Goal: Task Accomplishment & Management: Manage account settings

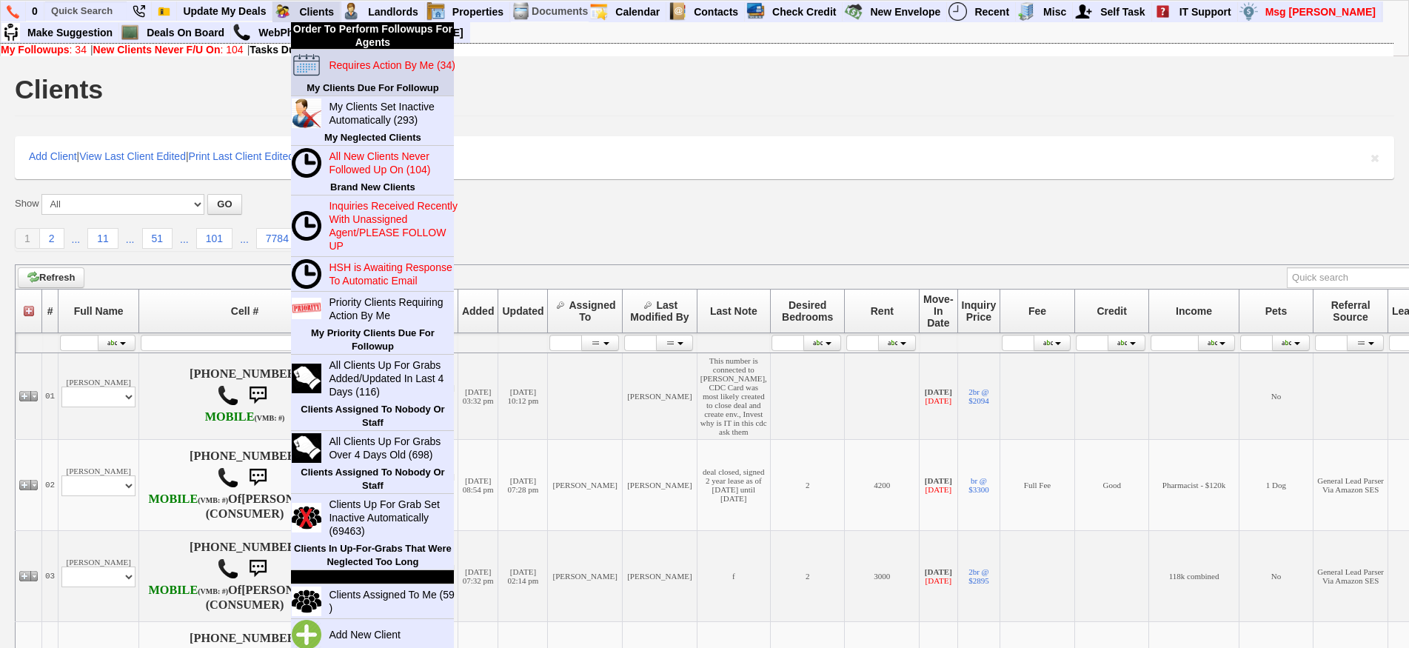
click at [364, 64] on blink "Requires Action By Me (34)" at bounding box center [392, 65] width 126 height 12
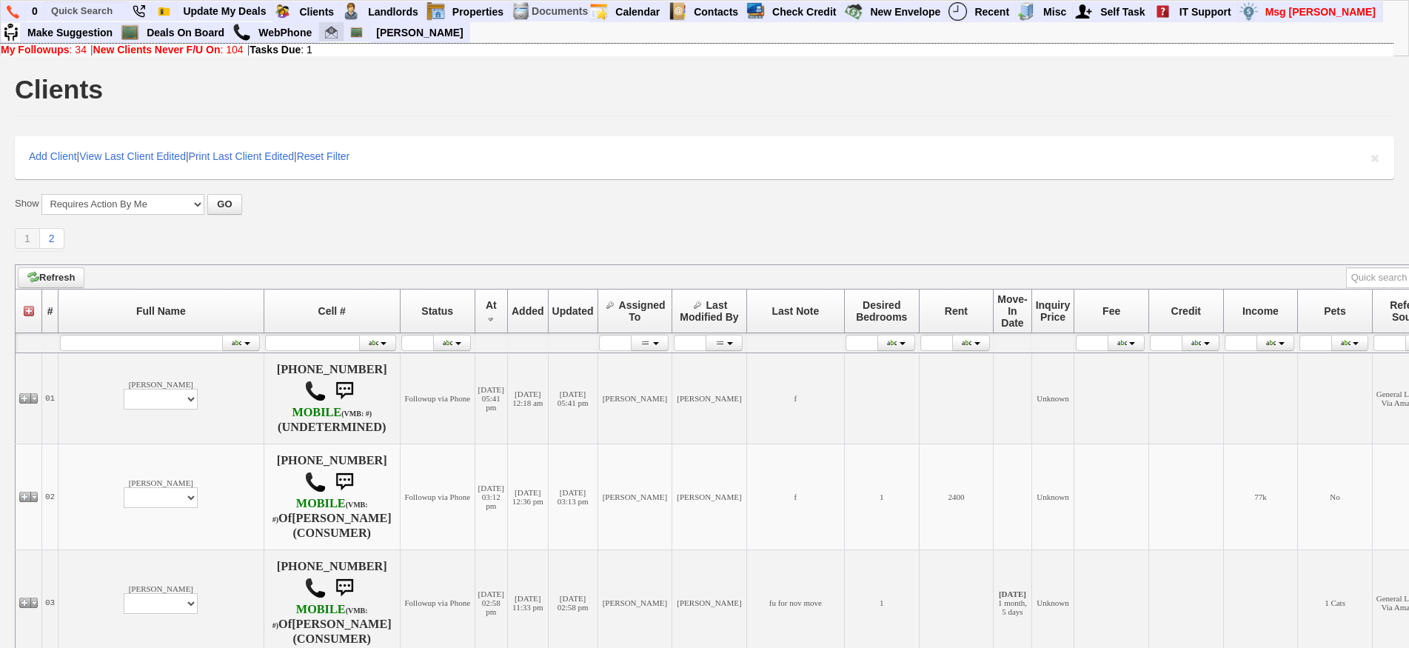
click at [333, 37] on img at bounding box center [331, 32] width 13 height 13
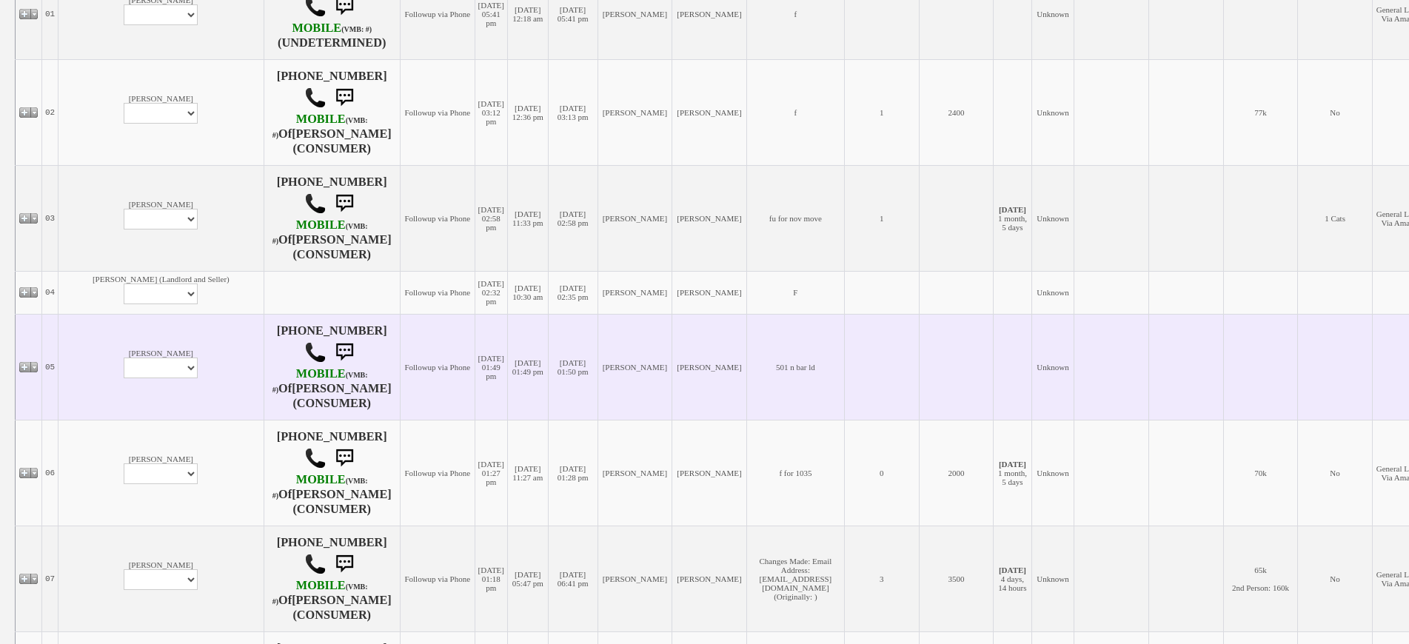
scroll to position [444, 0]
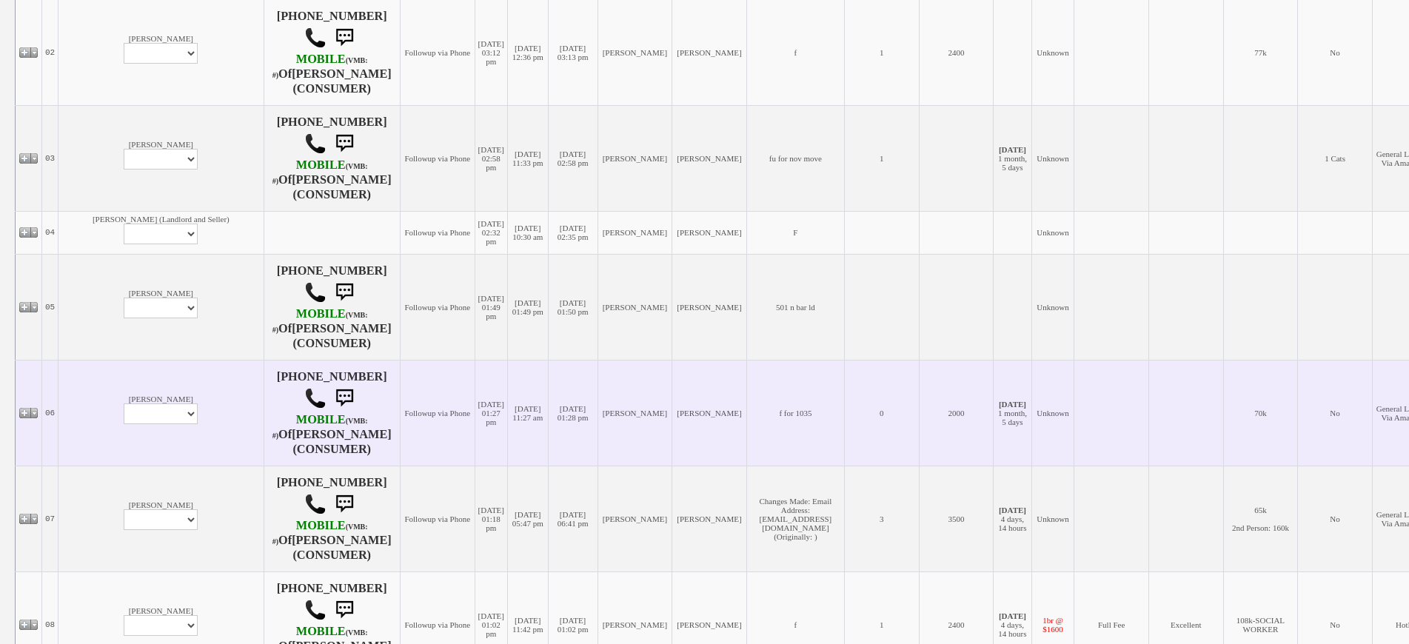
click at [508, 377] on td "09/23/2025 11:27 am" at bounding box center [528, 413] width 41 height 106
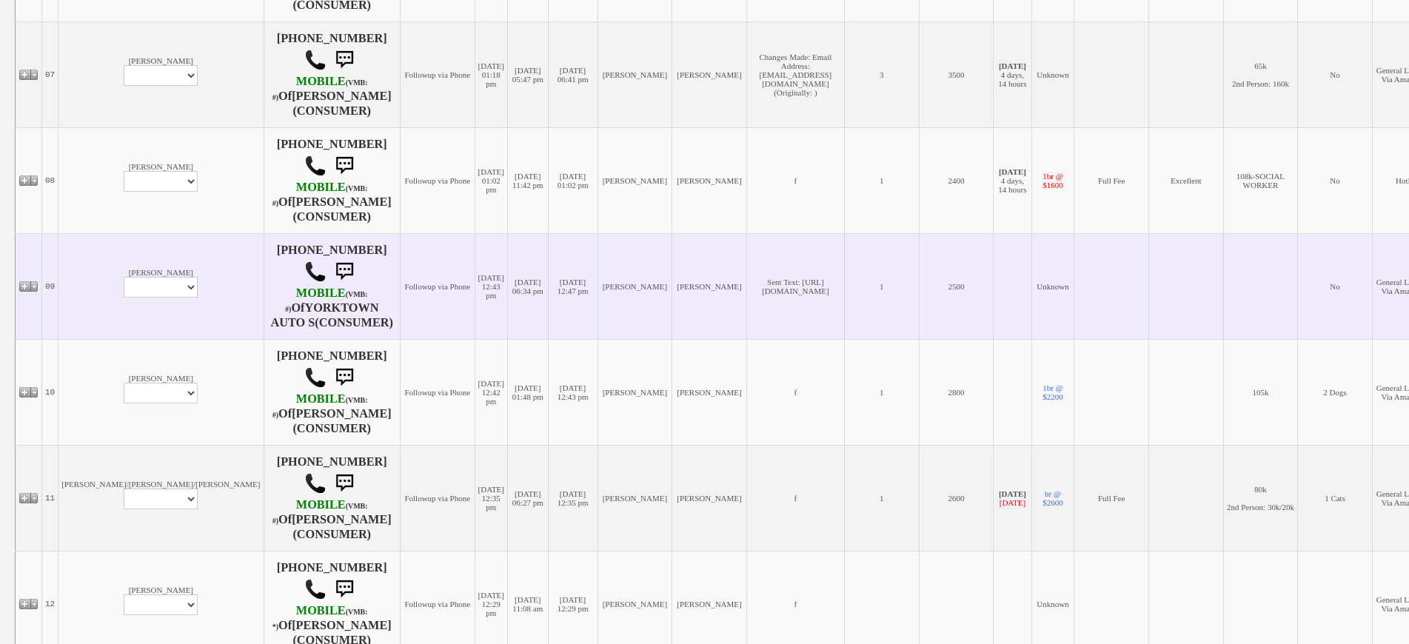
scroll to position [741, 0]
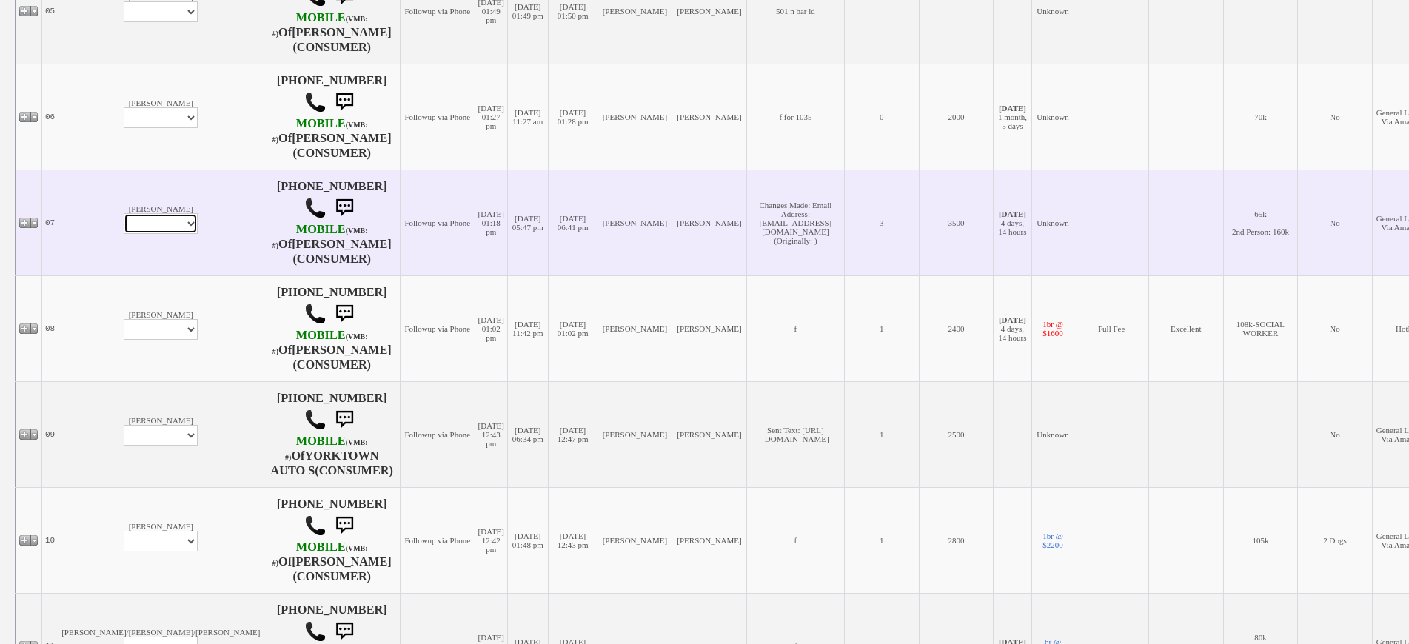
click at [124, 234] on select "Profile Edit Print Email Externally (Will Not Be Tracked In CRM) Closed Deals" at bounding box center [161, 223] width 74 height 21
select select "ChangeURL,/crm/custom/edit_client_form.php?redirect=%2Fcrm%2Fclients.php&id=168…"
click at [124, 227] on select "Profile Edit Print Email Externally (Will Not Be Tracked In CRM) Closed Deals" at bounding box center [161, 223] width 74 height 21
select select
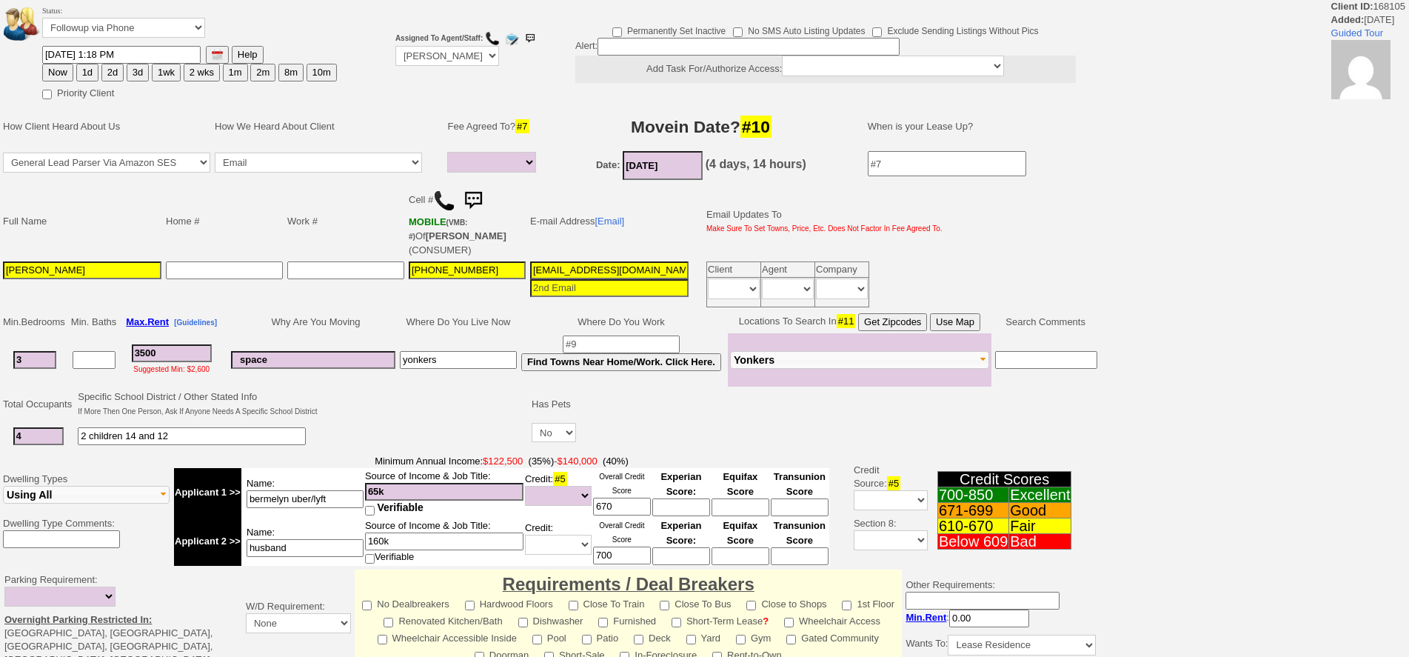
select select
click at [143, 34] on select "Followup via Phone Followup via Email Followup When Section 8 Property Found De…" at bounding box center [123, 28] width 163 height 20
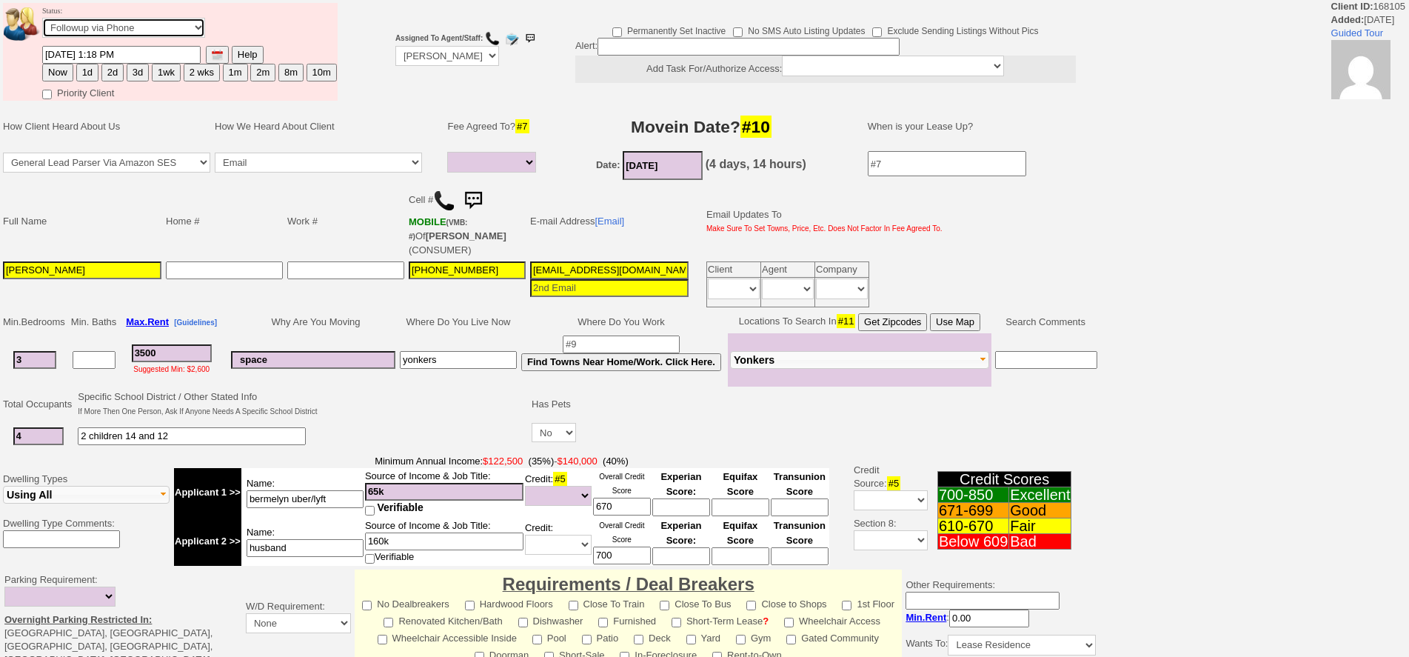
select select "Inactive"
click at [42, 18] on select "Followup via Phone Followup via Email Followup When Section 8 Property Found De…" at bounding box center [123, 28] width 163 height 20
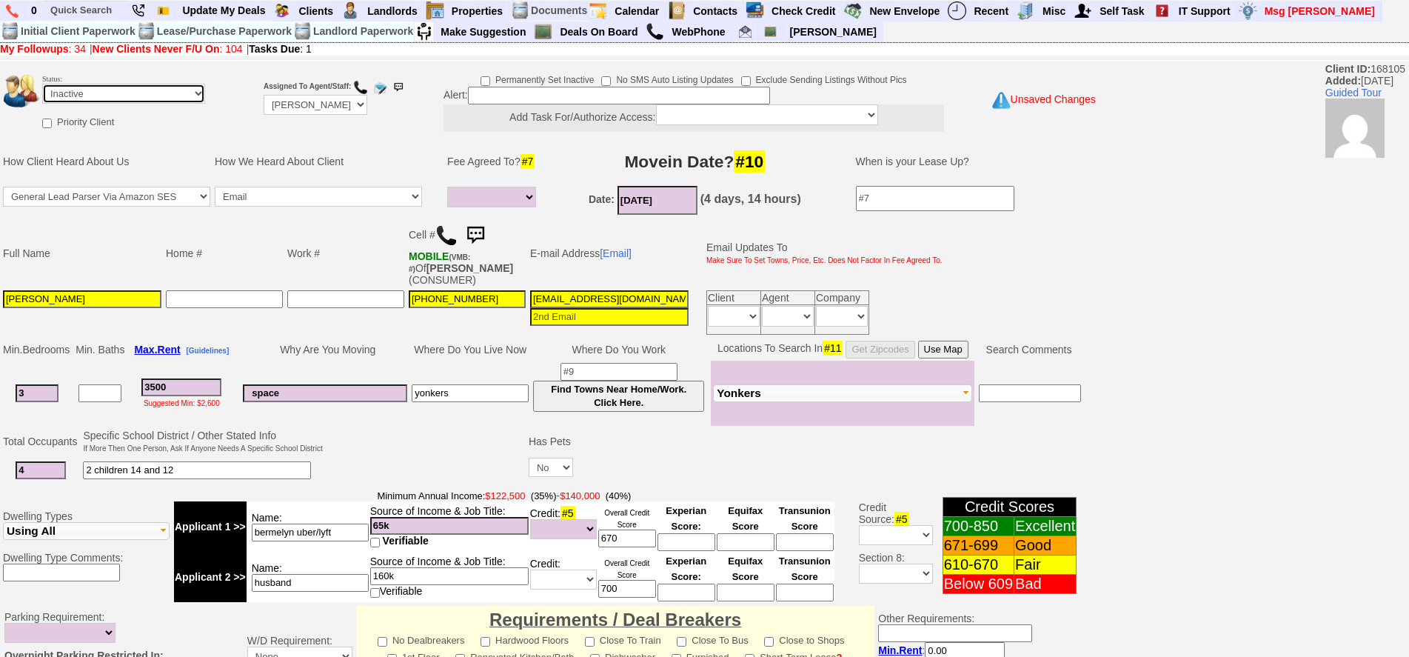
click at [172, 93] on select "Followup via Phone Followup via Email Followup When Section 8 Property Found De…" at bounding box center [123, 94] width 163 height 20
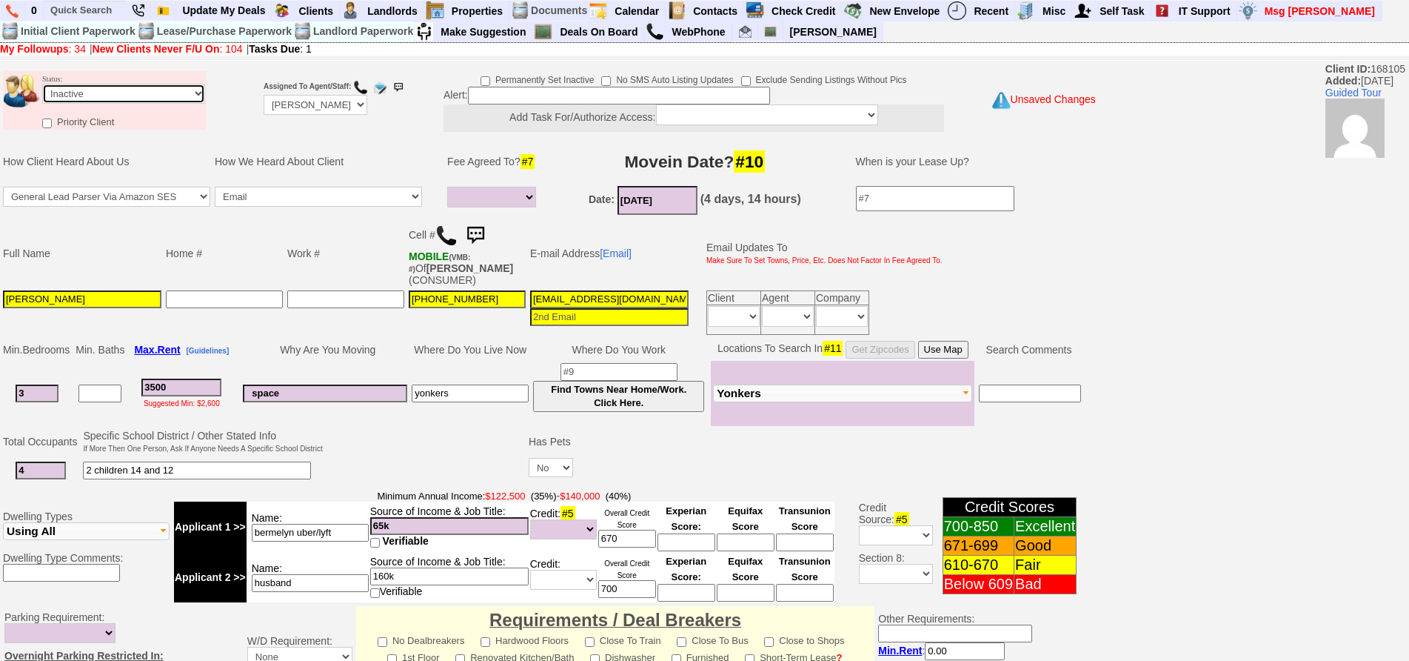
scroll to position [413, 0]
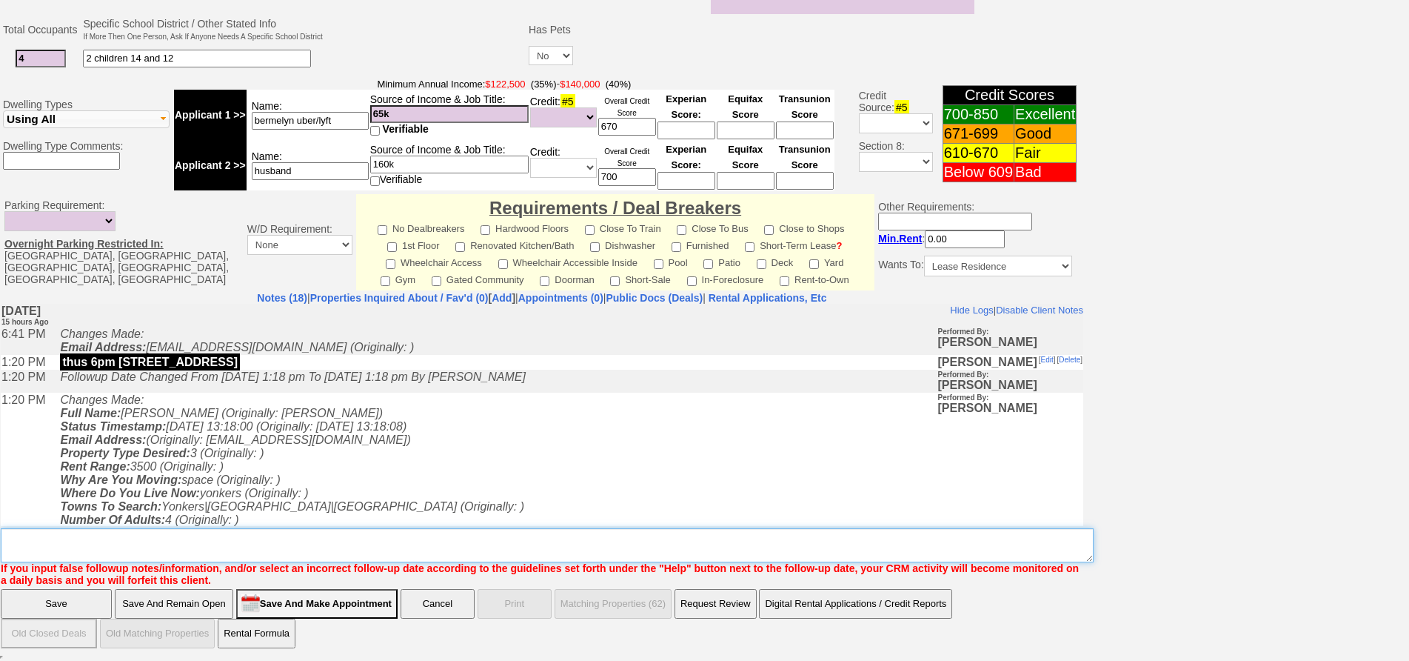
click at [484, 550] on textarea "Insert New Note Here" at bounding box center [547, 545] width 1093 height 34
type textarea "hillside ave app ia until response"
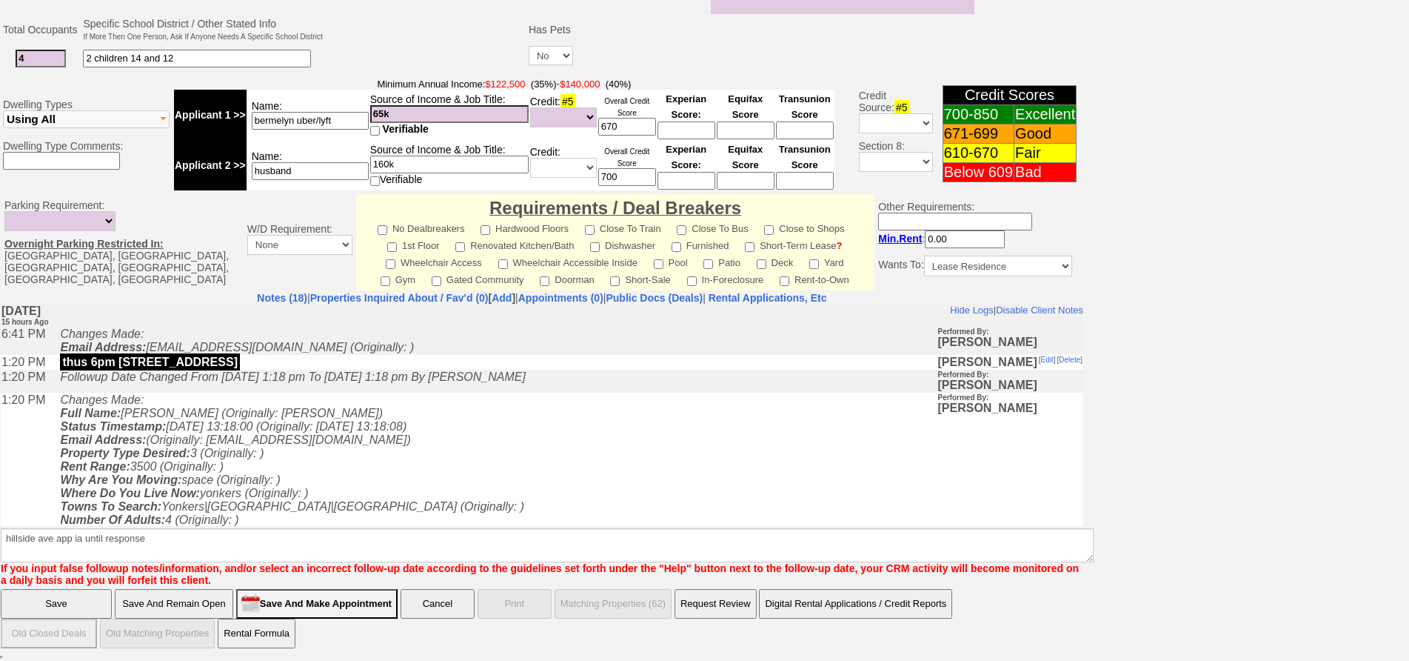
click input "Save" at bounding box center [56, 604] width 111 height 30
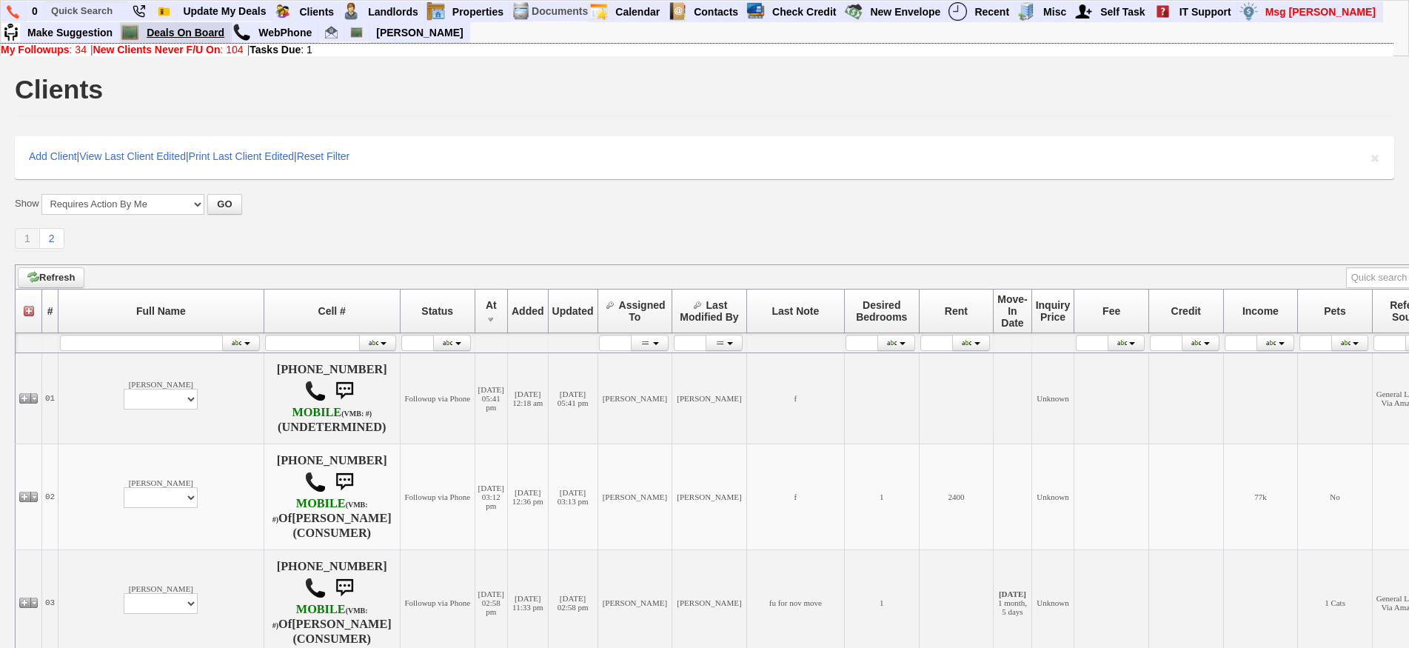
click at [194, 30] on link "Deals On Board" at bounding box center [186, 32] width 90 height 19
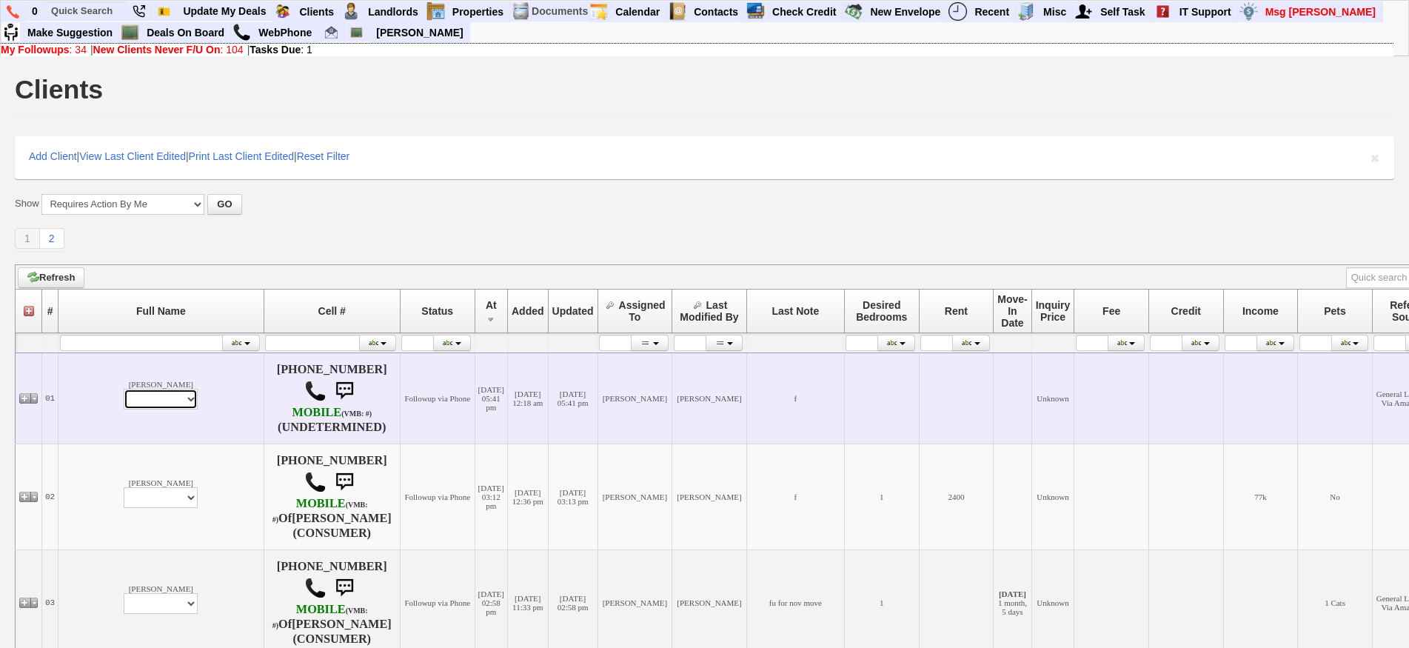
click at [124, 396] on select "Profile Edit Print Email Externally (Will Not Be Tracked In CRM) Closed Deals" at bounding box center [161, 399] width 74 height 21
select select "ChangeURL,/crm/custom/edit_client_form.php?redirect=%2Fcrm%2Fclients.php&id=145…"
click at [124, 389] on select "Profile Edit Print Email Externally (Will Not Be Tracked In CRM) Closed Deals" at bounding box center [161, 399] width 74 height 21
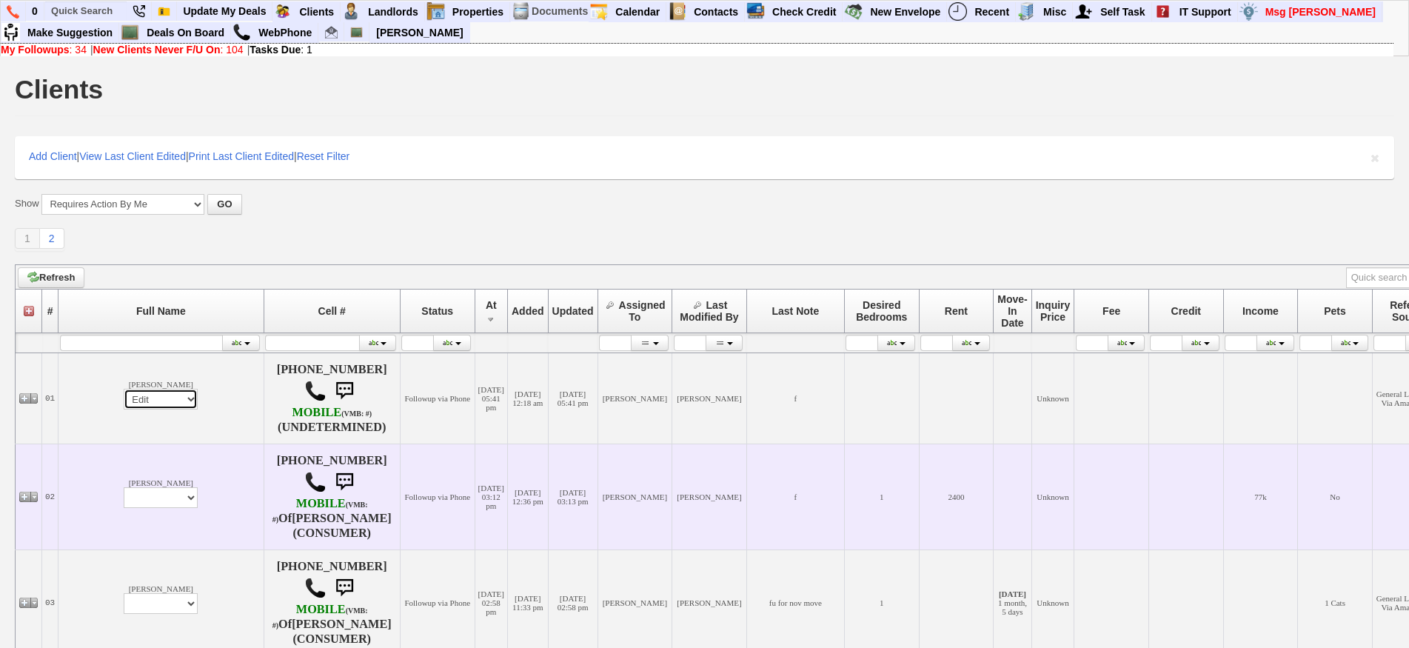
select select
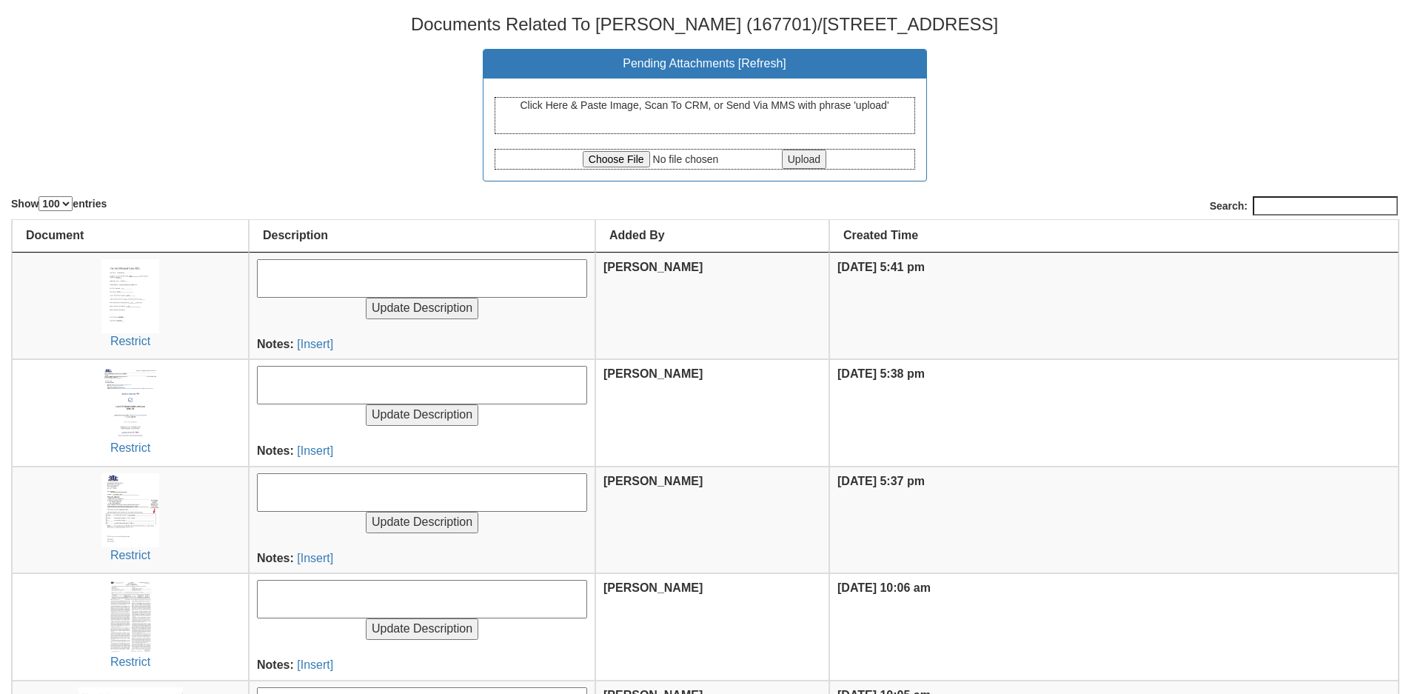
select select "100"
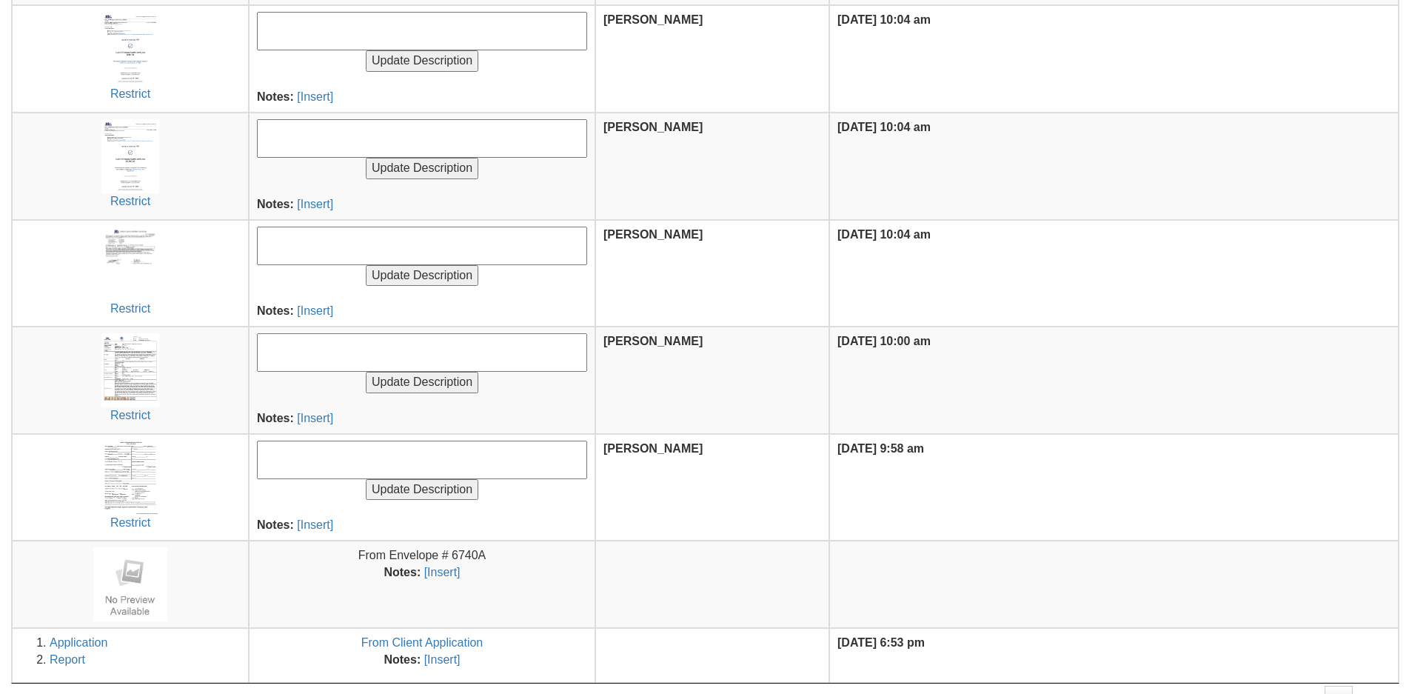
scroll to position [801, 0]
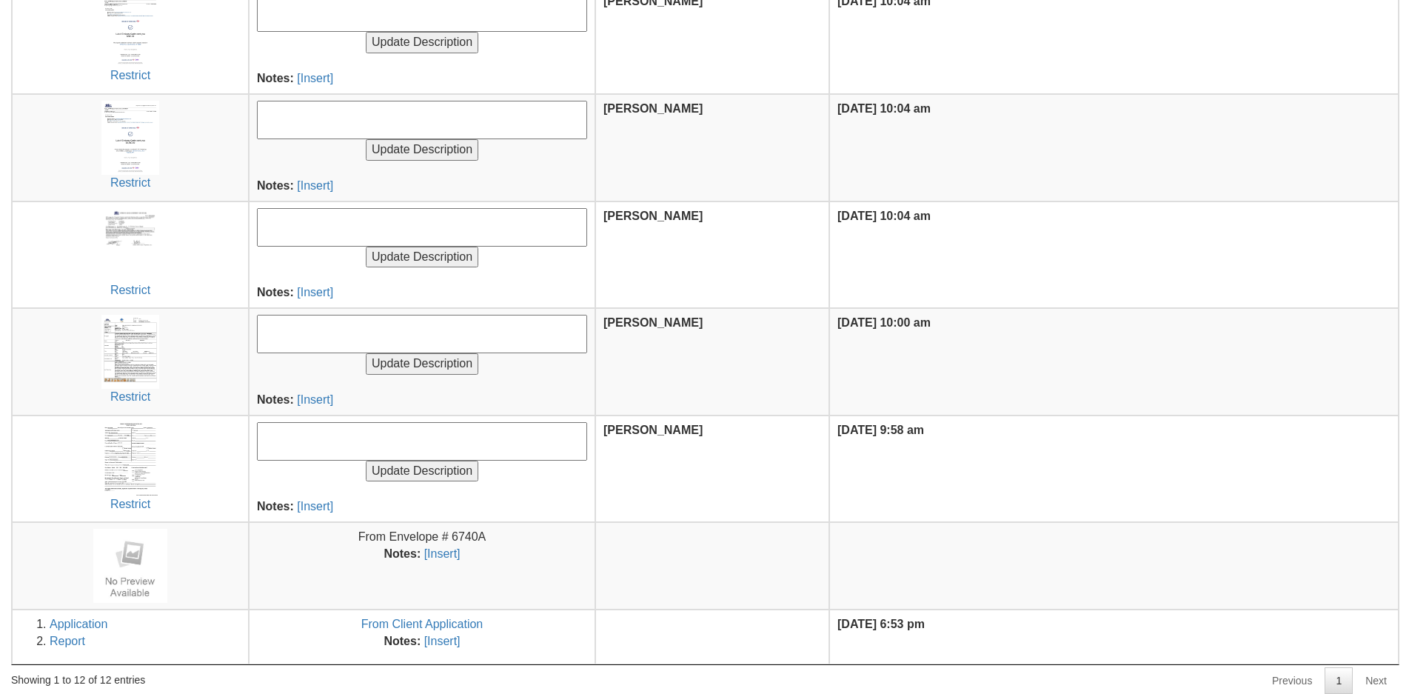
click at [307, 431] on textarea at bounding box center [422, 441] width 330 height 39
type textarea "Rental Application"
click at [366, 461] on input "Update Description" at bounding box center [422, 471] width 113 height 21
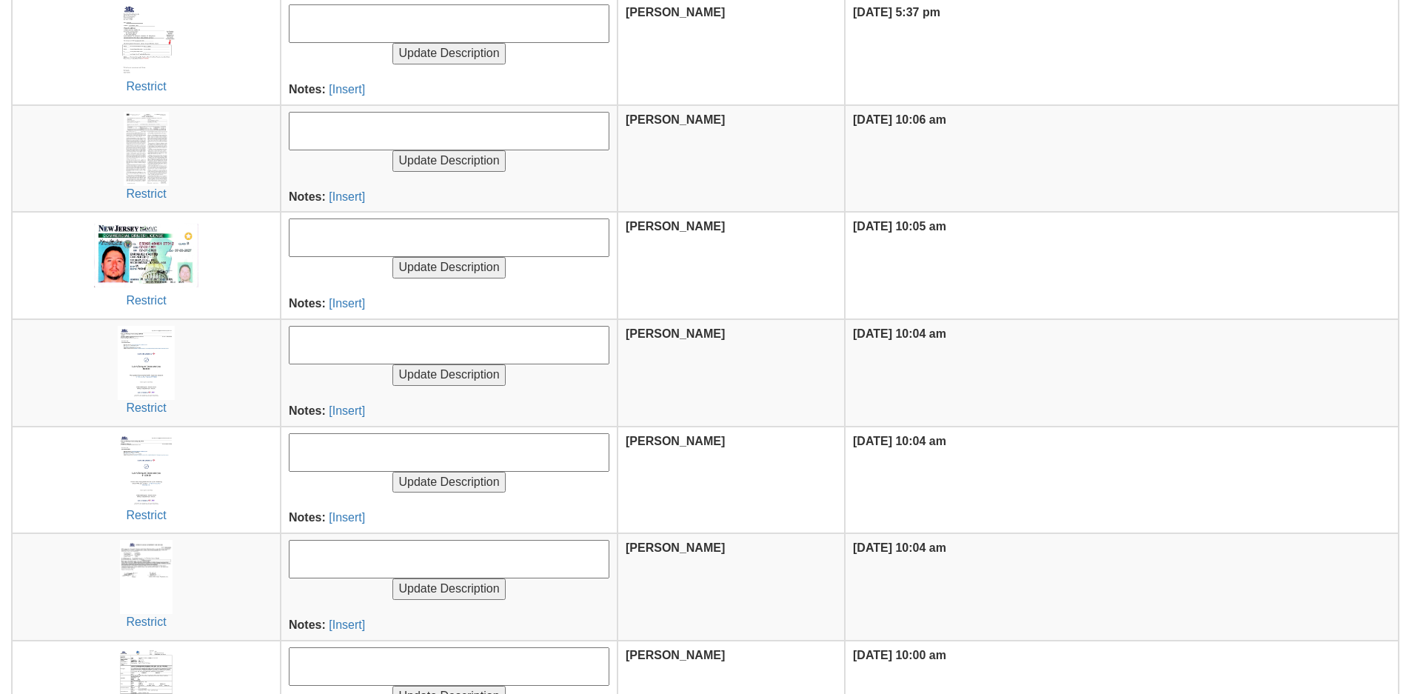
scroll to position [810, 0]
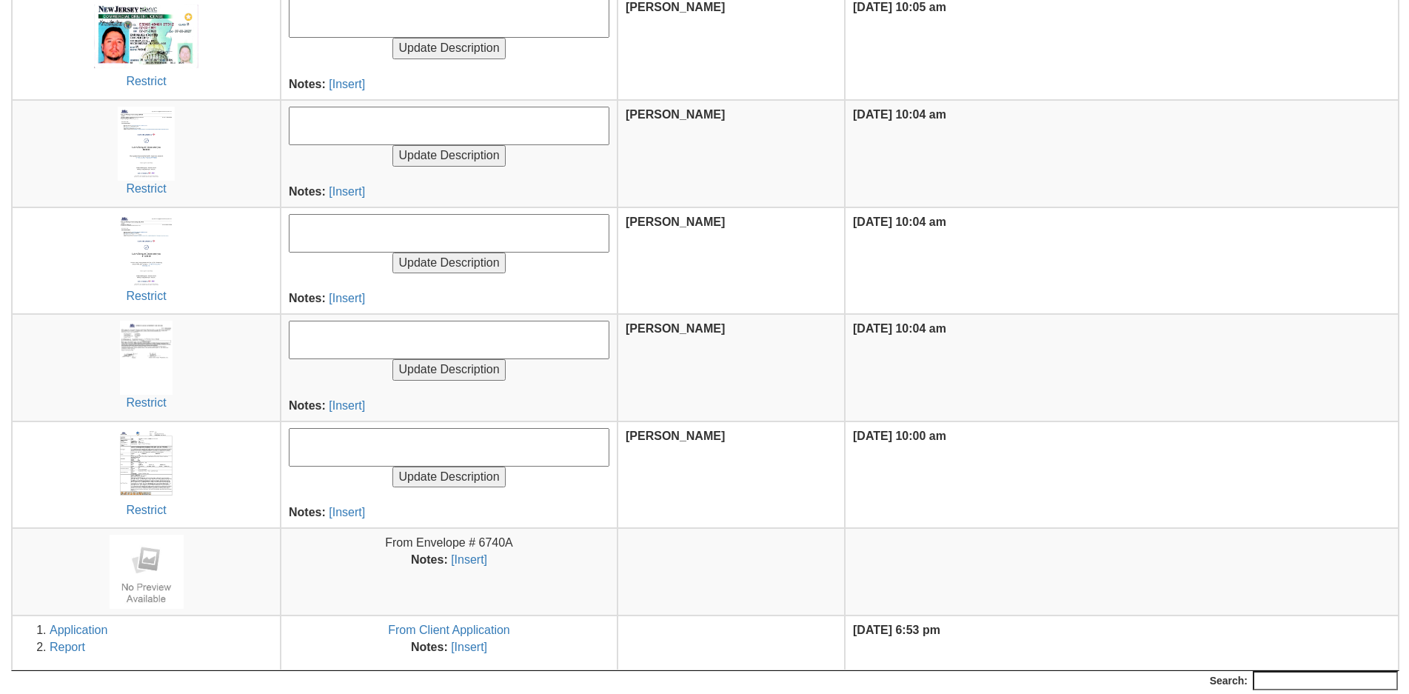
click at [331, 432] on textarea at bounding box center [449, 447] width 321 height 39
type textarea "Lotus Prop Card"
click at [393, 467] on input "Update Description" at bounding box center [449, 477] width 113 height 21
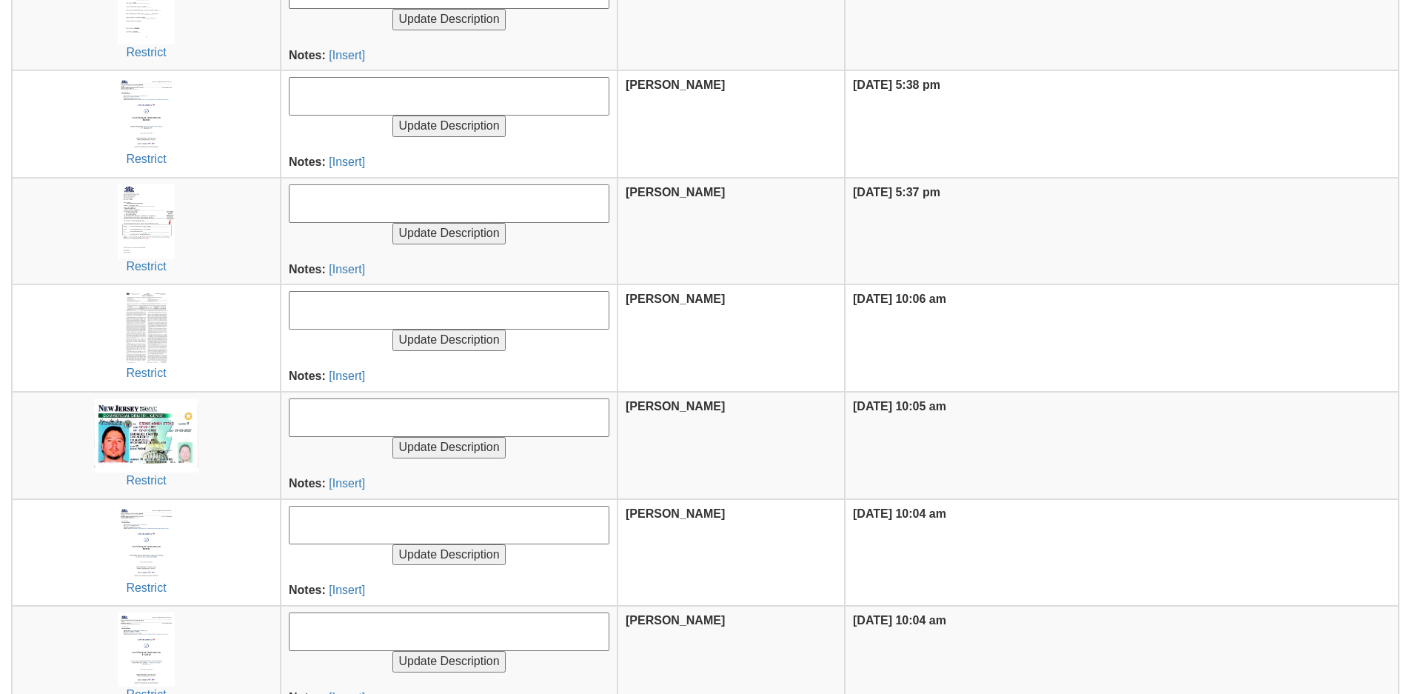
scroll to position [810, 0]
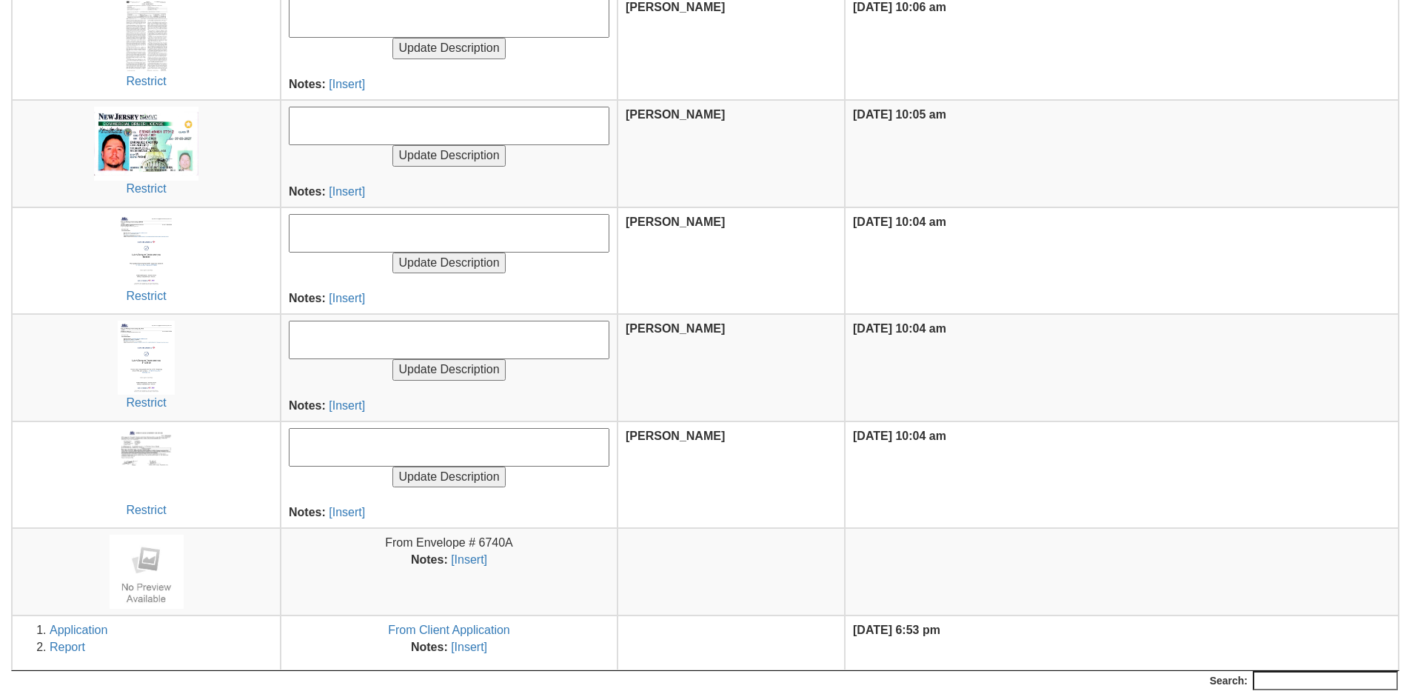
click at [344, 451] on textarea at bounding box center [449, 447] width 321 height 39
type textarea "Signed Offer to Lease"
click at [393, 467] on input "Update Description" at bounding box center [449, 477] width 113 height 21
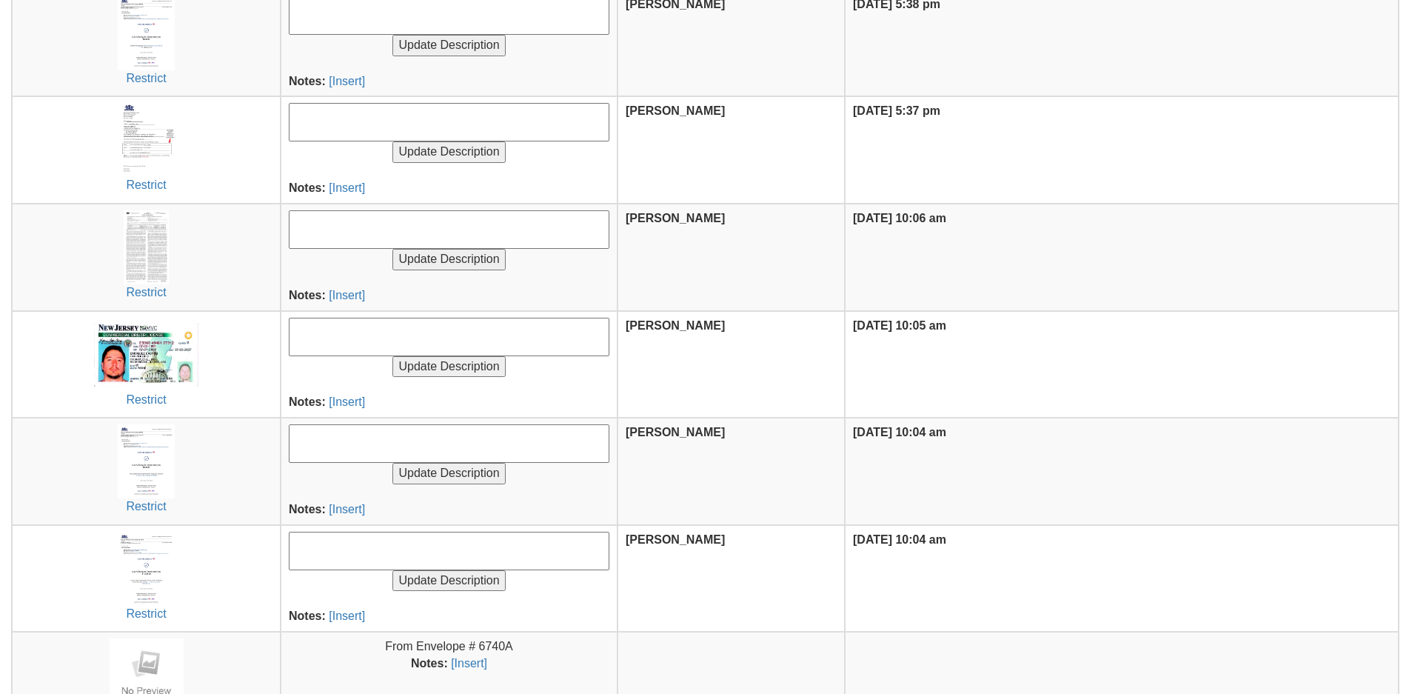
scroll to position [810, 0]
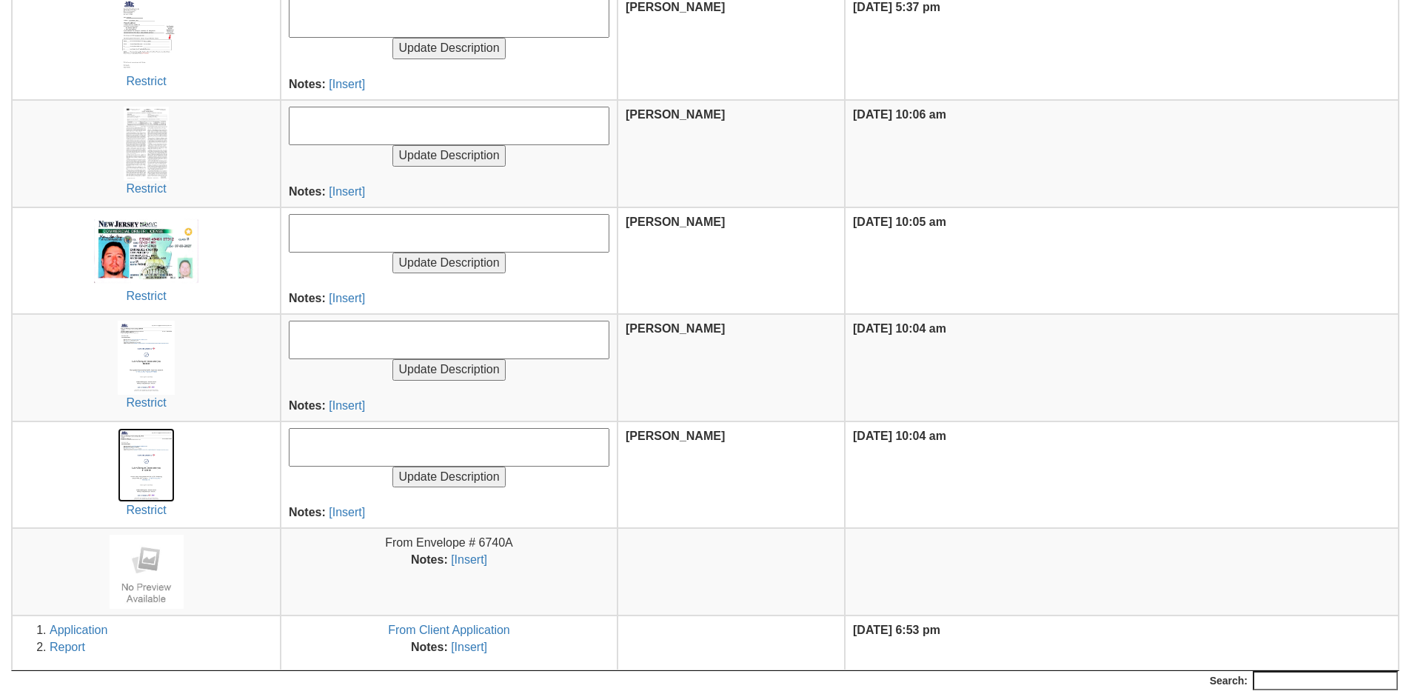
click at [155, 461] on img at bounding box center [146, 465] width 57 height 74
click at [124, 355] on img at bounding box center [146, 358] width 57 height 74
click at [407, 333] on textarea at bounding box center [449, 340] width 321 height 39
type textarea "$600 [MEDICAL_DATA]"
click at [393, 359] on input "Update Description" at bounding box center [449, 369] width 113 height 21
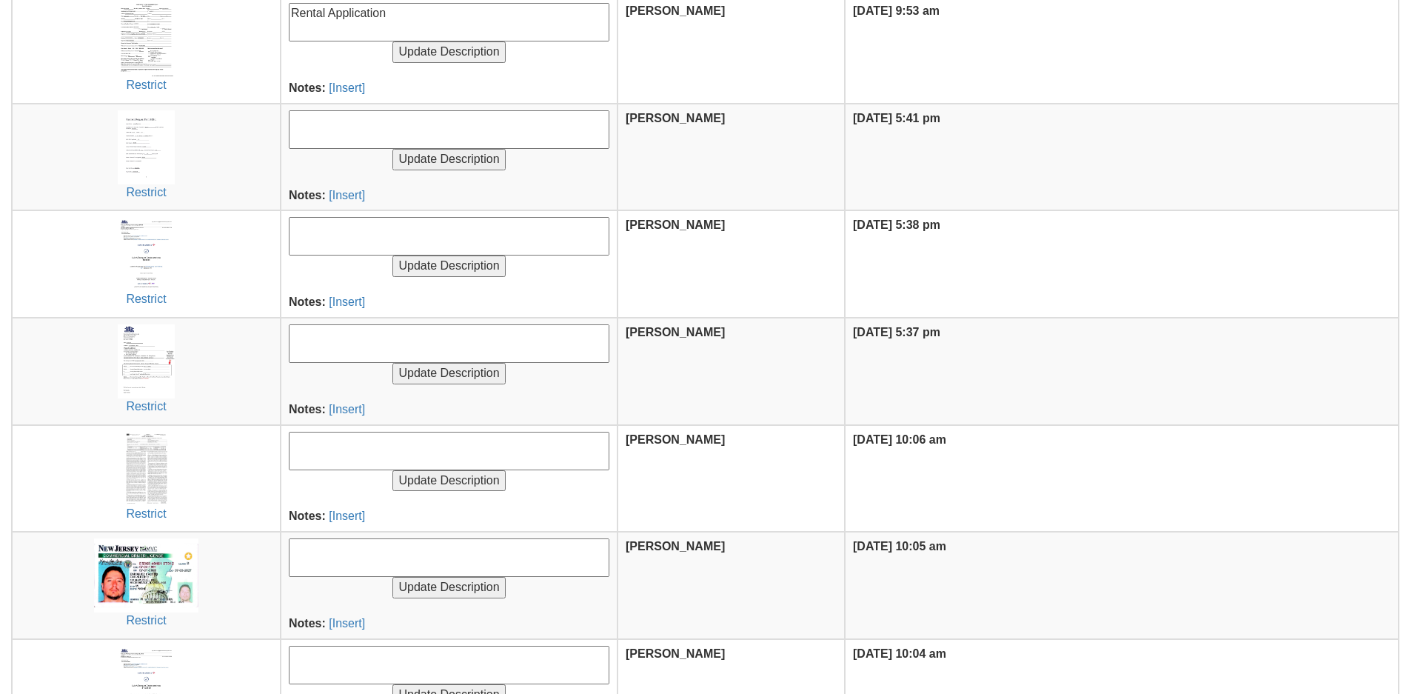
scroll to position [810, 0]
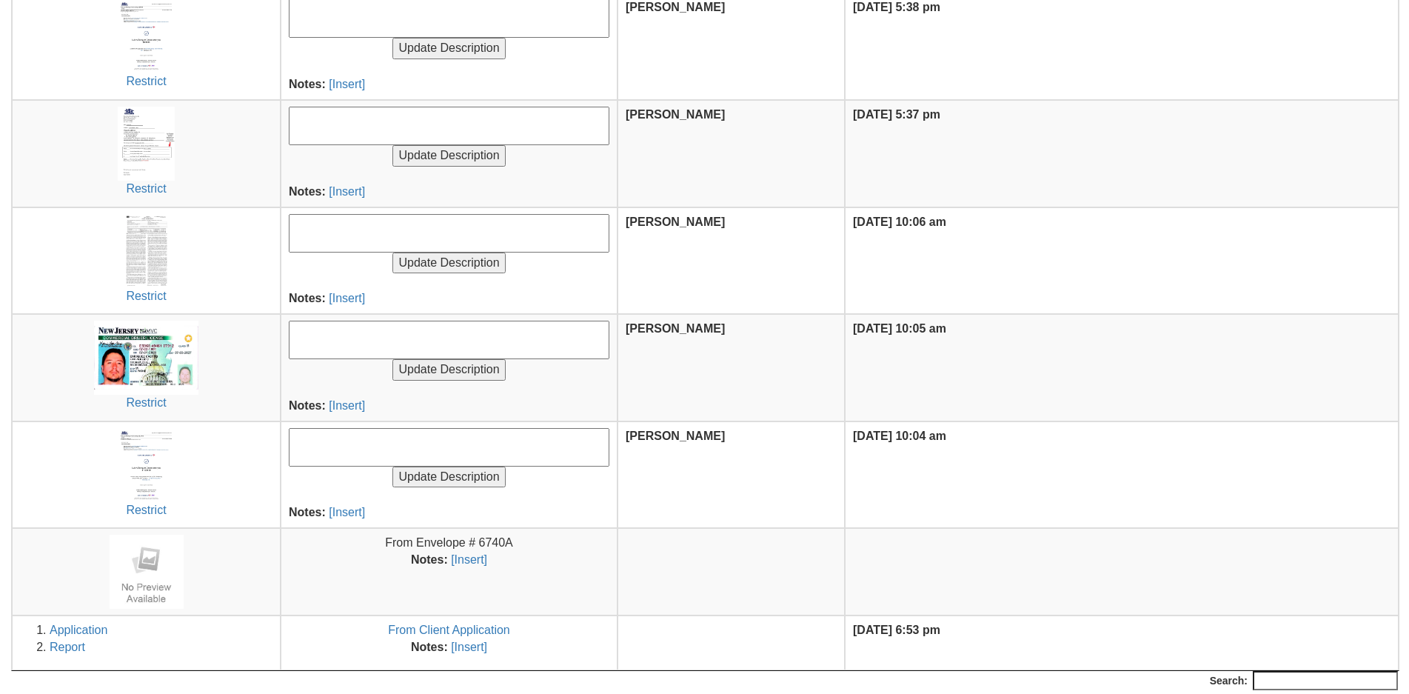
click at [343, 449] on textarea at bounding box center [449, 447] width 321 height 39
type textarea "$1500 Balance of Broker Fee Payment 1 of 2"
click at [393, 467] on input "Update Description" at bounding box center [449, 477] width 113 height 21
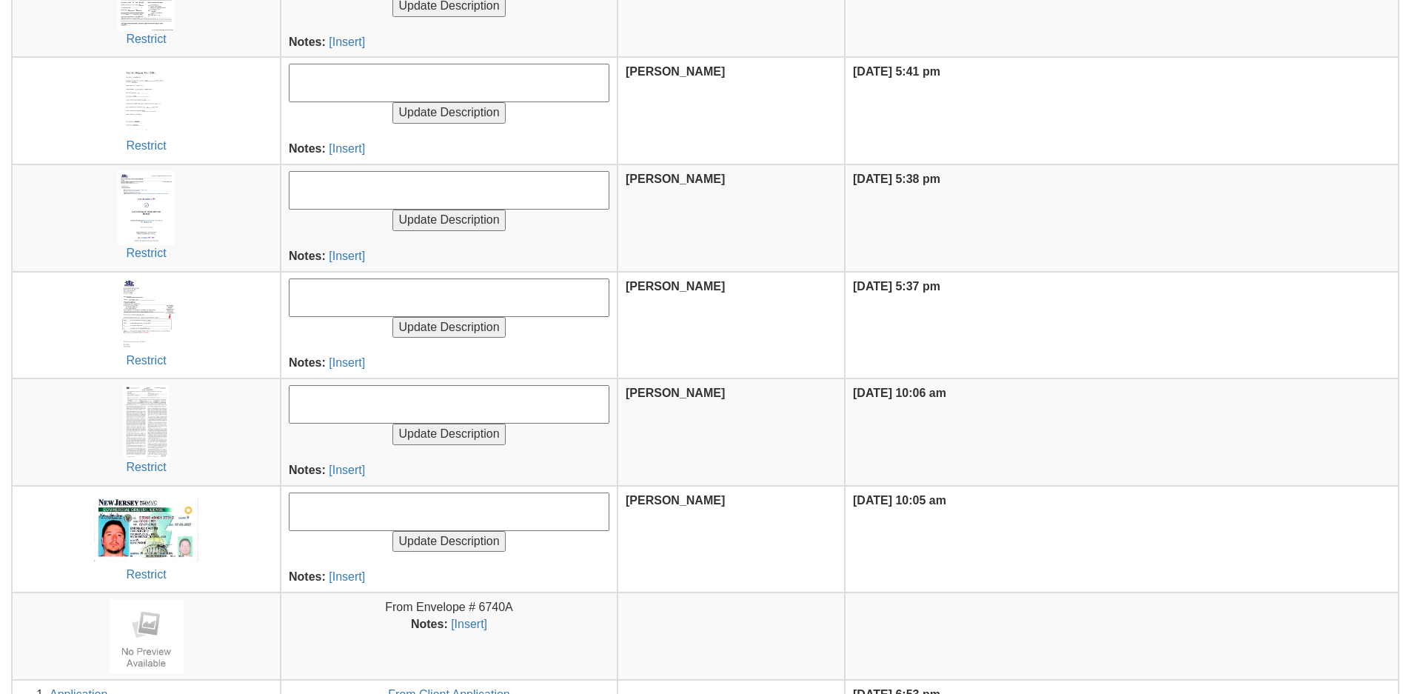
scroll to position [810, 0]
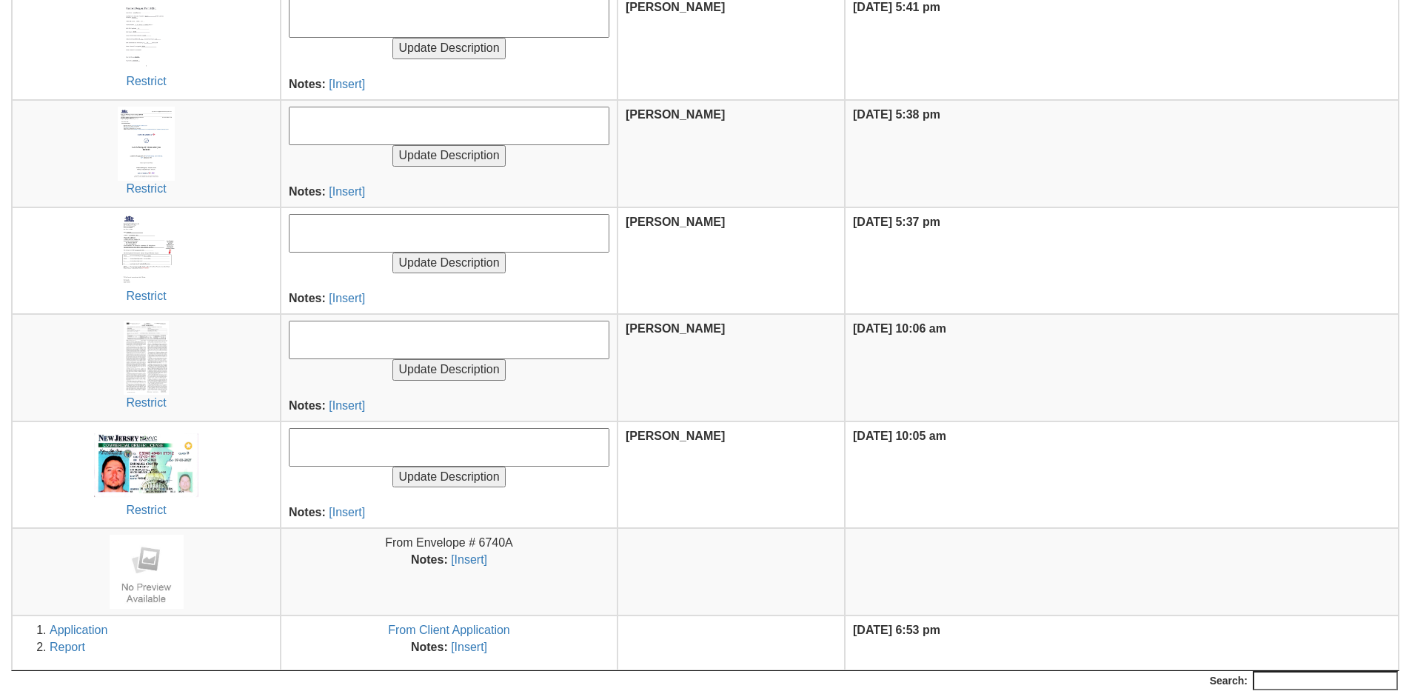
click at [343, 449] on textarea at bounding box center [449, 447] width 321 height 39
type textarea "Client ID"
click at [393, 467] on input "Update Description" at bounding box center [449, 477] width 113 height 21
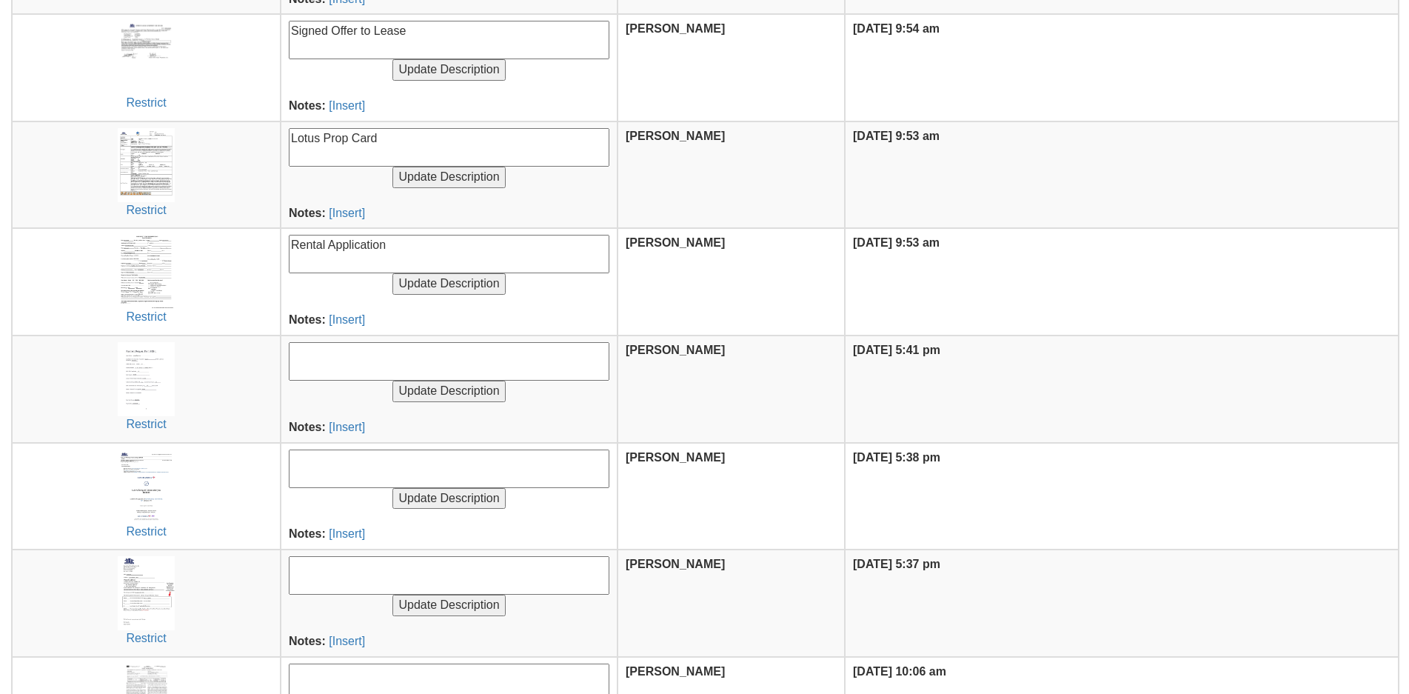
scroll to position [810, 0]
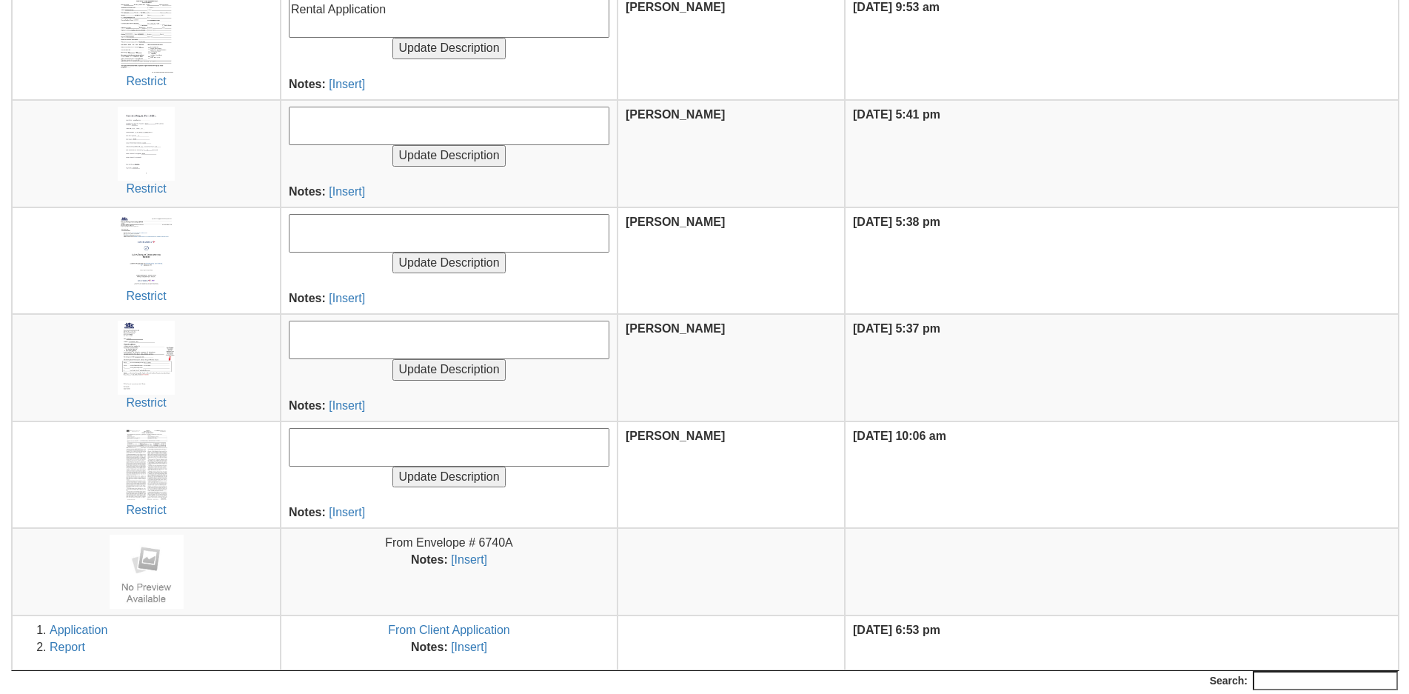
click at [371, 448] on textarea at bounding box center [449, 447] width 321 height 39
type textarea "Signed Lease and Lead Disclosures"
click at [393, 467] on input "Update Description" at bounding box center [449, 477] width 113 height 21
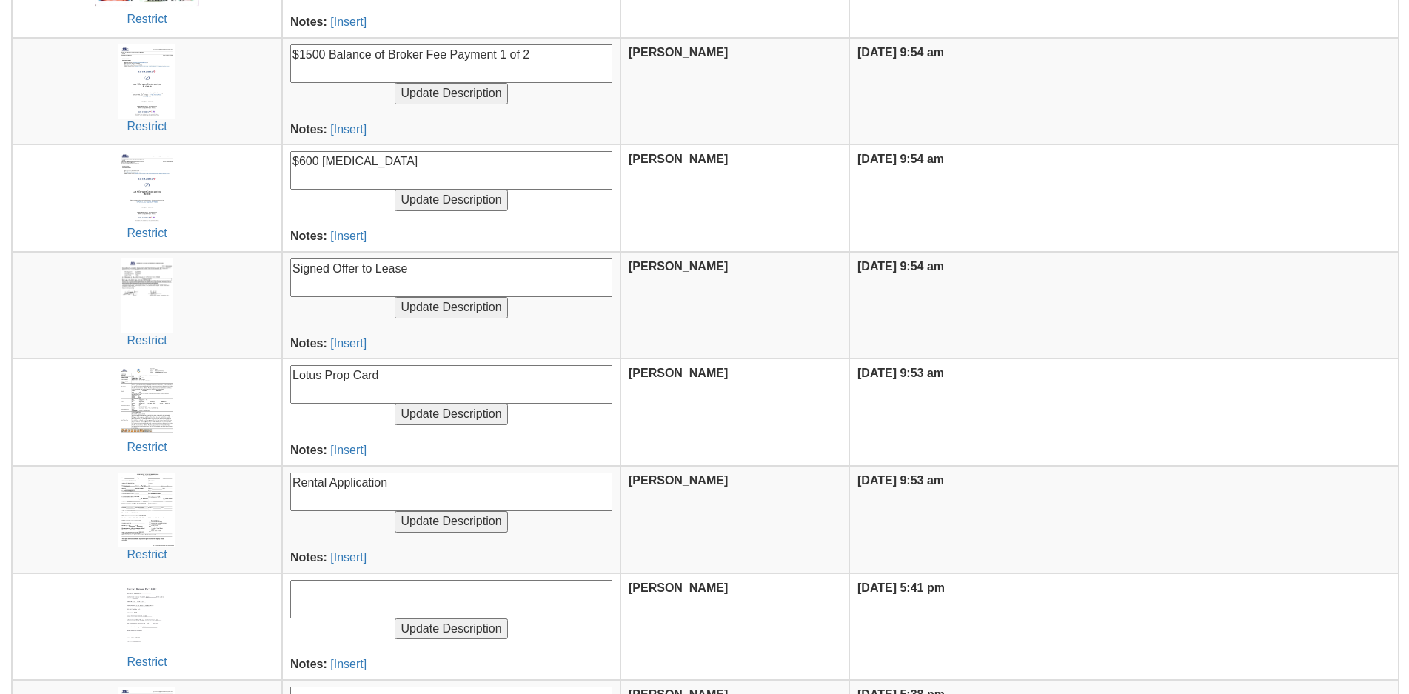
scroll to position [810, 0]
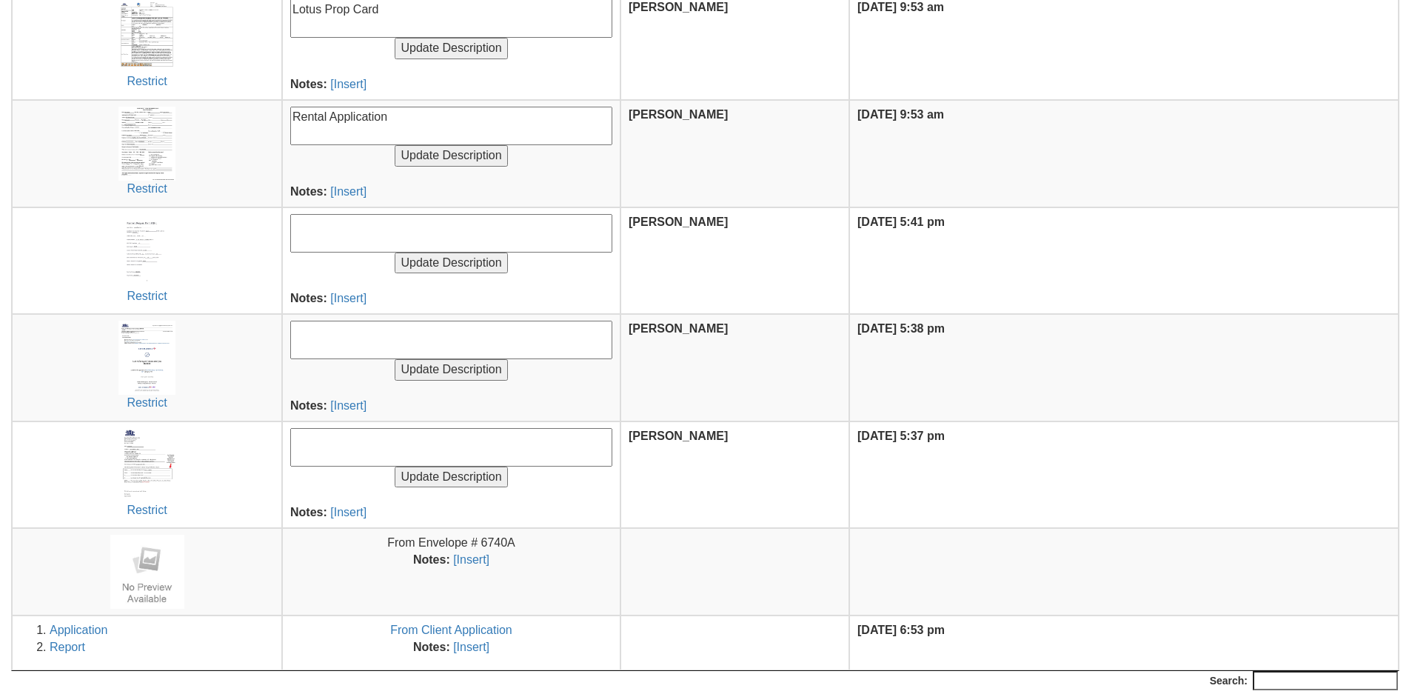
click at [374, 349] on textarea at bounding box center [451, 340] width 322 height 39
click at [380, 435] on textarea at bounding box center [451, 447] width 322 height 39
type textarea "Closing Letter"
click at [395, 467] on input "Update Description" at bounding box center [451, 477] width 113 height 21
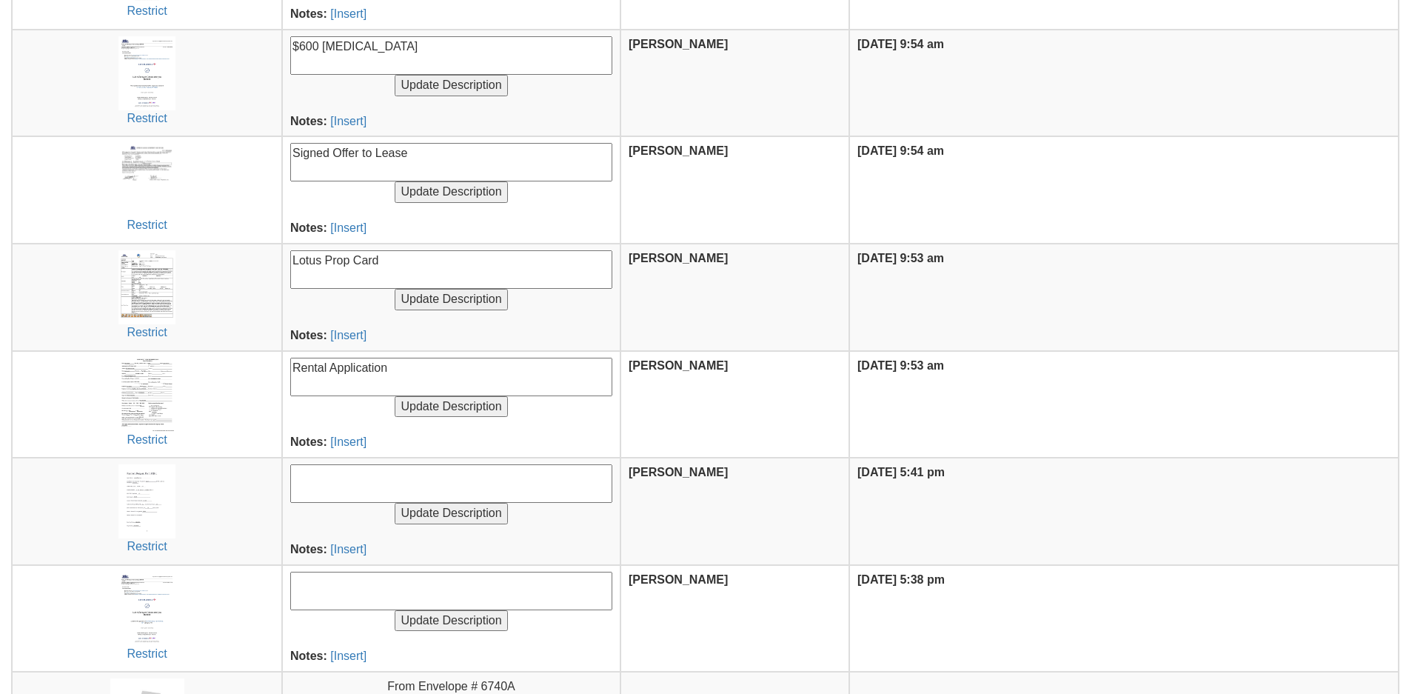
scroll to position [810, 0]
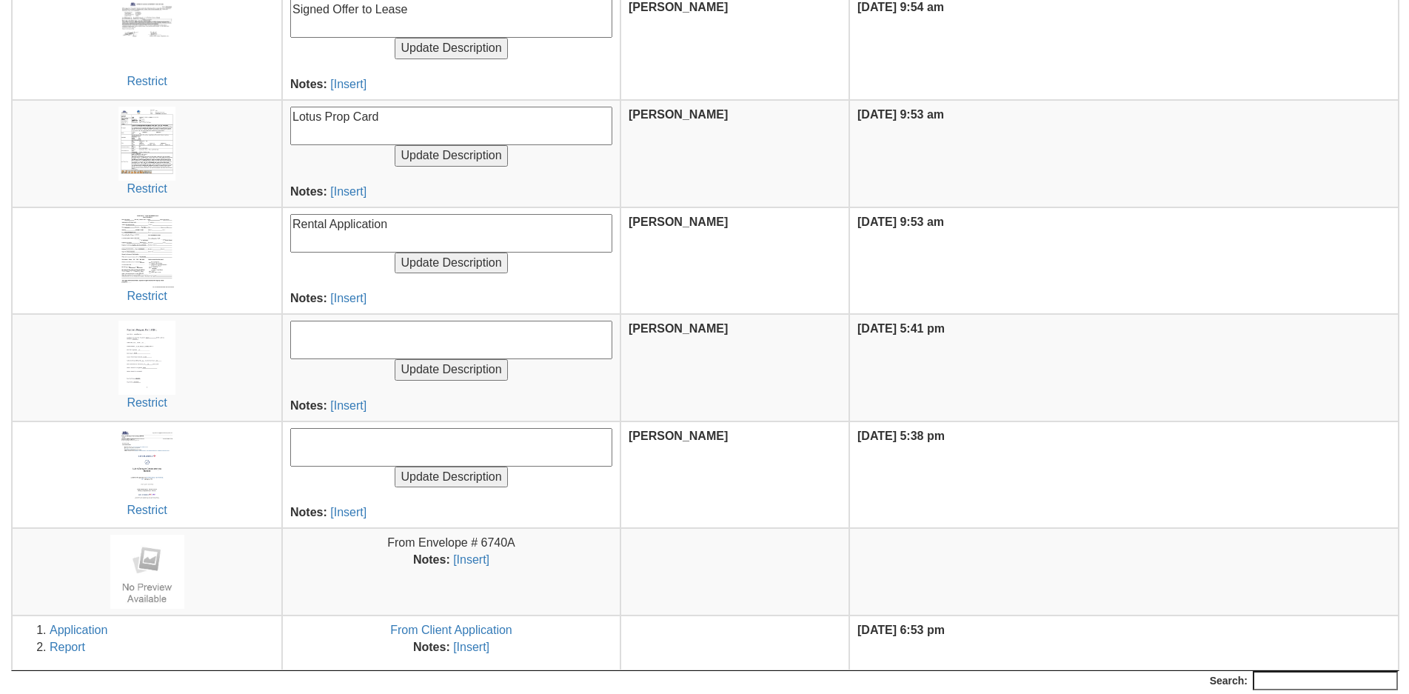
click at [382, 458] on textarea at bounding box center [451, 447] width 322 height 39
click at [144, 436] on img at bounding box center [146, 465] width 57 height 74
click at [297, 434] on textarea at bounding box center [451, 447] width 322 height 39
type textarea "$"
click at [168, 446] on img at bounding box center [146, 465] width 57 height 74
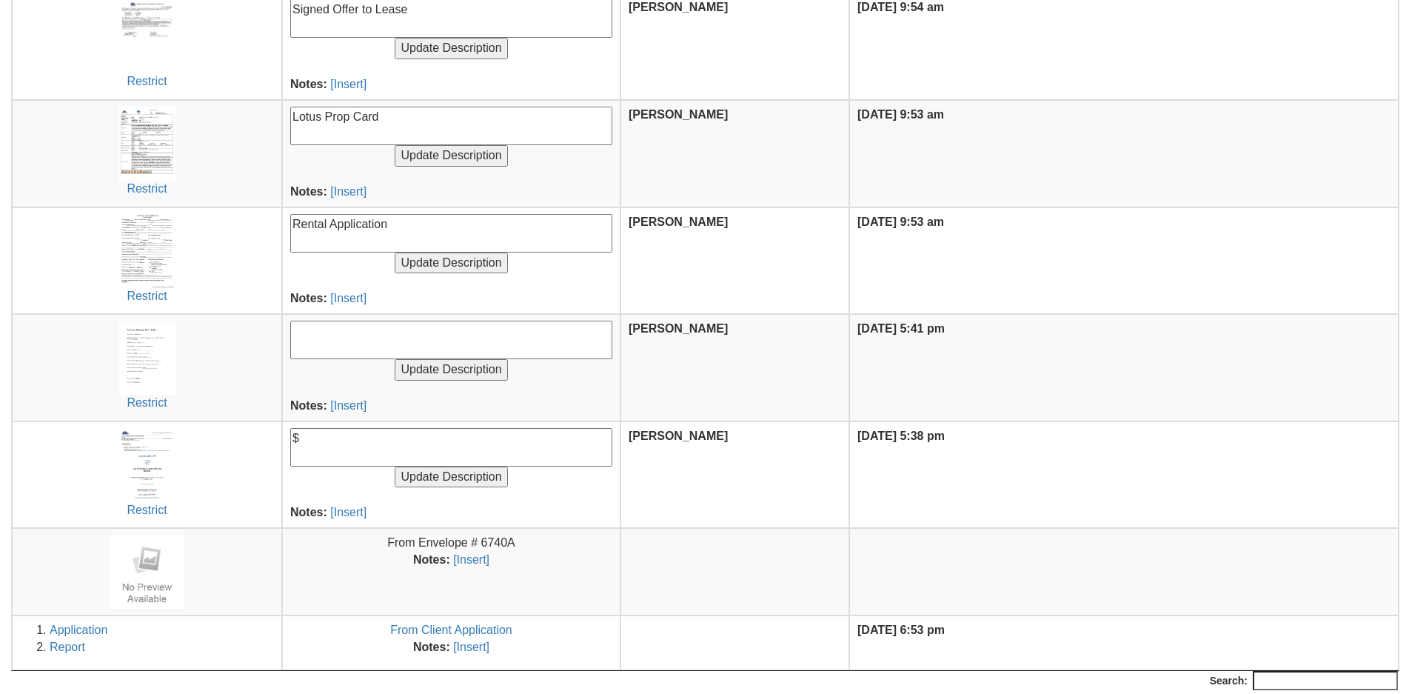
drag, startPoint x: 398, startPoint y: 470, endPoint x: 393, endPoint y: 460, distance: 10.9
click at [393, 465] on form "$ Update Description" at bounding box center [451, 469] width 322 height 27
click at [388, 444] on textarea "$" at bounding box center [451, 447] width 322 height 39
click at [166, 449] on img at bounding box center [146, 465] width 57 height 74
click at [321, 468] on form "$ Update Description" at bounding box center [451, 469] width 322 height 27
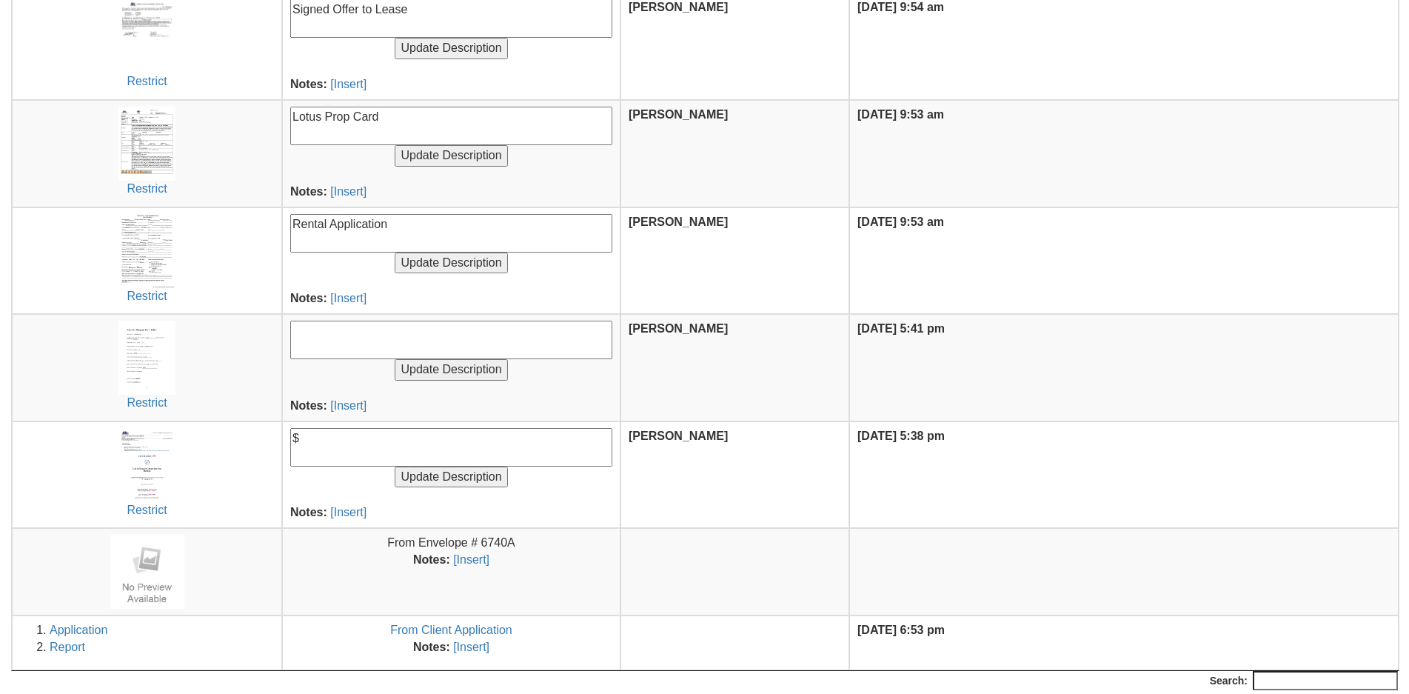
click at [322, 452] on textarea "$" at bounding box center [451, 447] width 322 height 39
type textarea "$600 Balance of Broker Fee 2 of 2 Payments"
click at [395, 467] on input "Update Description" at bounding box center [451, 477] width 113 height 21
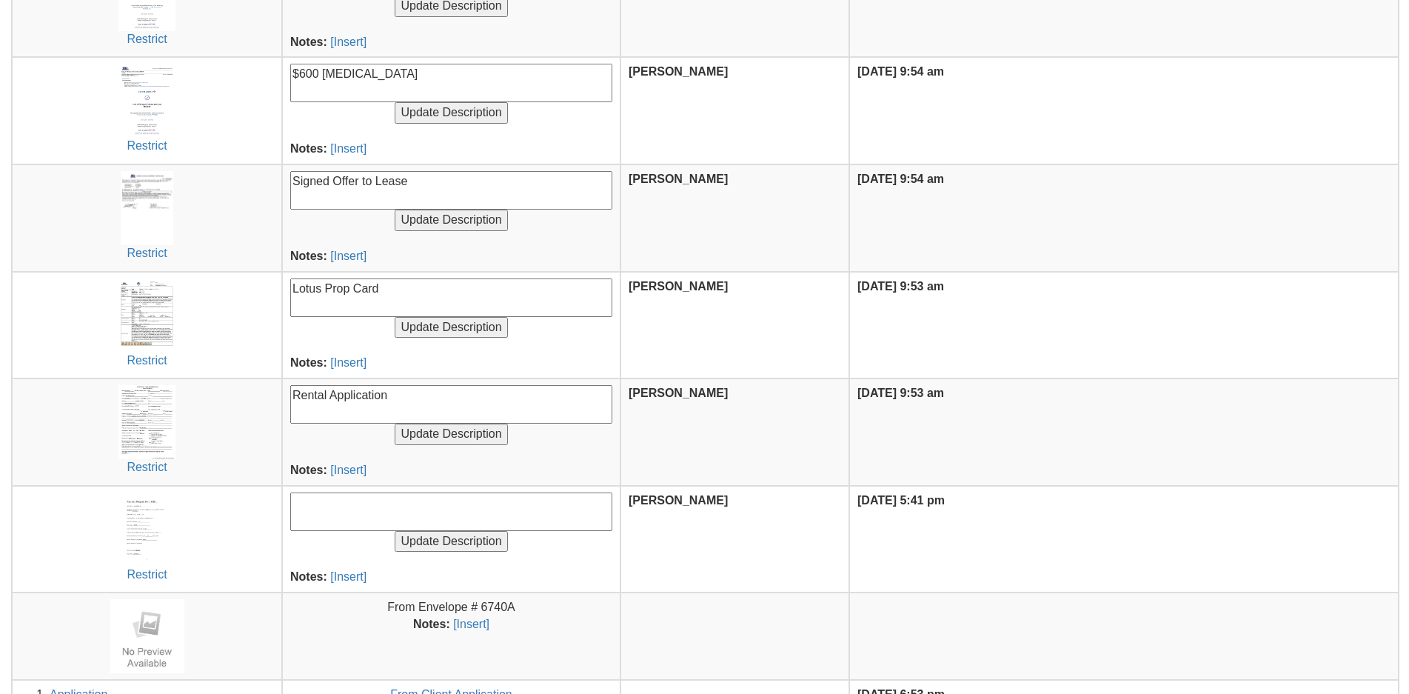
scroll to position [810, 0]
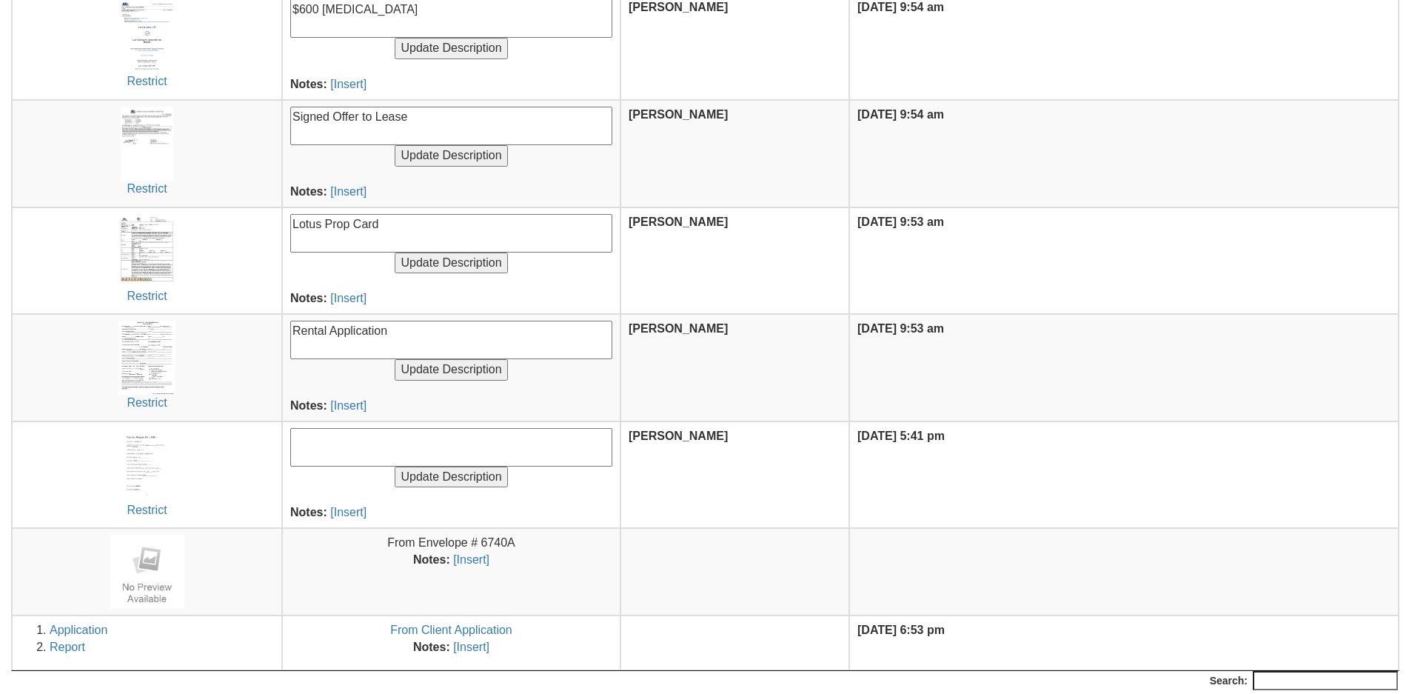
click at [370, 455] on textarea at bounding box center [451, 447] width 322 height 39
type textarea "Payment Request Form"
click at [395, 467] on input "Update Description" at bounding box center [451, 477] width 113 height 21
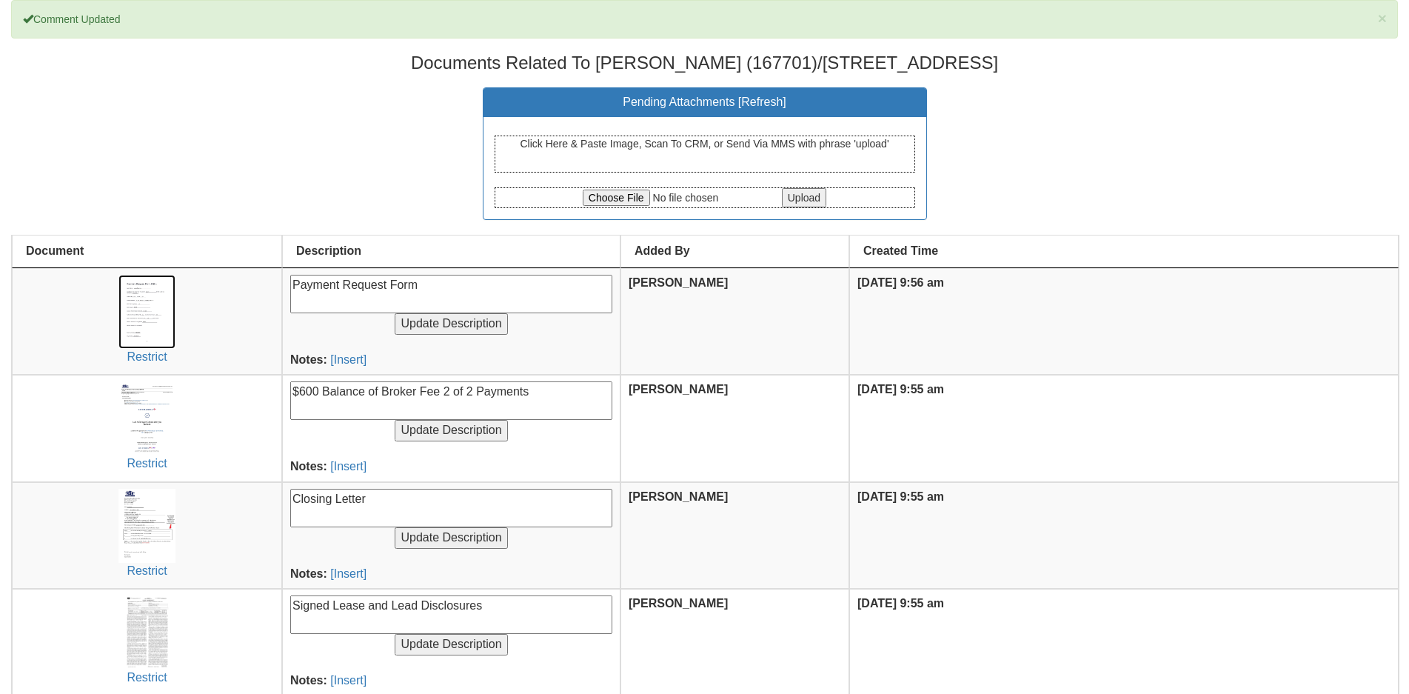
click at [142, 339] on img at bounding box center [146, 312] width 57 height 74
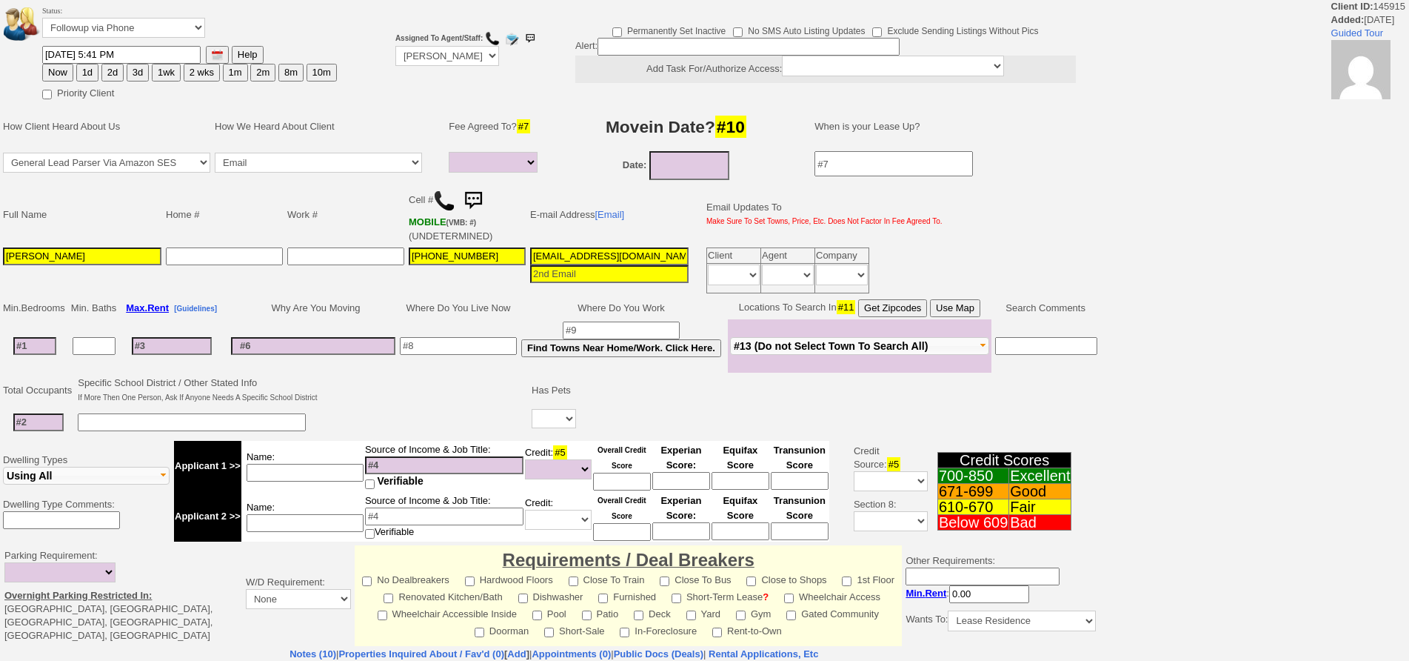
select select
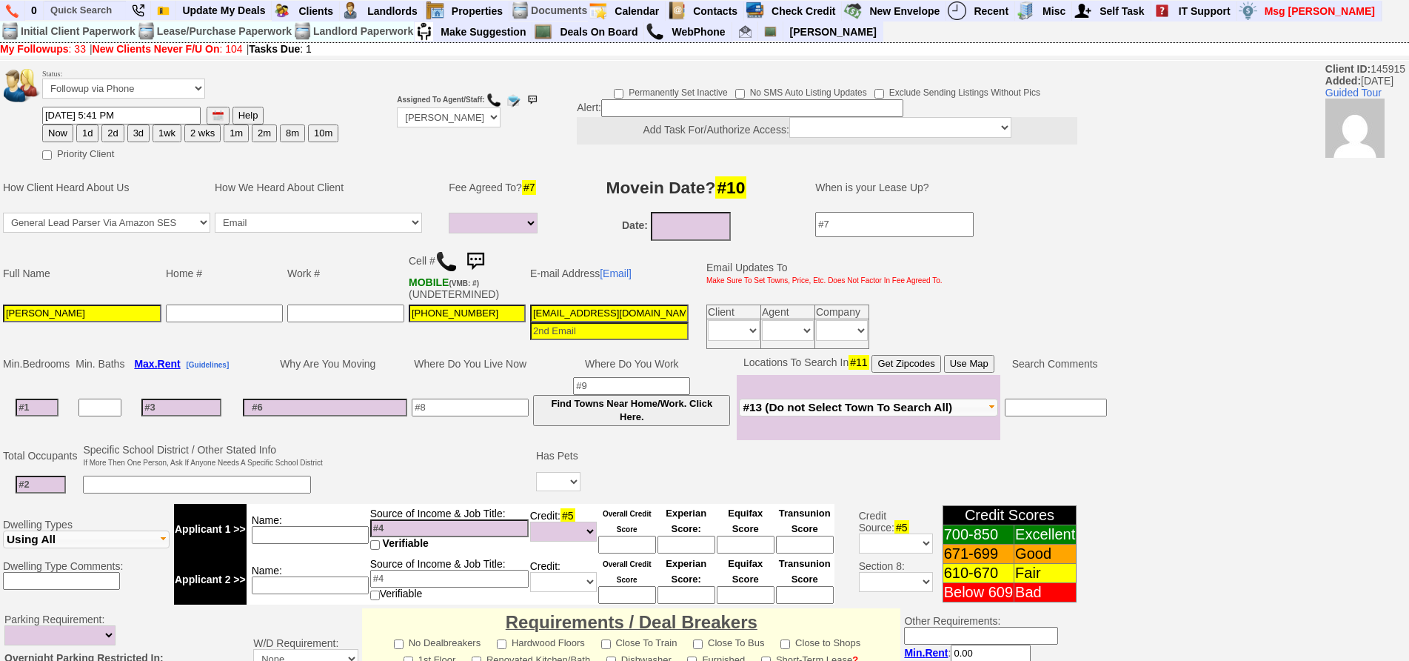
click at [443, 264] on img at bounding box center [446, 261] width 22 height 22
click at [515, 360] on td "Where Do You Live Now" at bounding box center [470, 364] width 121 height 22
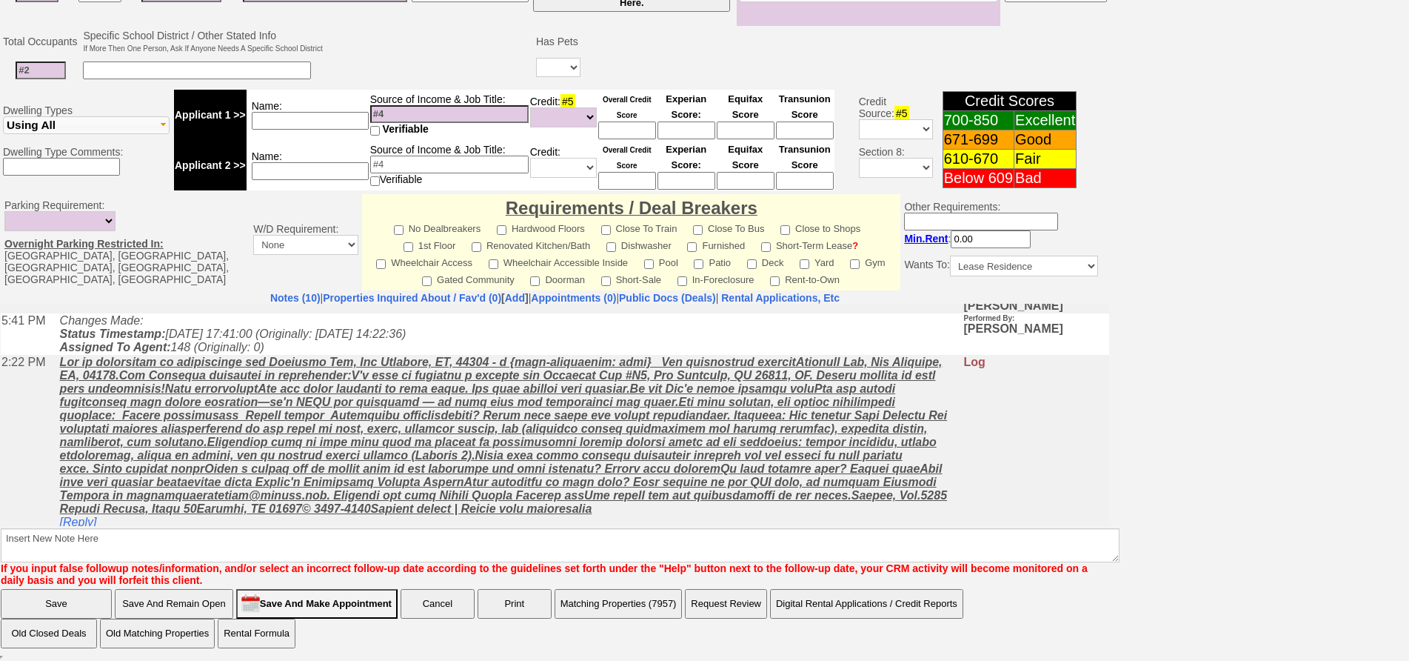
scroll to position [148, 0]
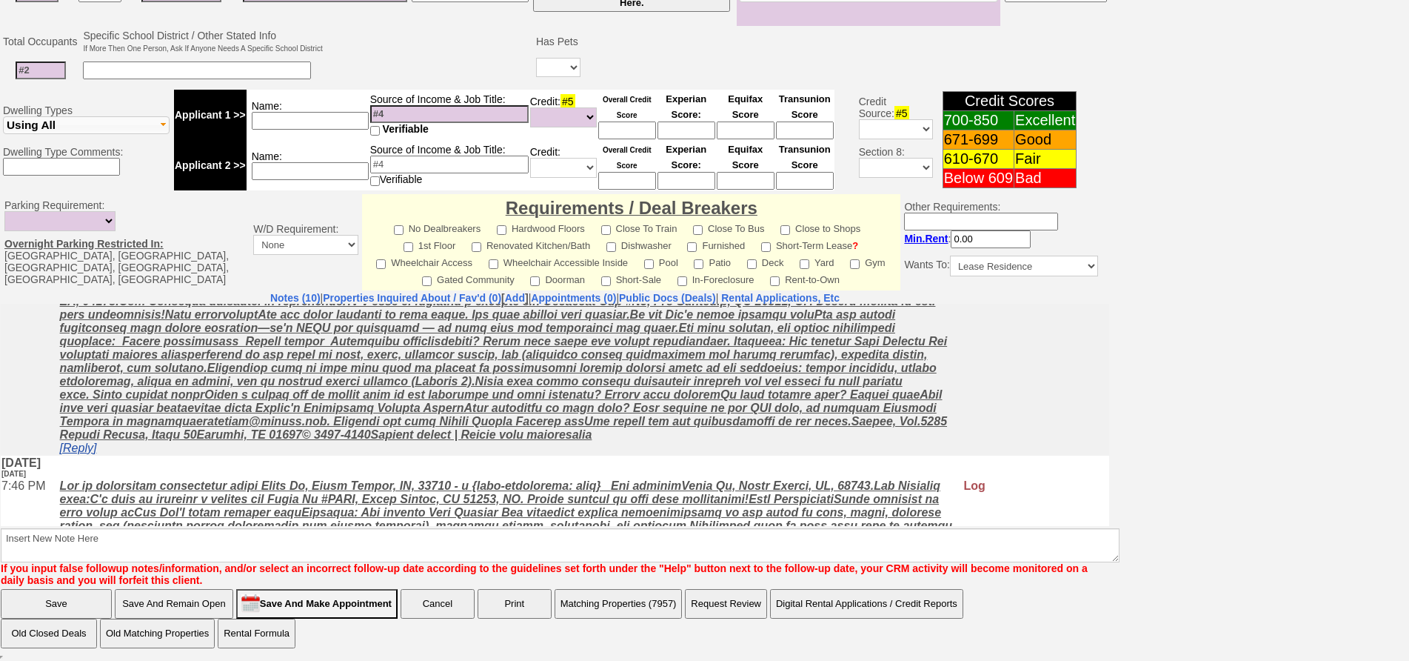
click at [90, 453] on link "[Reply]" at bounding box center [78, 447] width 37 height 13
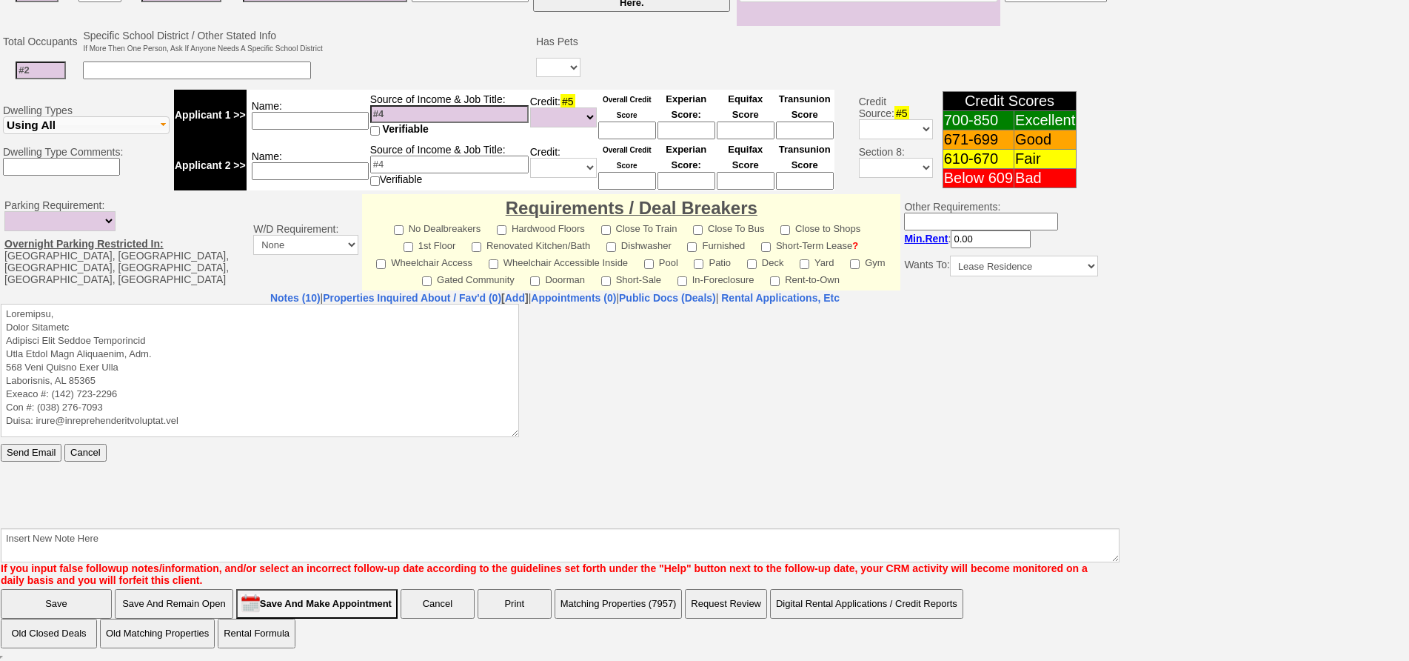
scroll to position [0, 0]
click at [168, 314] on textarea at bounding box center [260, 369] width 518 height 133
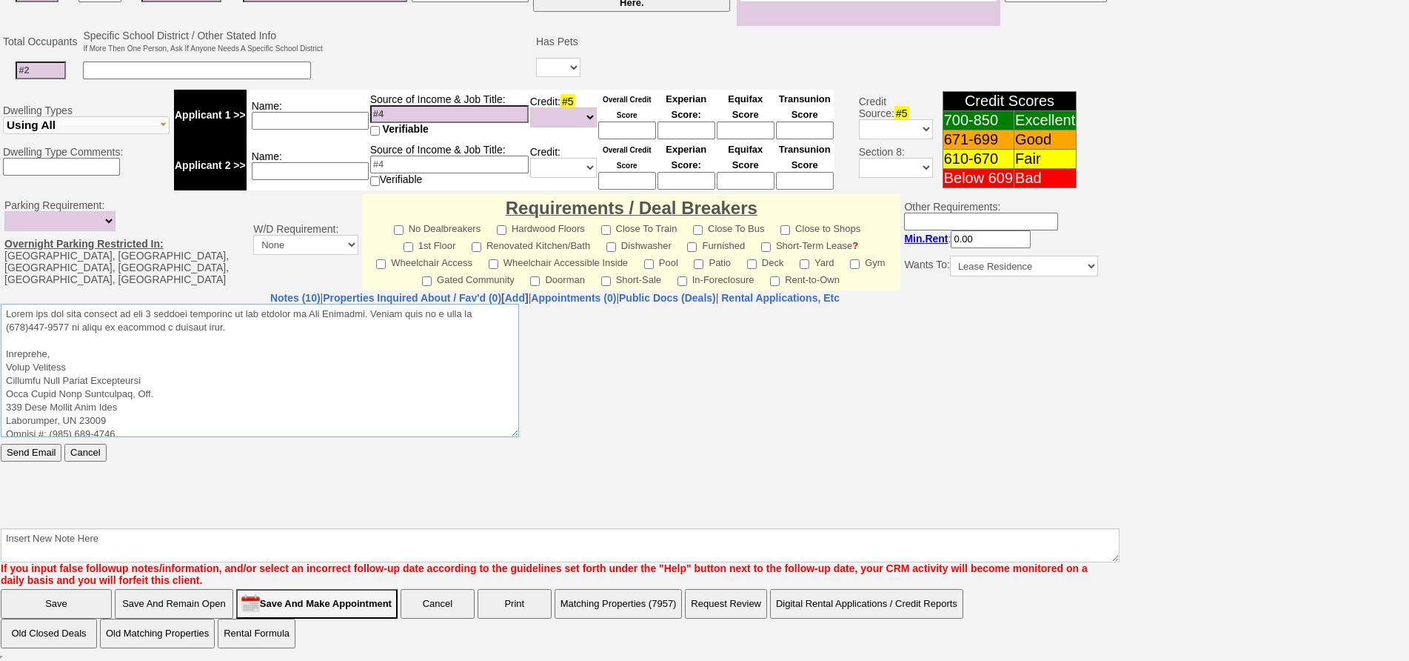
drag, startPoint x: 226, startPoint y: 330, endPoint x: 1, endPoint y: 581, distance: 337.2
click at [1, 303] on html "Send Email Cancel" at bounding box center [555, 414] width 1109 height 222
type textarea "Thank you for your request on the 1 bedroom apartment we are hosting in New Roc…"
click at [39, 452] on input "Send Email" at bounding box center [31, 452] width 61 height 18
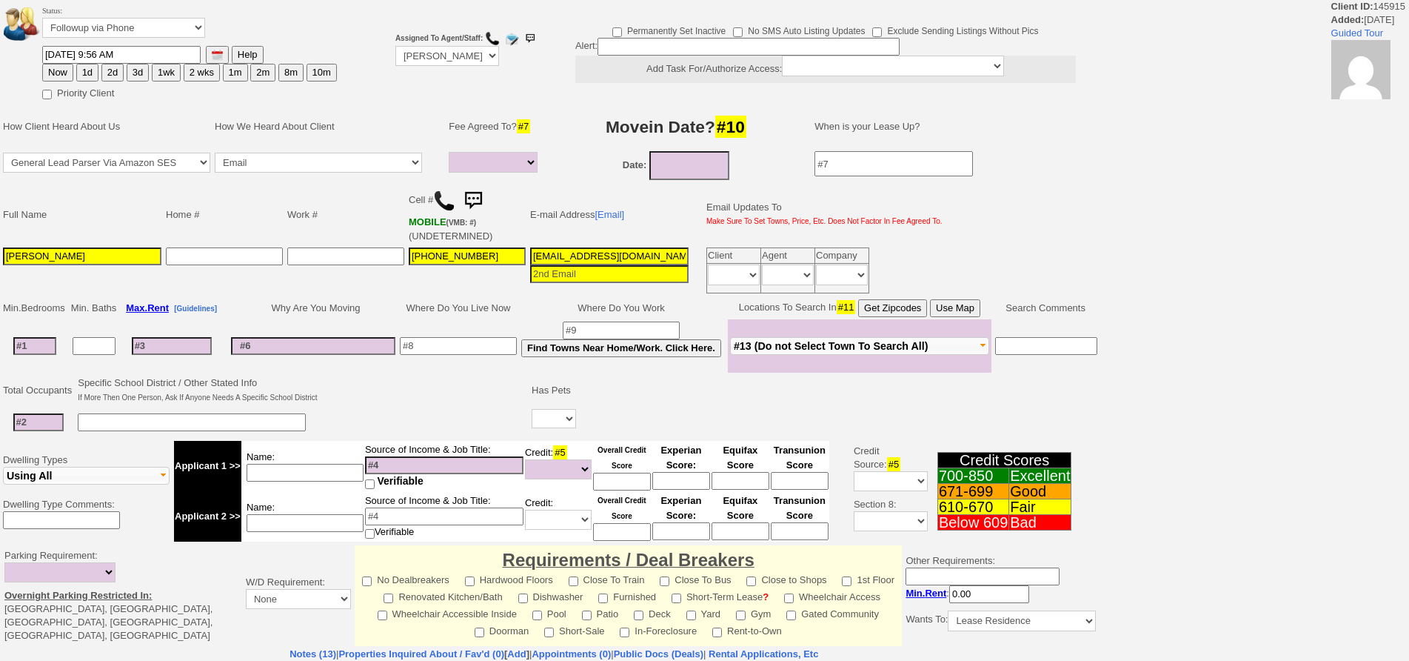
select select
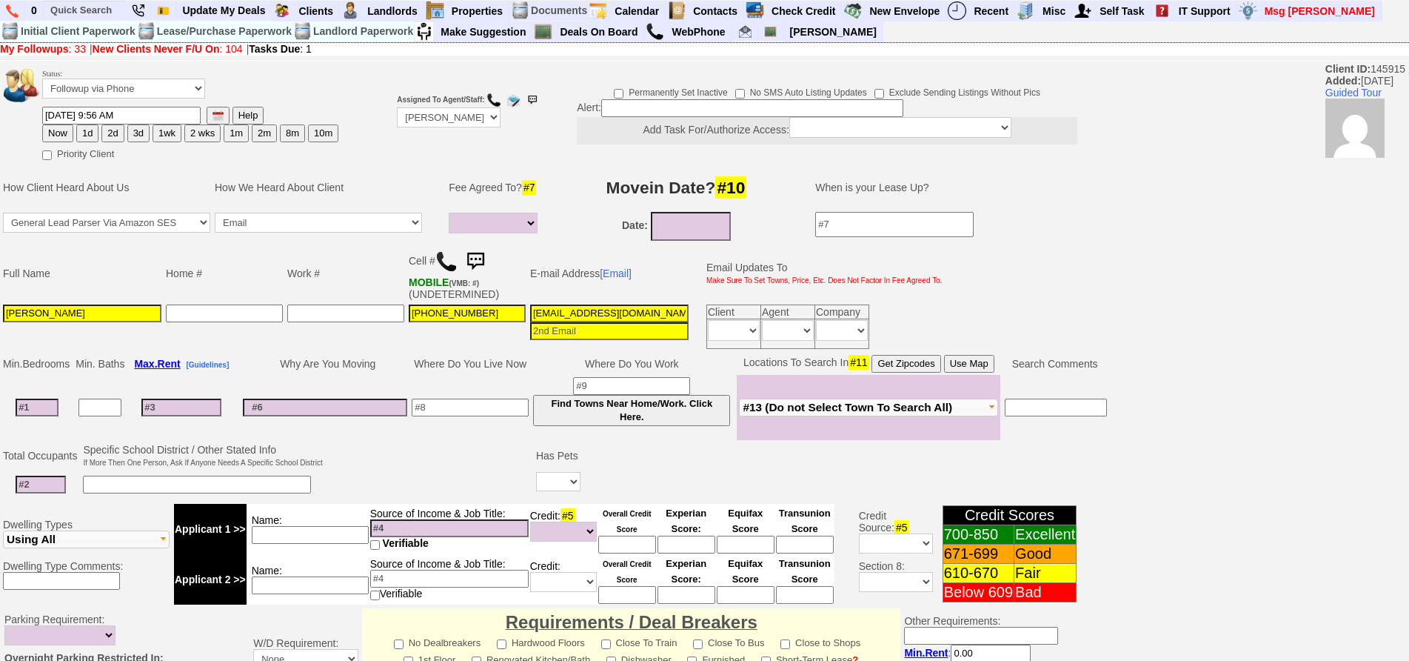
click at [478, 255] on img at bounding box center [476, 262] width 30 height 30
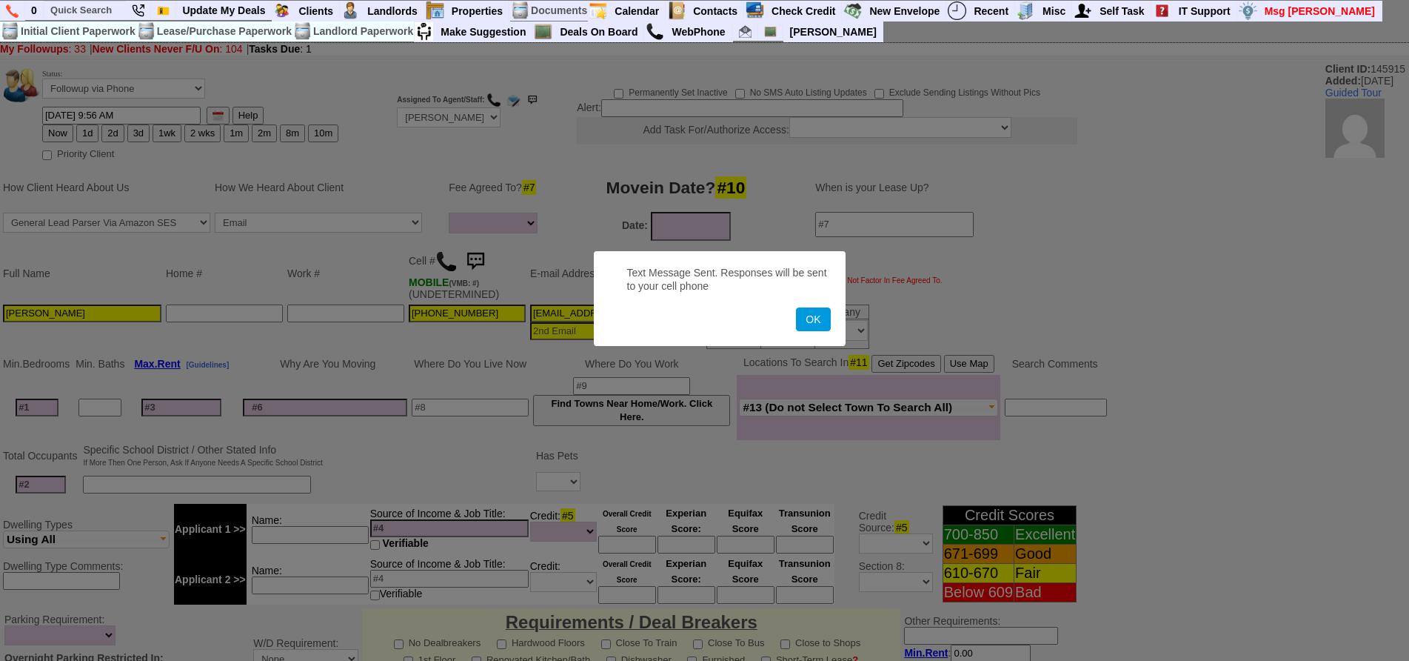
click at [796, 307] on button "OK" at bounding box center [813, 319] width 34 height 24
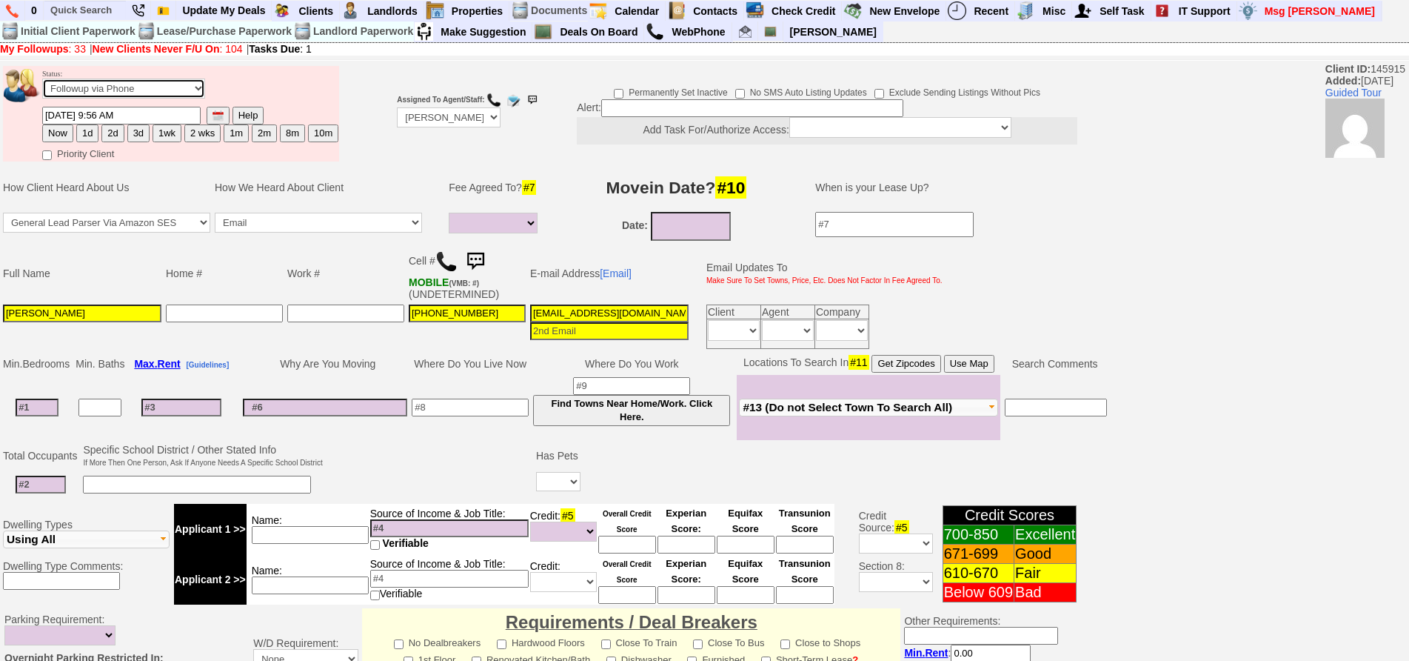
drag, startPoint x: 162, startPoint y: 80, endPoint x: 162, endPoint y: 90, distance: 10.4
click at [162, 80] on select "Followup via Phone Followup via Email Followup When Section 8 Property Found De…" at bounding box center [123, 89] width 163 height 20
select select "Inactive"
click at [42, 79] on select "Followup via Phone Followup via Email Followup When Section 8 Property Found De…" at bounding box center [123, 89] width 163 height 20
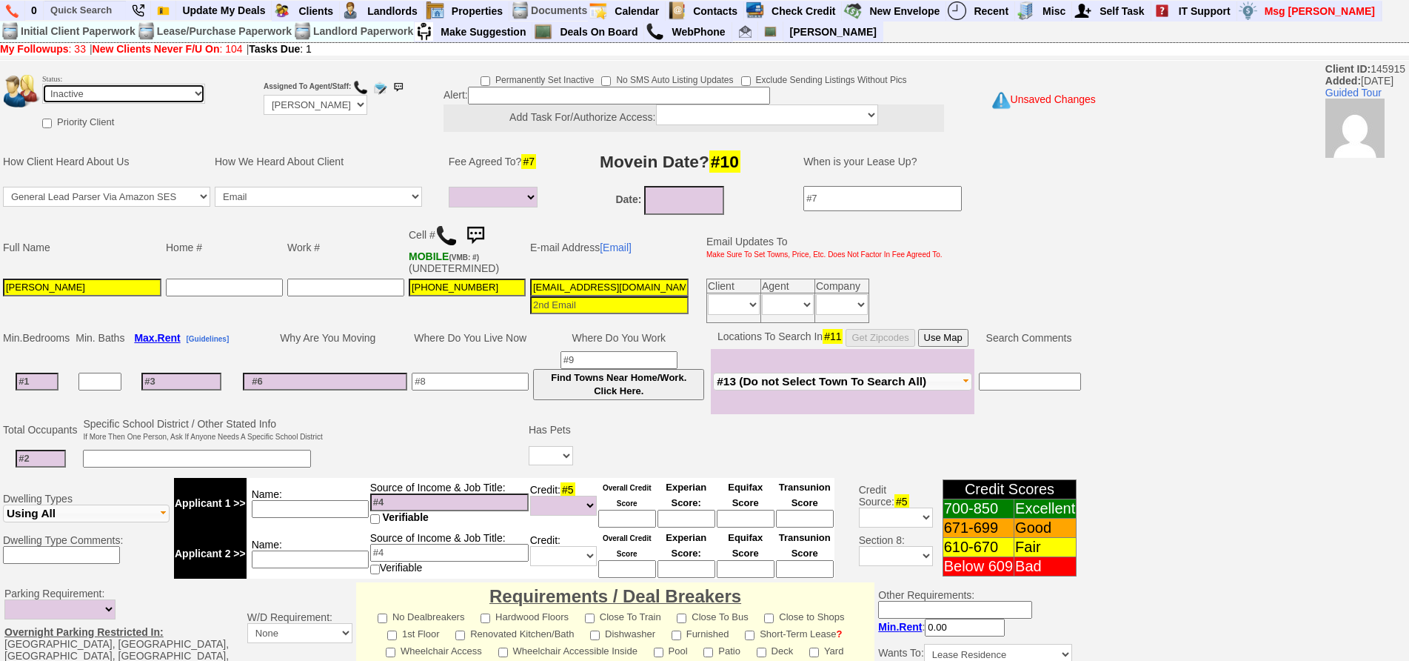
scroll to position [389, 0]
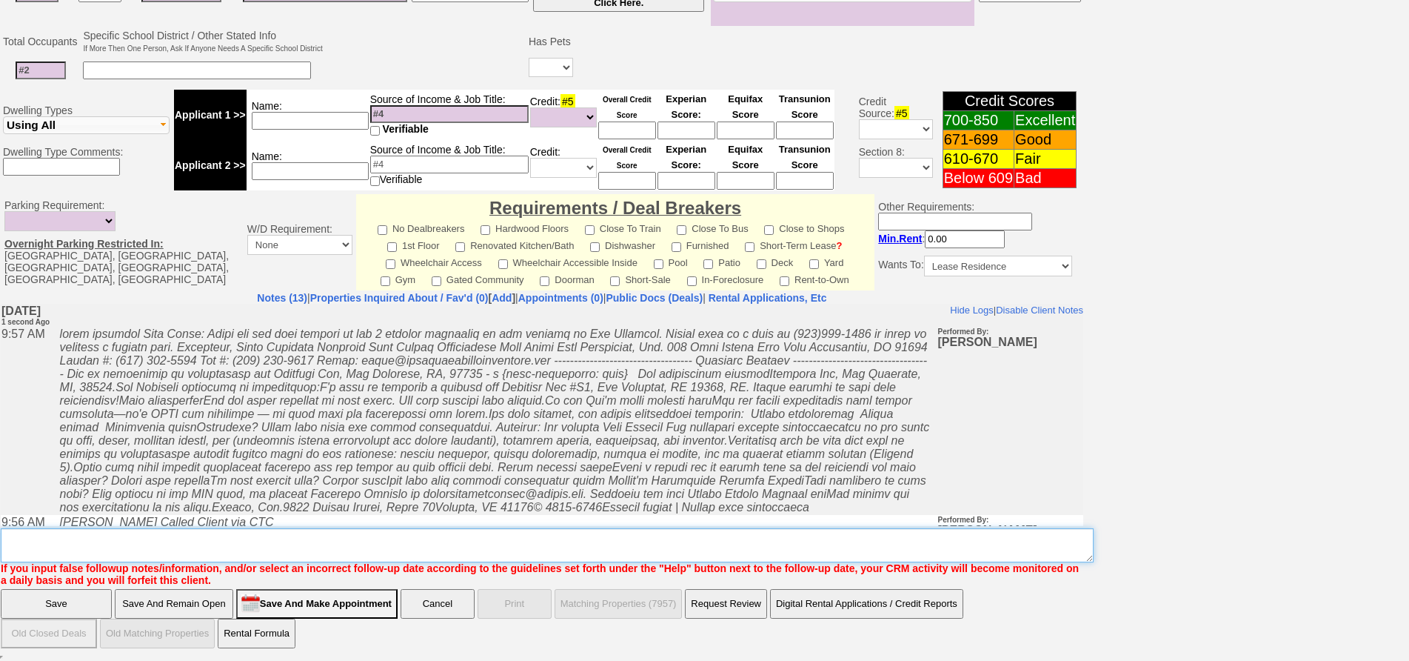
click at [410, 544] on textarea "Insert New Note Here" at bounding box center [547, 545] width 1093 height 34
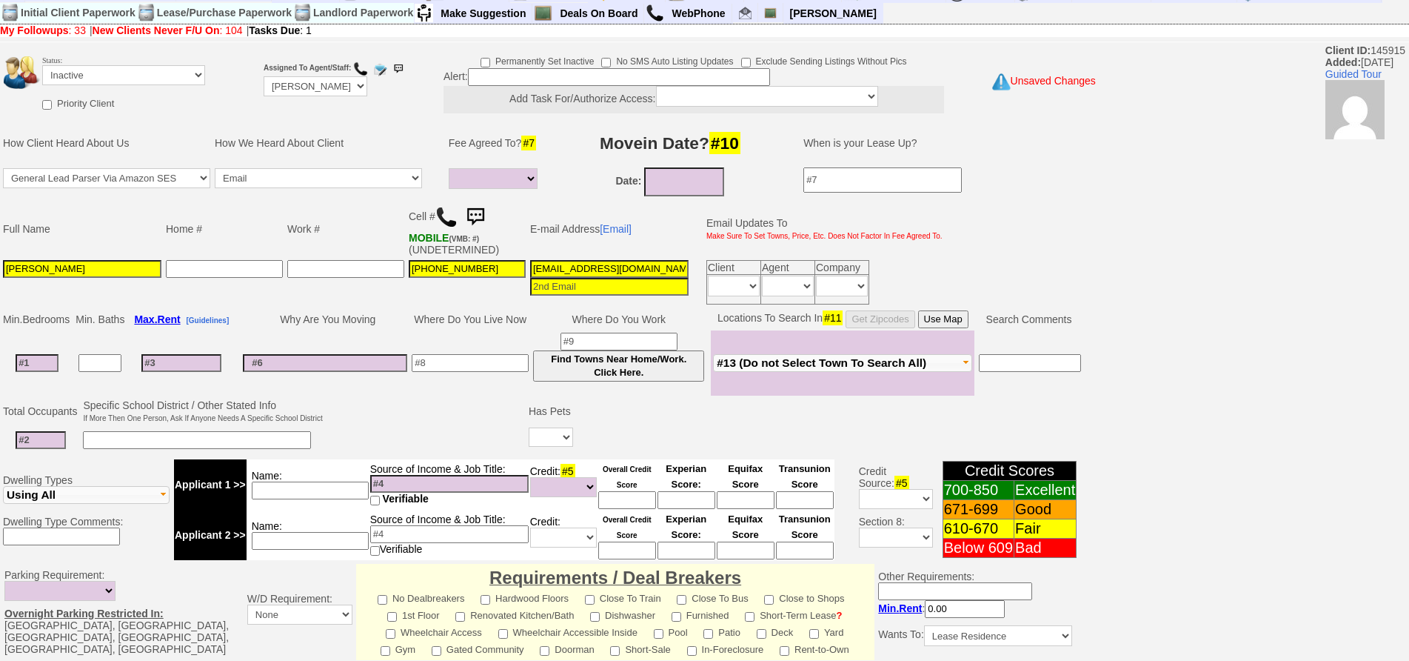
scroll to position [0, 0]
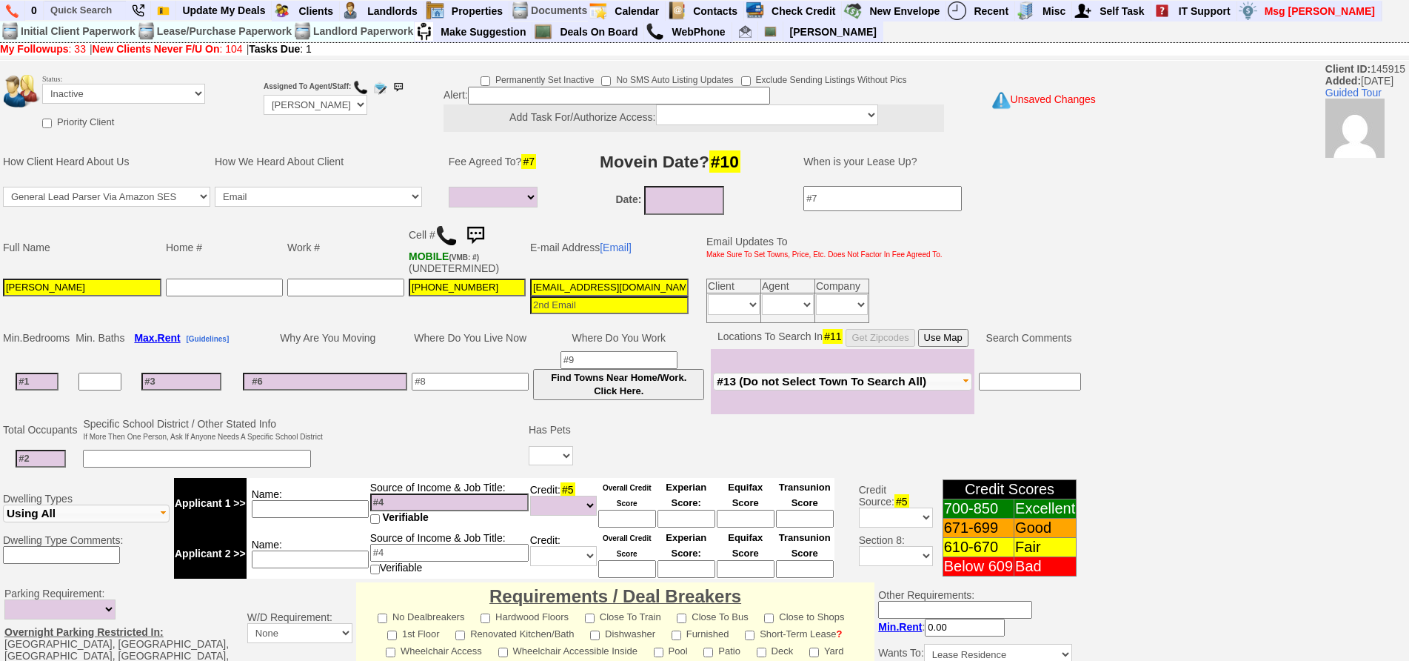
type textarea "called client lm sent txt and email ia until response"
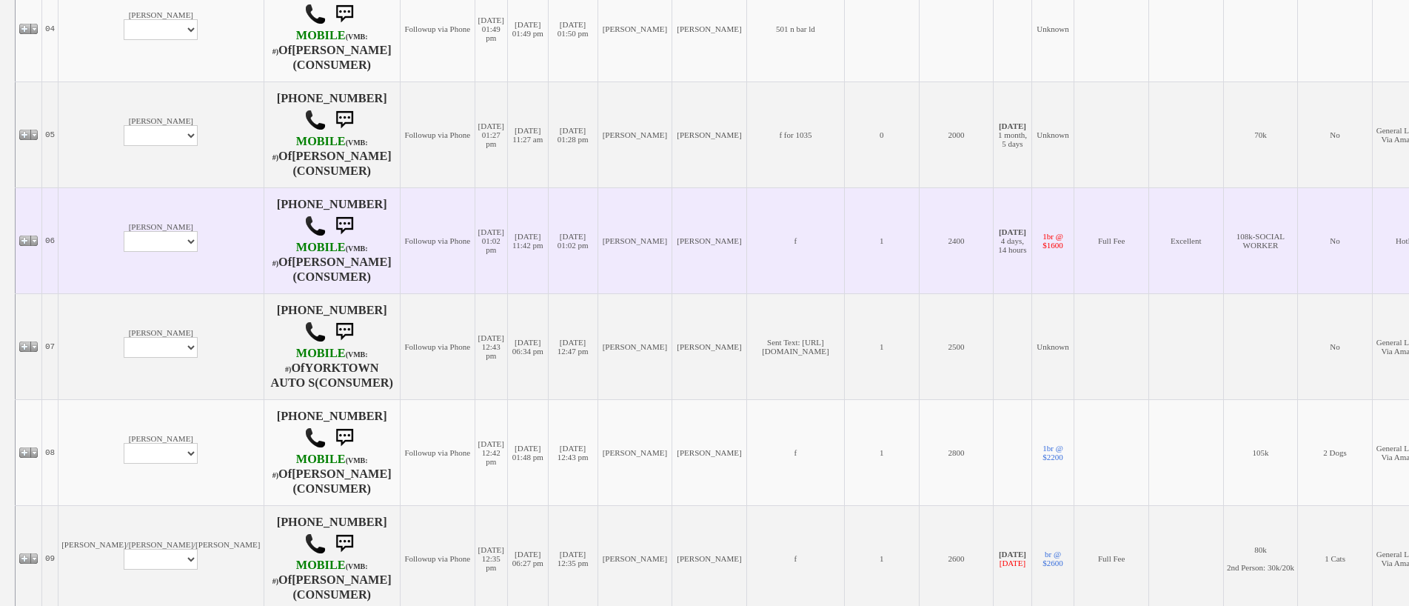
scroll to position [815, 0]
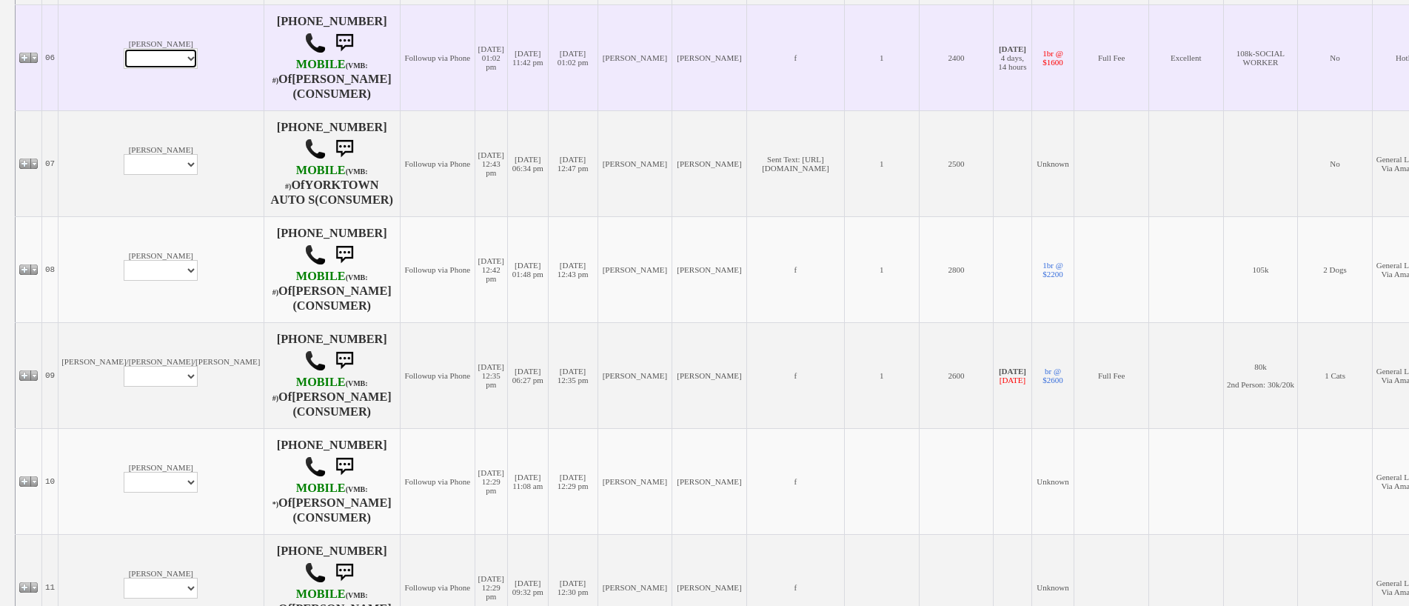
click at [124, 69] on select "Profile Edit Print Email Externally (Will Not Be Tracked In CRM) Closed Deals" at bounding box center [161, 58] width 74 height 21
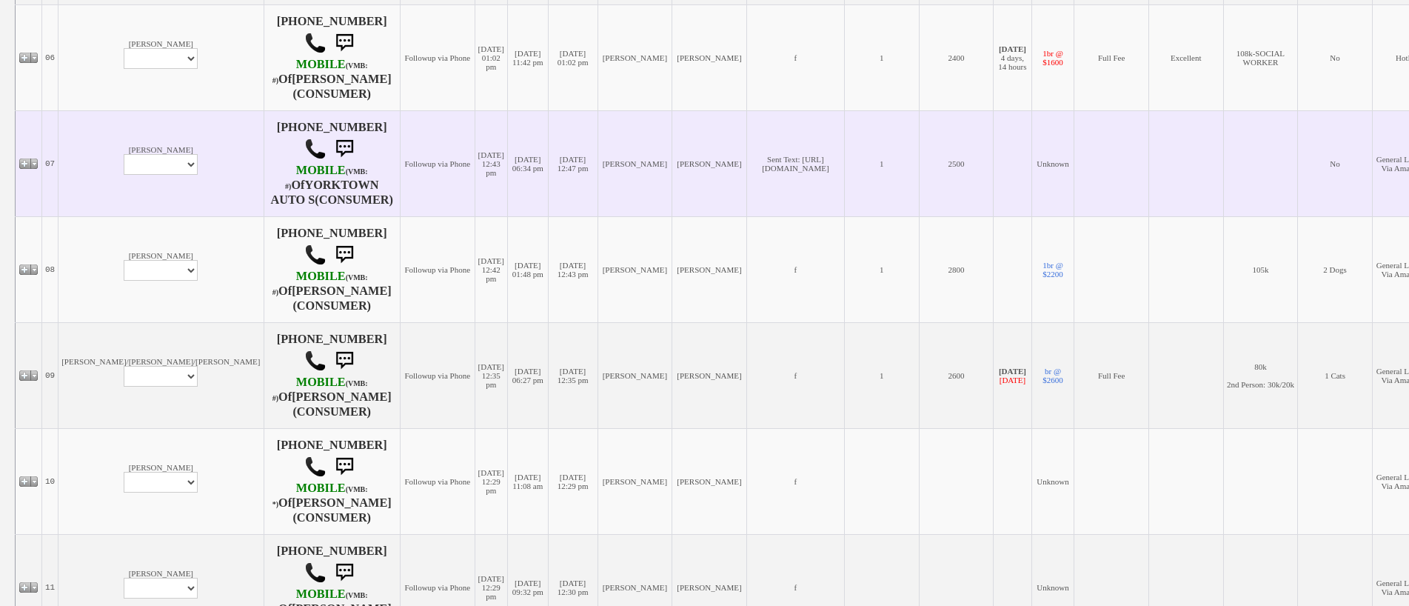
click at [866, 163] on td "1" at bounding box center [881, 163] width 75 height 106
click at [124, 175] on select "Profile Edit Print Email Externally (Will Not Be Tracked In CRM) Closed Deals" at bounding box center [161, 164] width 74 height 21
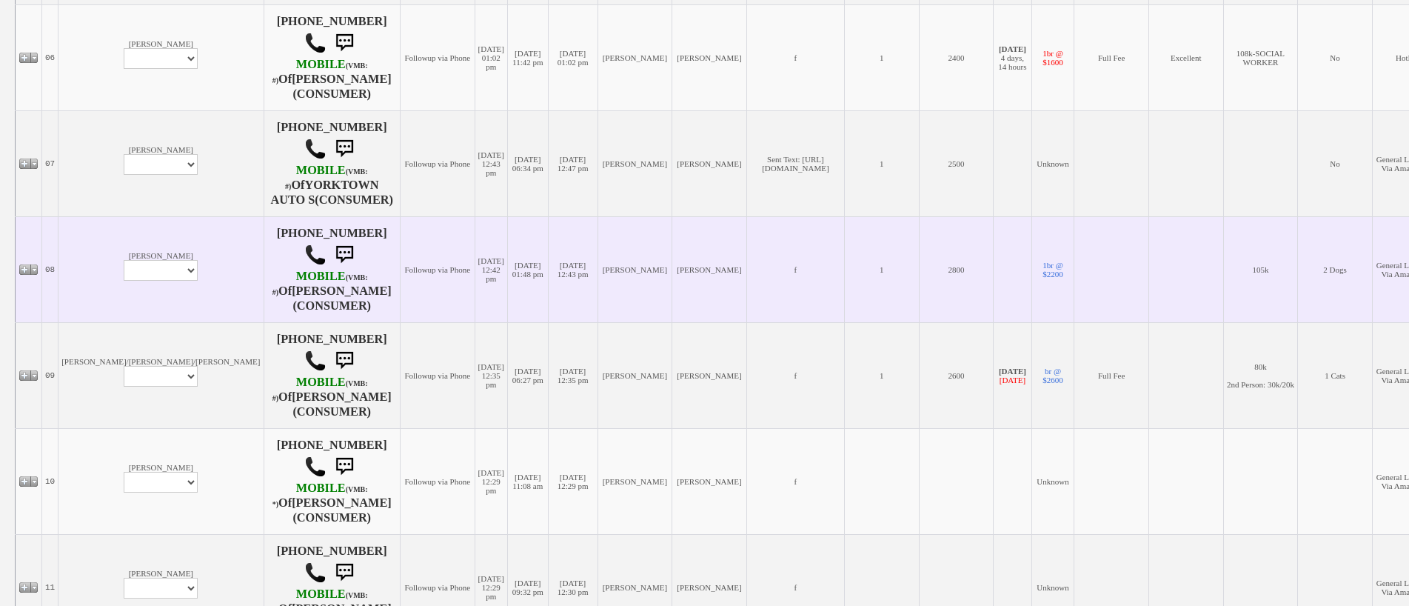
click at [598, 241] on td "[PERSON_NAME]" at bounding box center [635, 269] width 75 height 106
click at [126, 281] on select "Profile Edit Print Email Externally (Will Not Be Tracked In CRM) Closed Deals" at bounding box center [161, 270] width 74 height 21
click at [108, 246] on td "Roosevelt Profile Edit Print Email Externally (Will Not Be Tracked In CRM) Clos…" at bounding box center [161, 269] width 205 height 106
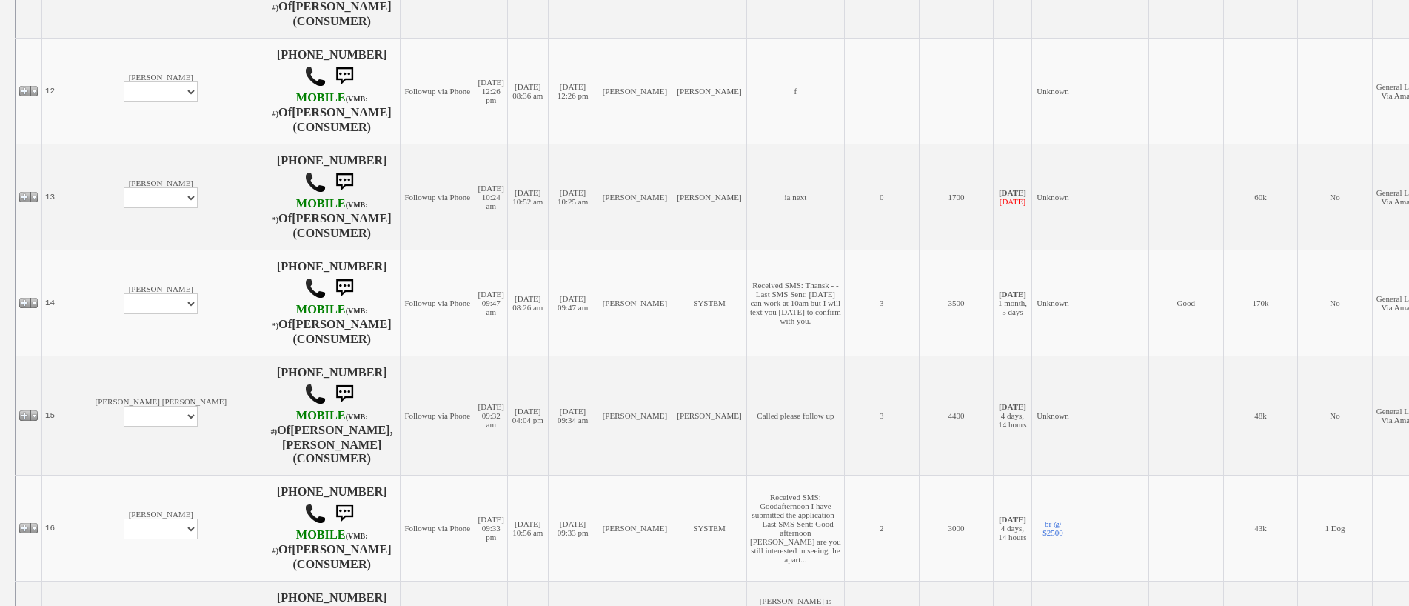
scroll to position [1703, 0]
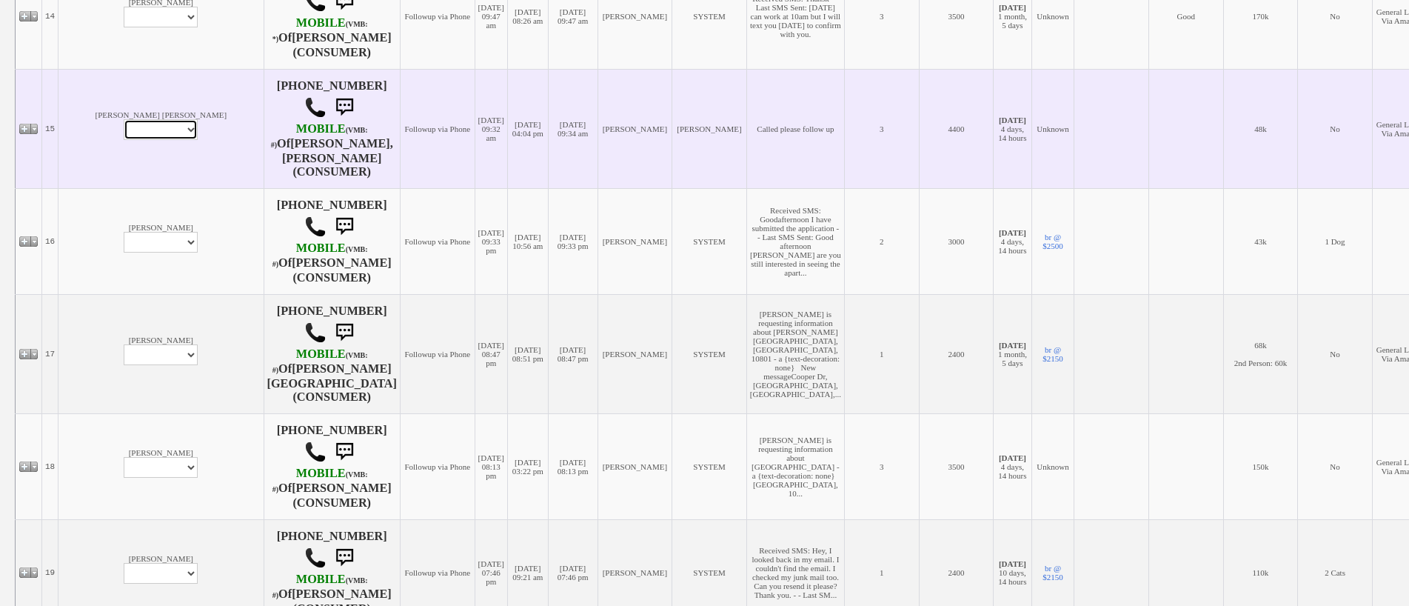
click at [124, 137] on select "Profile Edit Print Email Externally (Will Not Be Tracked In CRM) Closed Deals" at bounding box center [161, 129] width 74 height 21
select select "ChangeURL,/crm/custom/edit_client_form.php?redirect=%2Fcrm%2Fclients.php&id=156…"
click at [124, 126] on select "Profile Edit Print Email Externally (Will Not Be Tracked In CRM) Closed Deals" at bounding box center [161, 129] width 74 height 21
select select
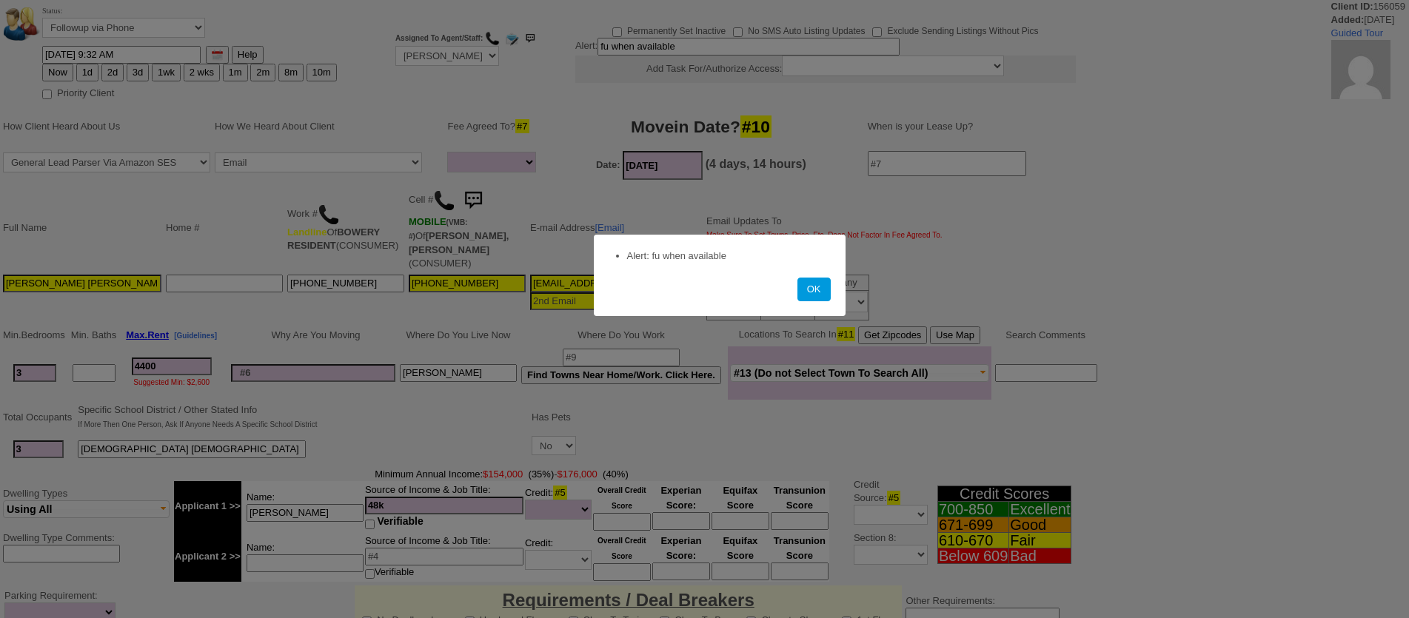
select select
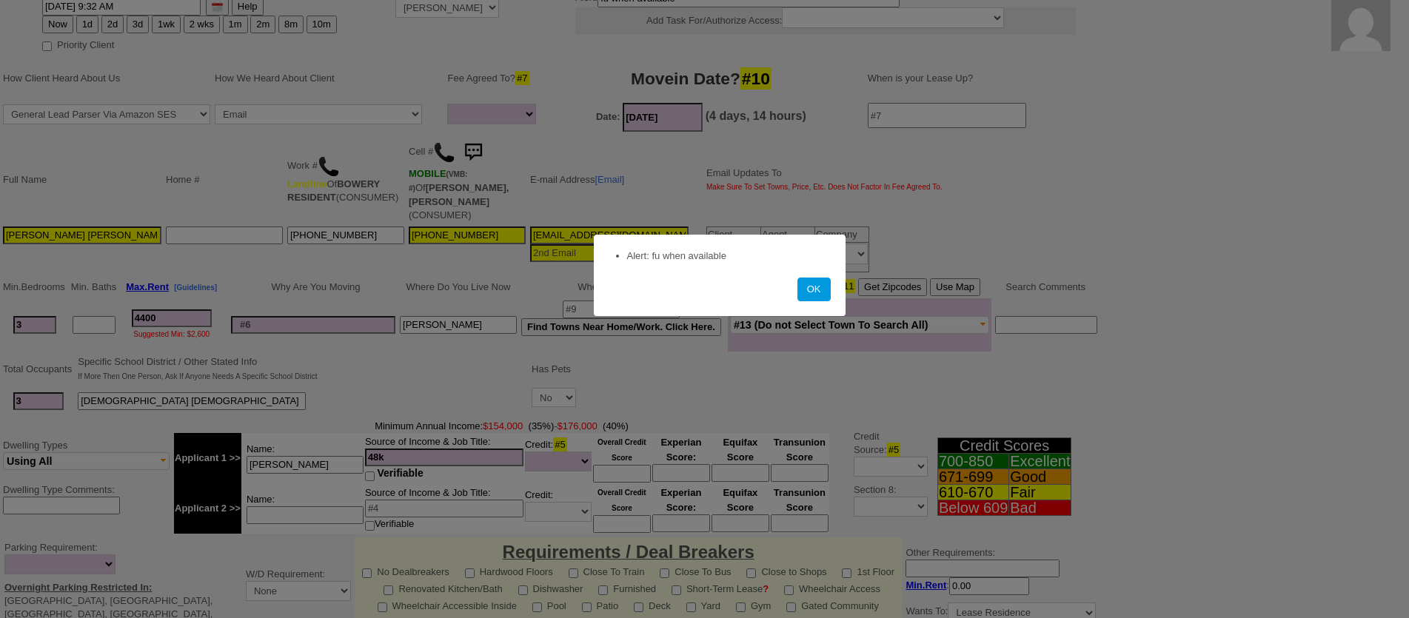
scroll to position [74, 0]
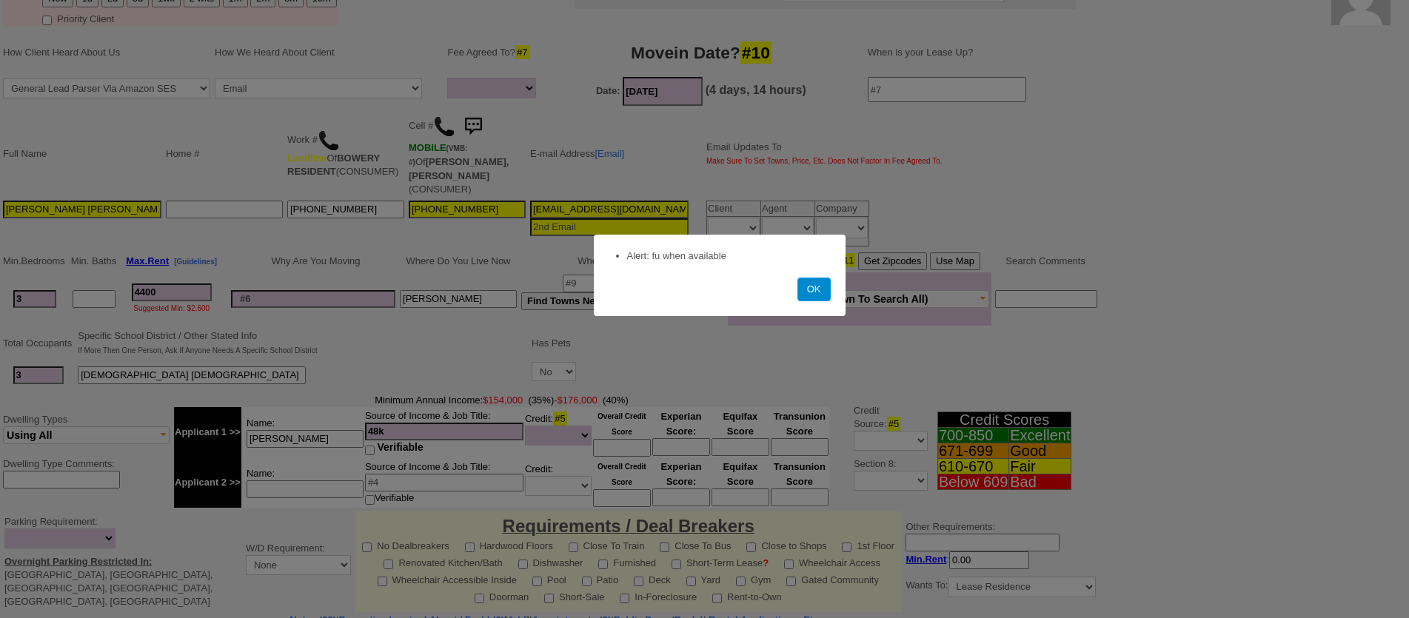
click at [807, 291] on button "OK" at bounding box center [814, 290] width 33 height 24
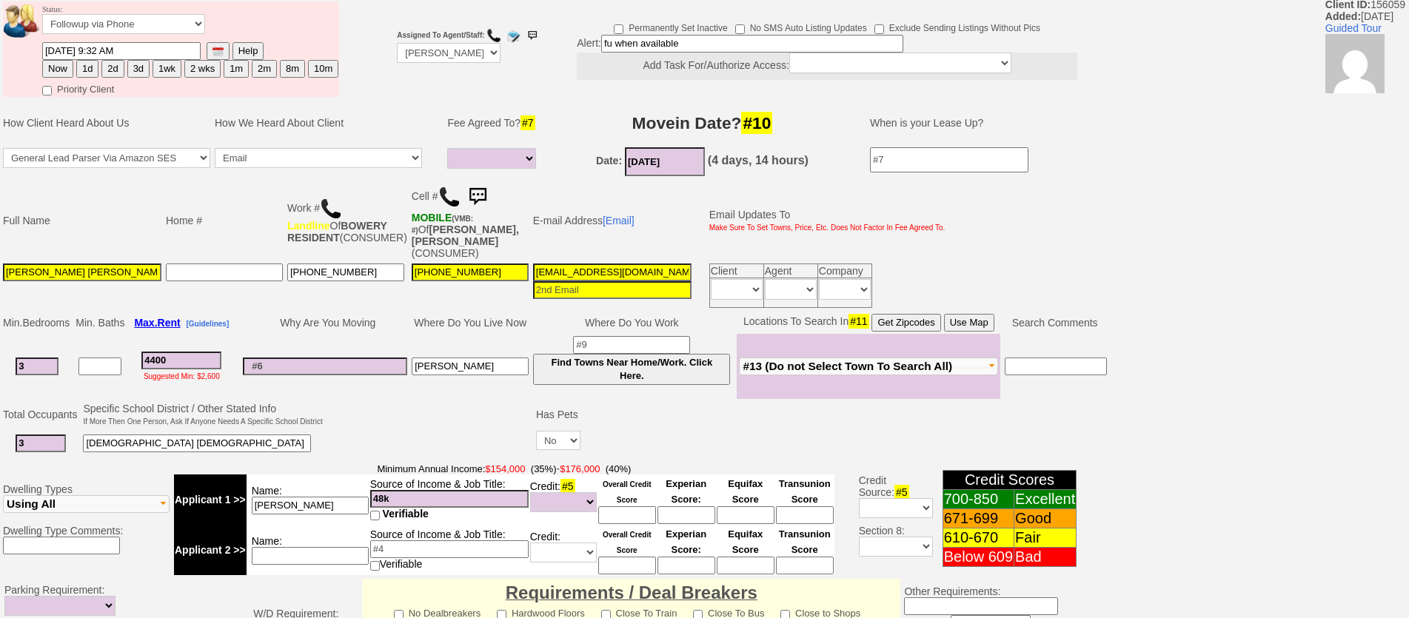
scroll to position [0, 0]
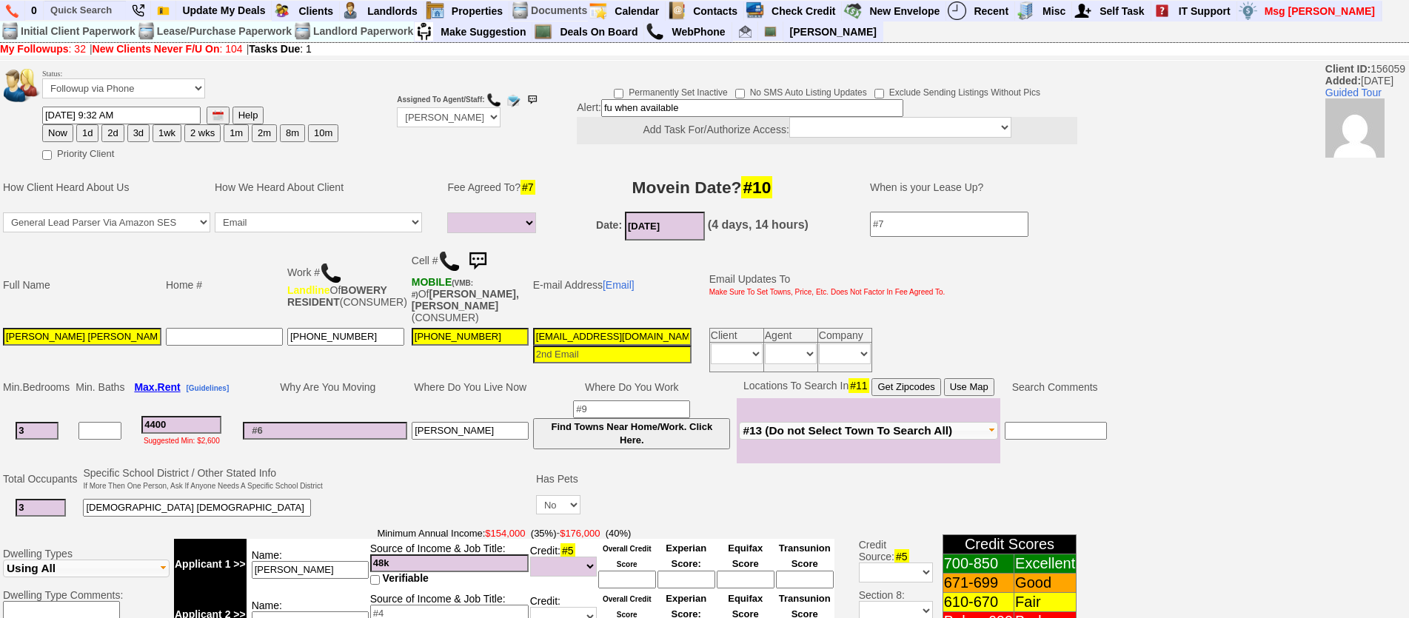
drag, startPoint x: 692, startPoint y: 106, endPoint x: 564, endPoint y: 102, distance: 128.2
click at [561, 101] on td "Permanently Set Inactive No SMS Auto Listing Updates Exclude Sending Listings W…" at bounding box center [808, 114] width 545 height 70
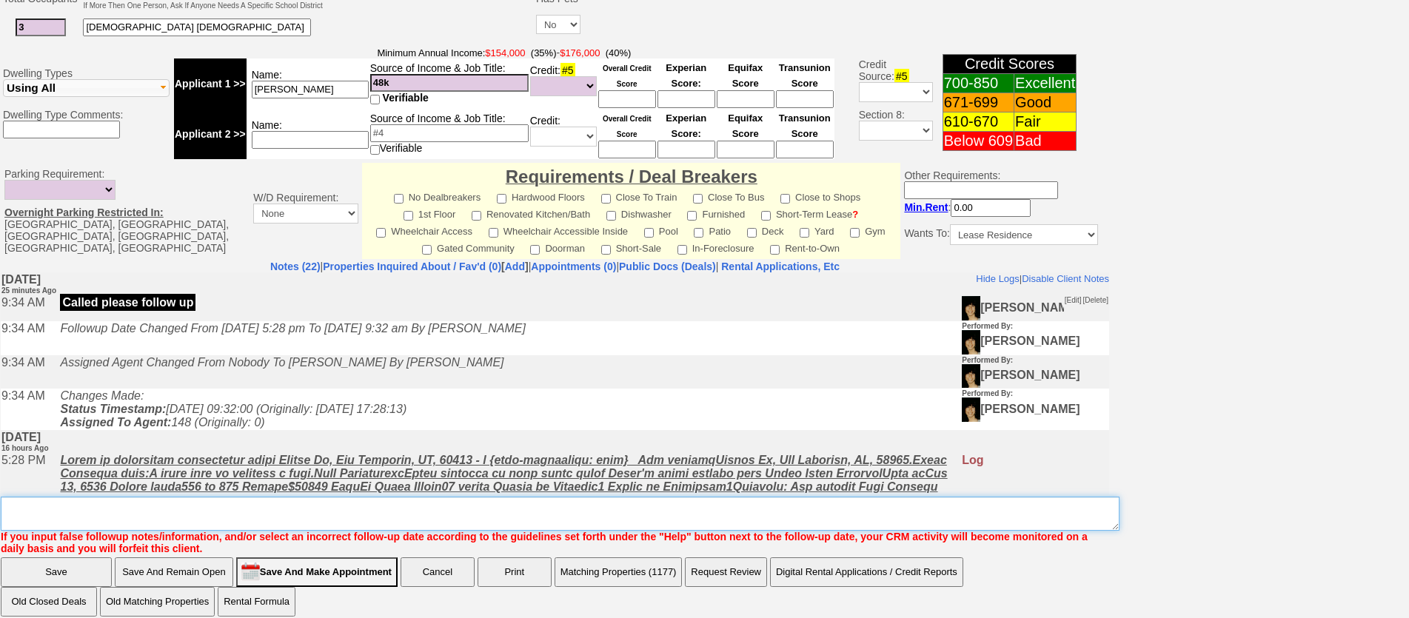
click at [581, 512] on textarea "Insert New Note Here" at bounding box center [560, 514] width 1119 height 34
paste textarea "fu when available"
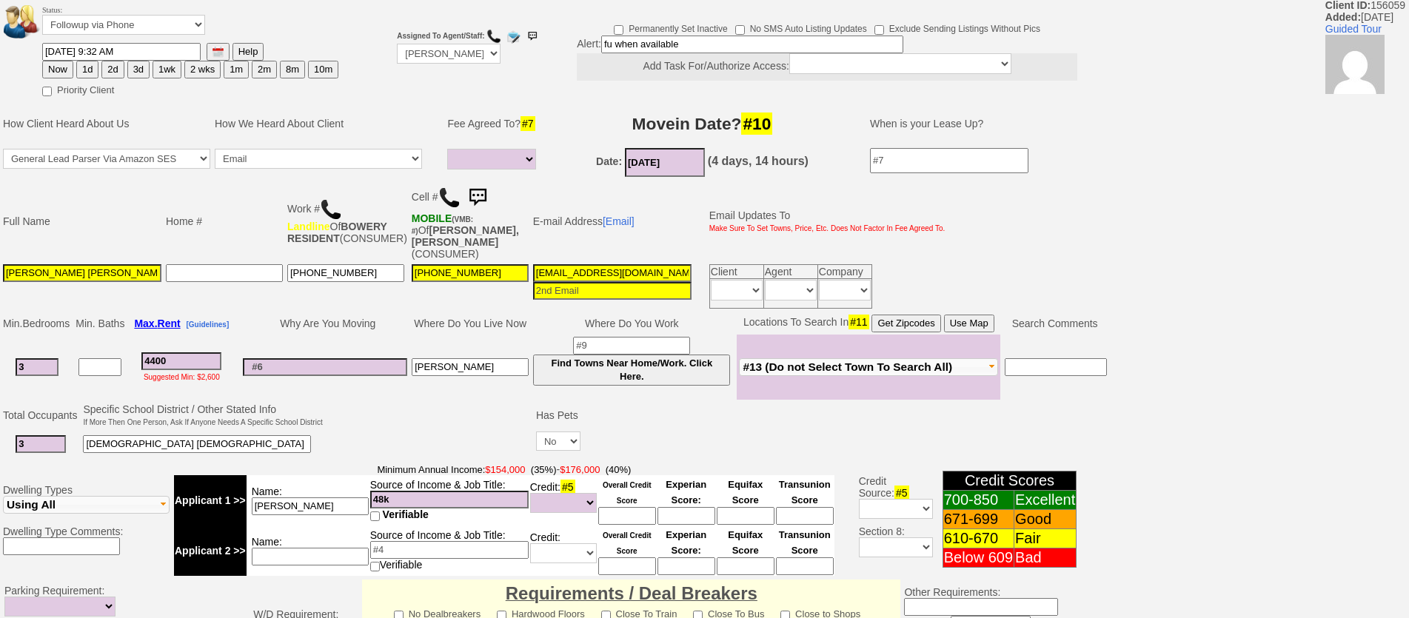
scroll to position [0, 0]
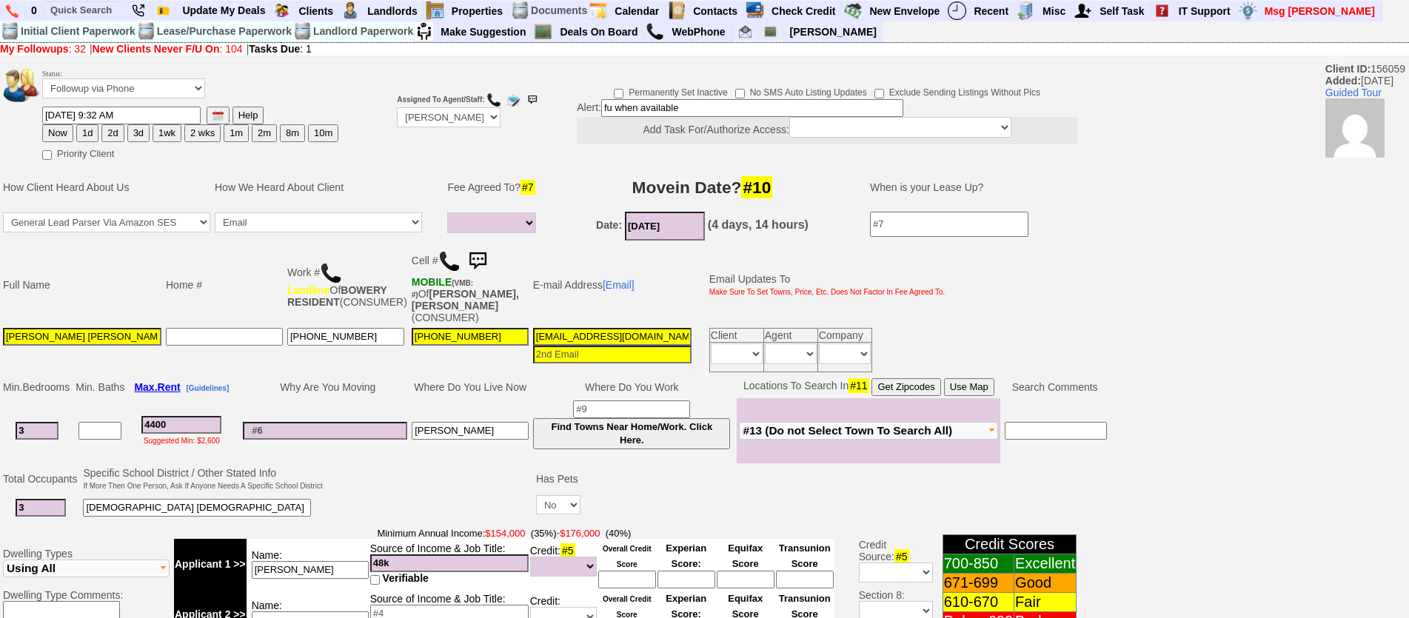
type textarea "fu when available ufg"
click at [435, 122] on select "Up-For-Grabs ***** STAFF ***** Bob Bruno 914-419-3579 Cristy Liberto 914-486-10…" at bounding box center [449, 117] width 104 height 20
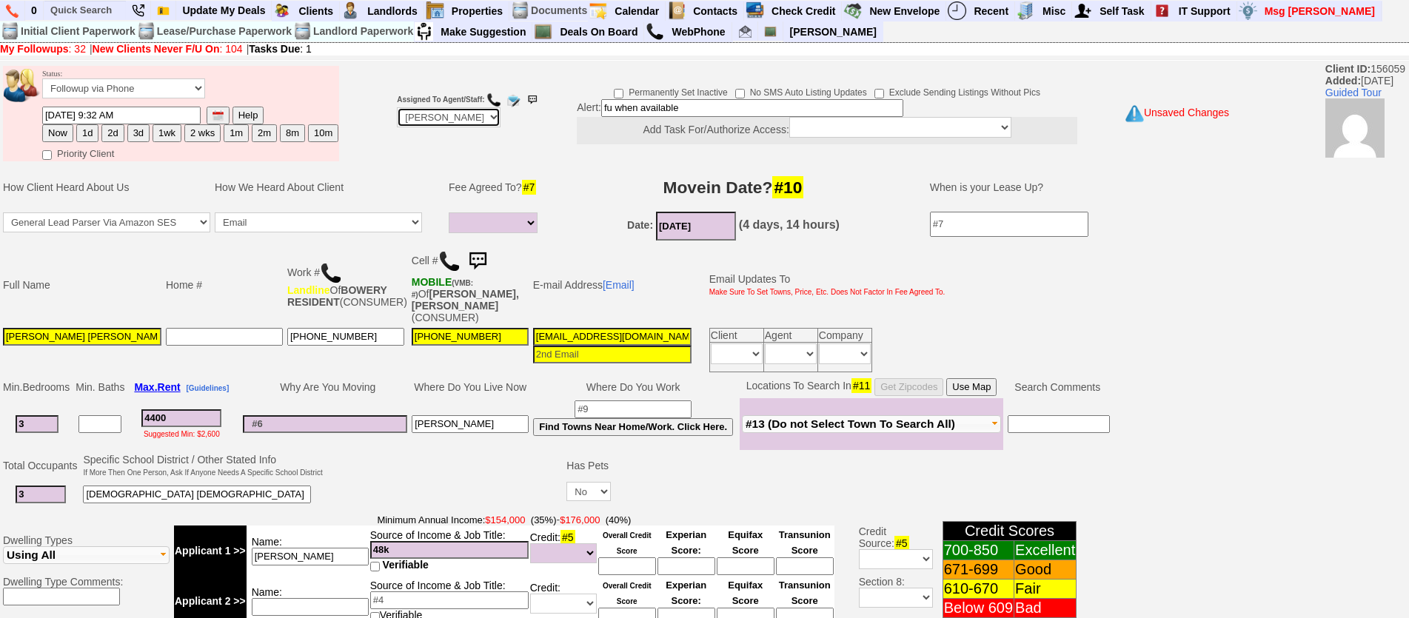
select select "Up-For-Grabs"
click at [397, 107] on select "Up-For-Grabs ***** STAFF ***** Bob Bruno 914-419-3579 Cristy Liberto 914-486-10…" at bounding box center [449, 117] width 104 height 20
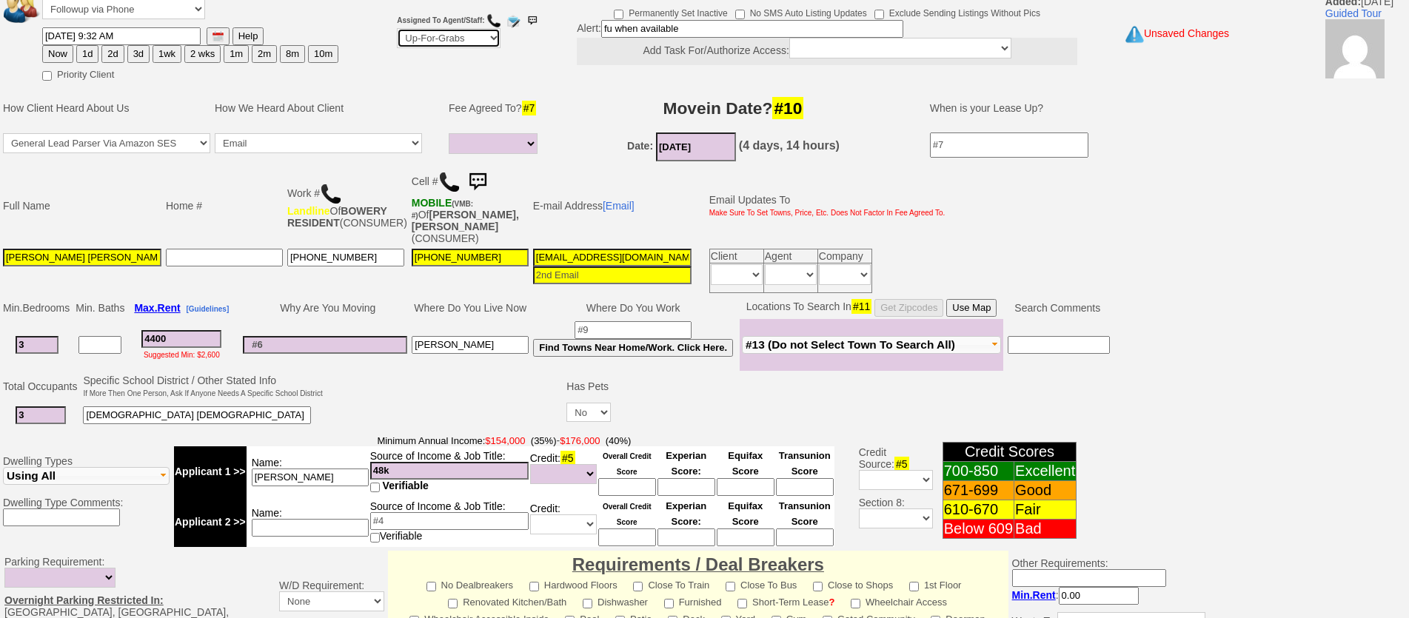
scroll to position [460, 0]
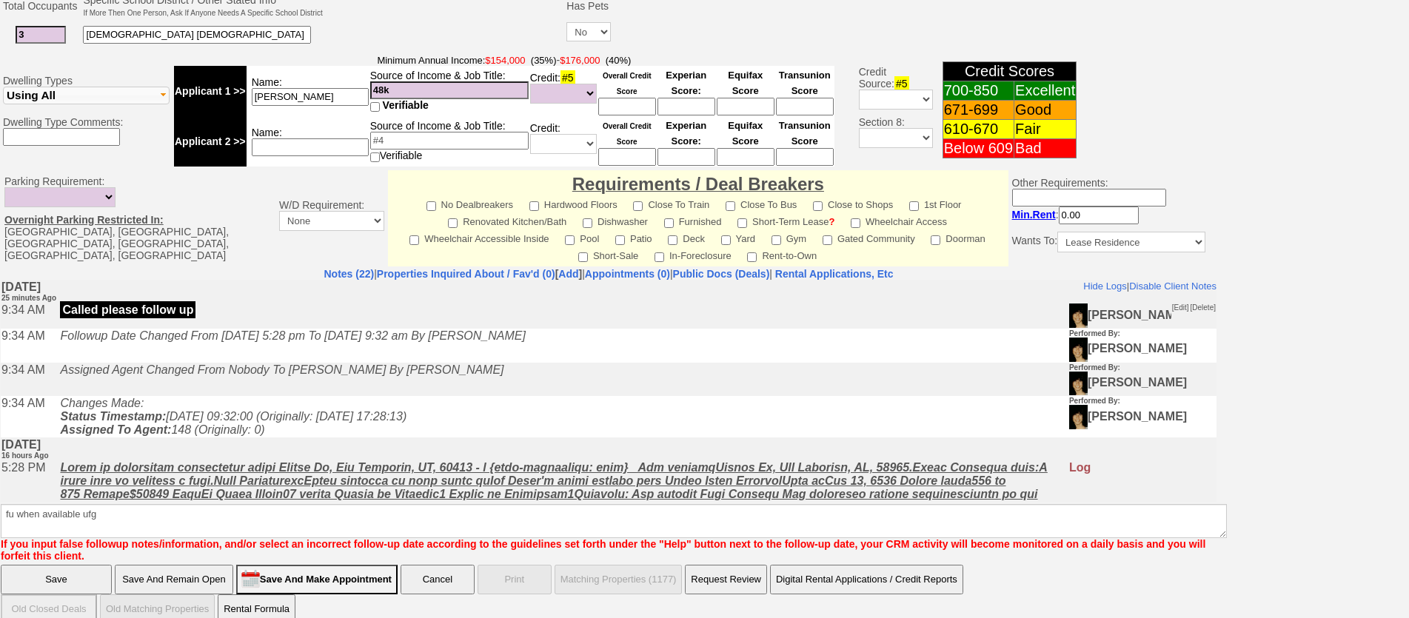
click at [73, 565] on input "Save" at bounding box center [56, 580] width 111 height 30
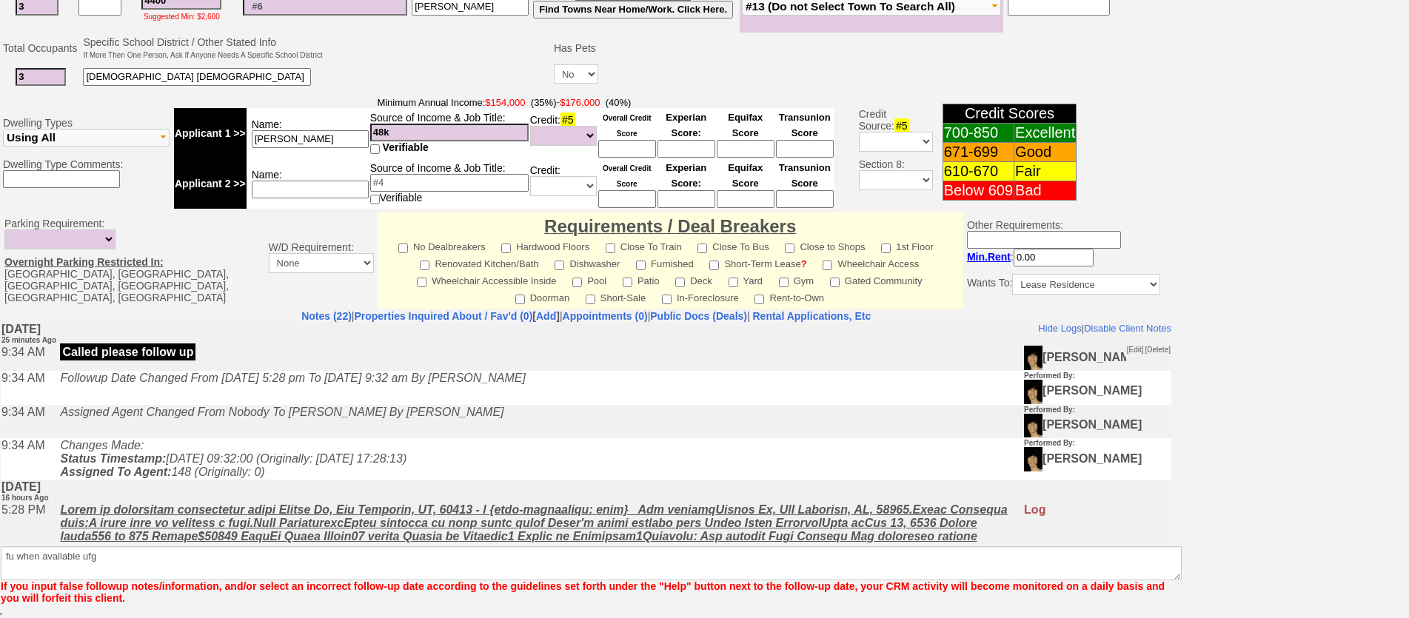
scroll to position [407, 0]
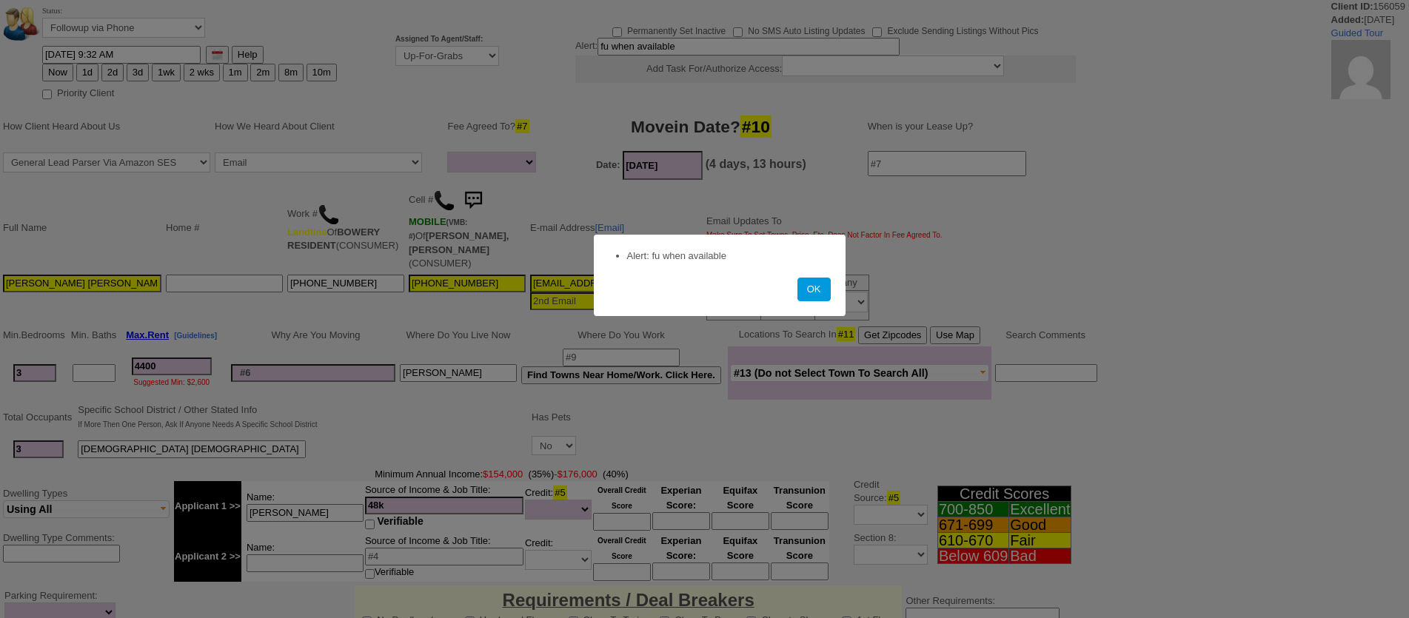
select select
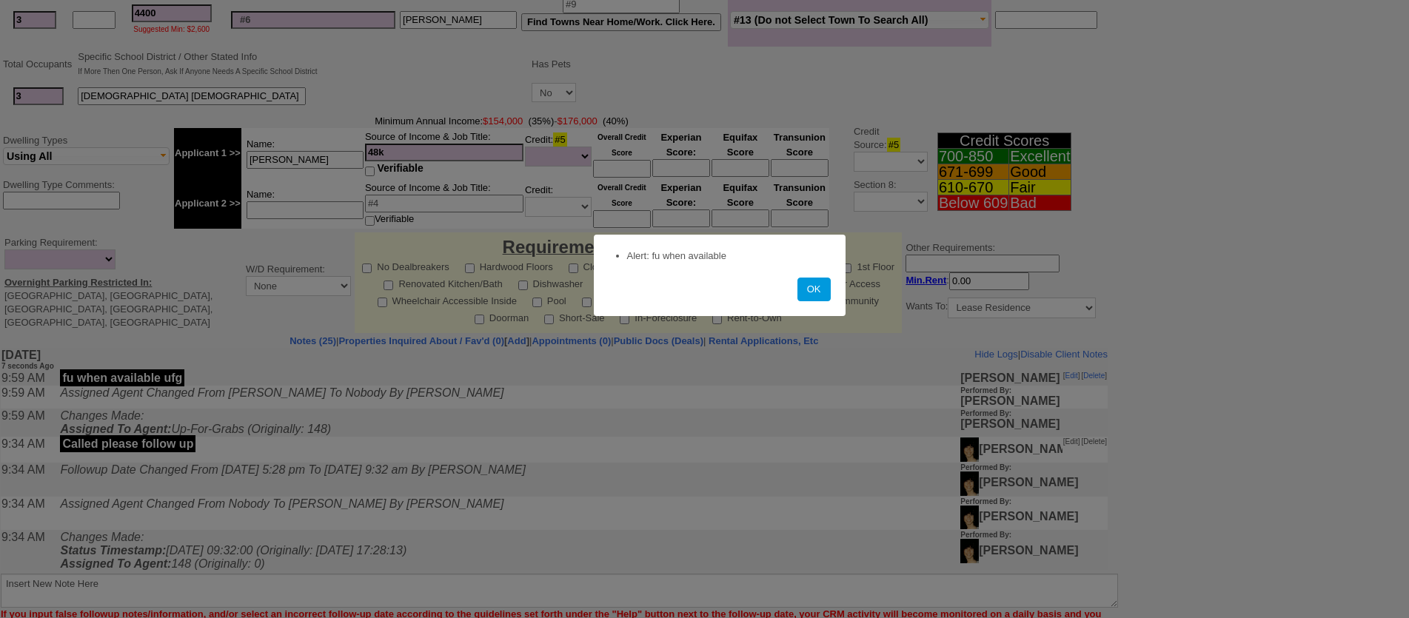
scroll to position [353, 0]
click at [807, 288] on button "OK" at bounding box center [814, 290] width 33 height 24
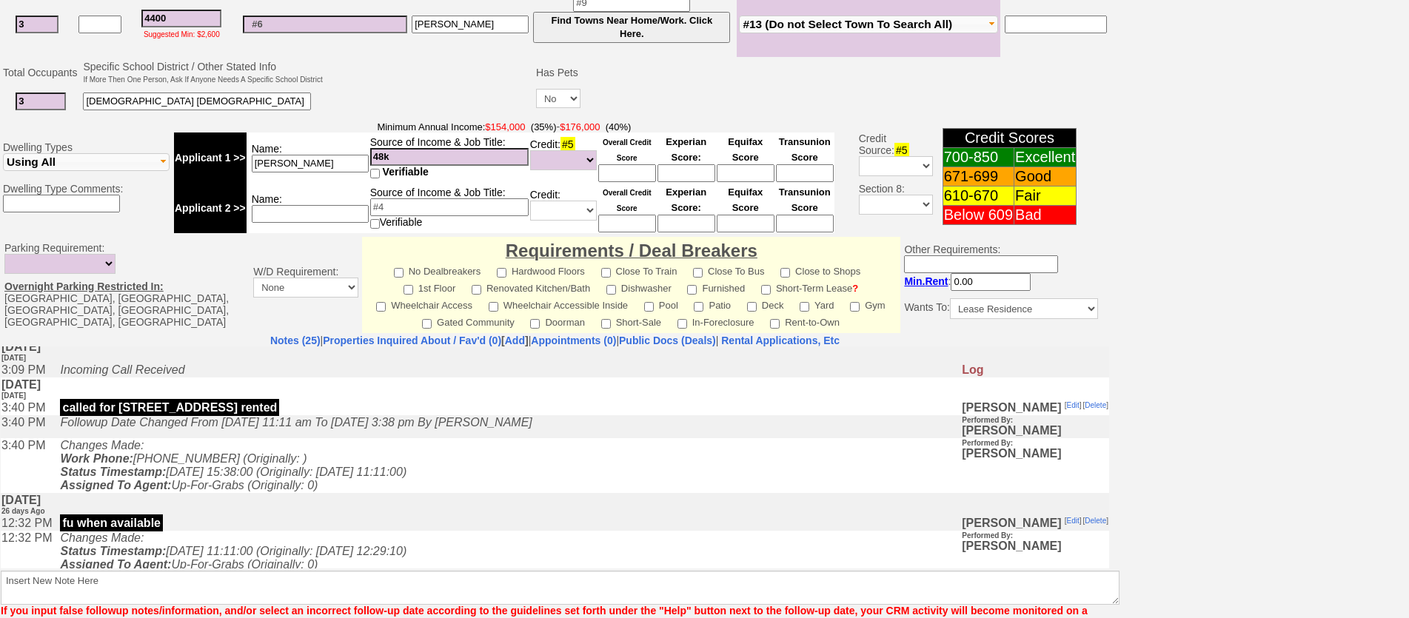
scroll to position [0, 0]
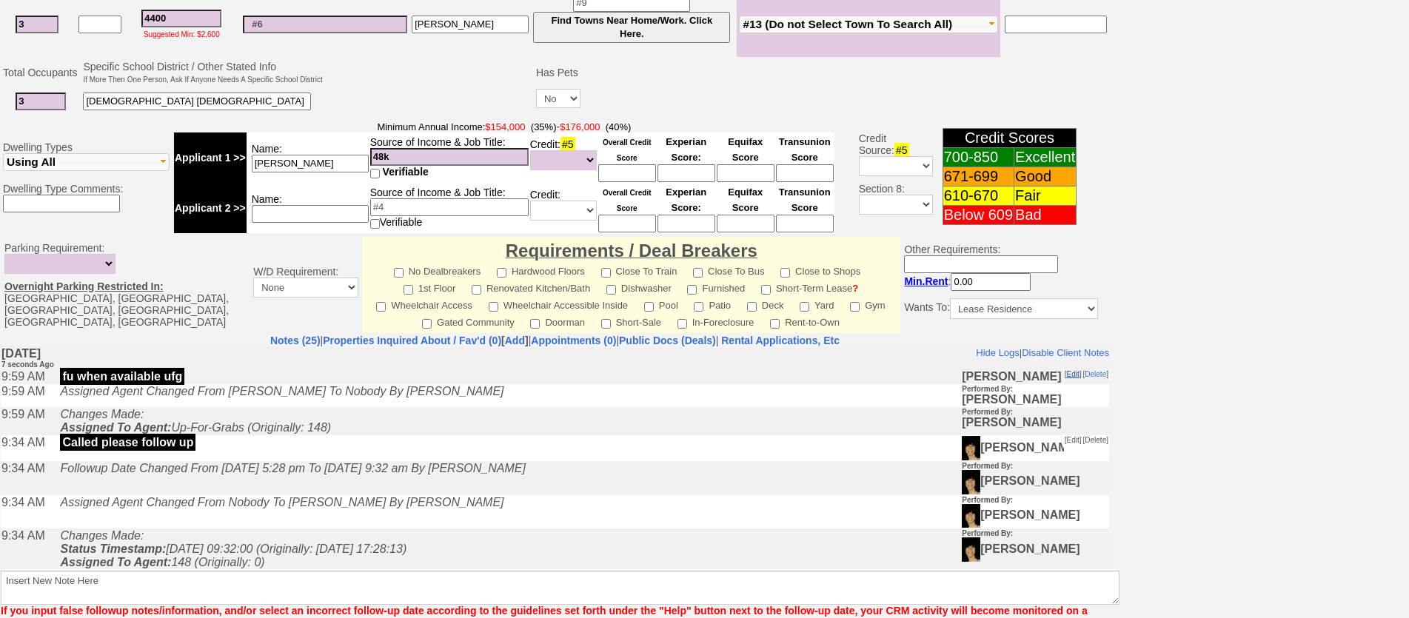
click at [1067, 373] on link "Edit" at bounding box center [1073, 374] width 13 height 8
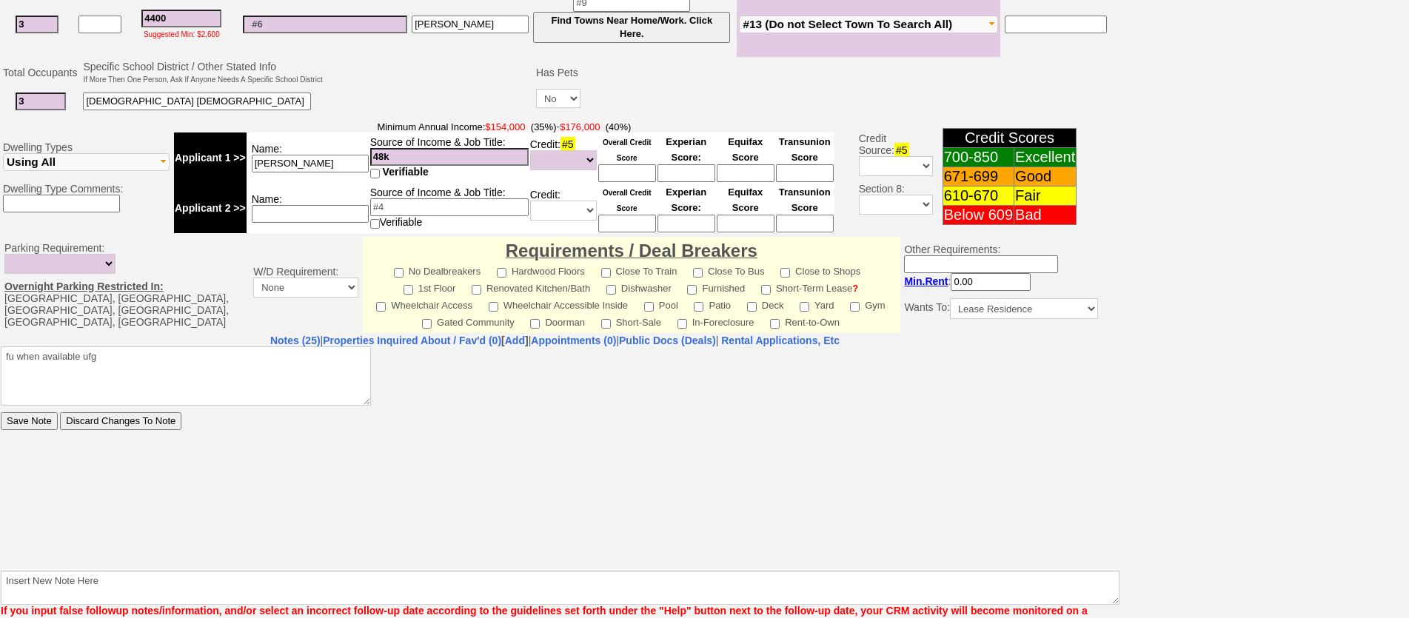
drag, startPoint x: 1, startPoint y: 692, endPoint x: 7, endPoint y: 361, distance: 331.8
click at [7, 361] on textarea "fu when available ufg" at bounding box center [186, 375] width 370 height 59
type textarea "this is not my client i place her up for grabs sept 2 back to ufg"
click at [1, 412] on input "Save Note" at bounding box center [29, 421] width 57 height 18
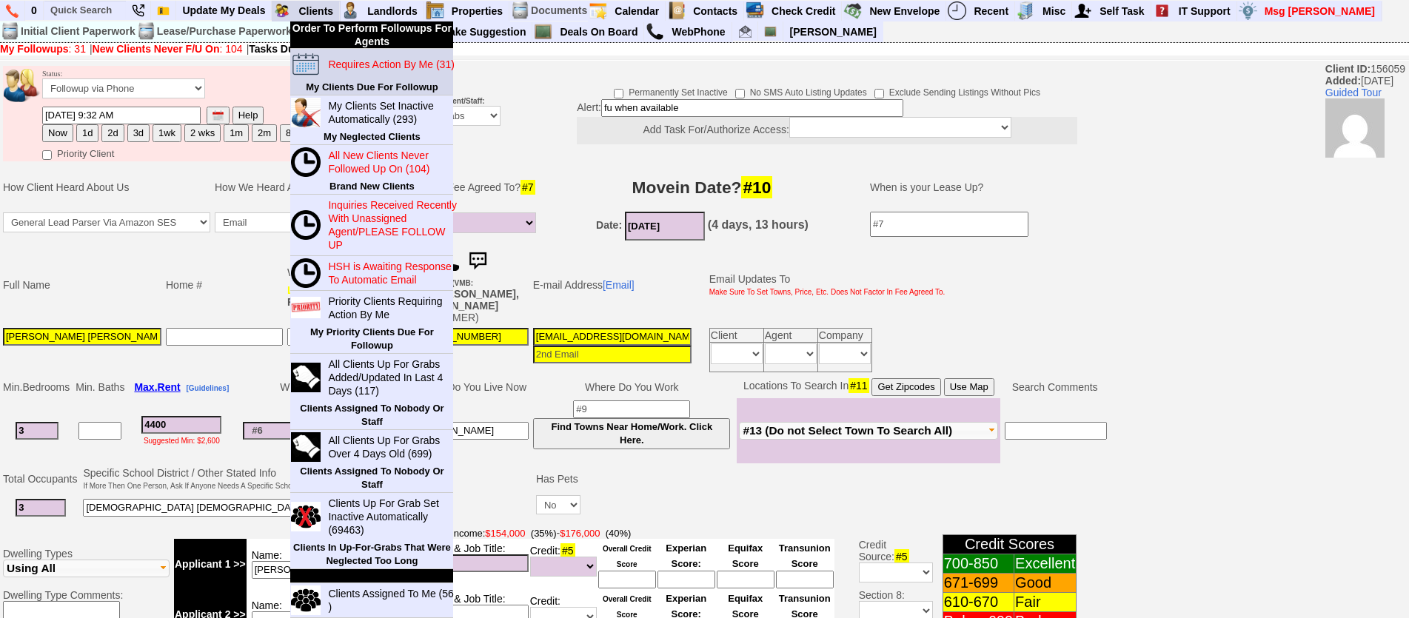
click at [355, 76] on td "Requires Action By Me (31)" at bounding box center [387, 64] width 132 height 31
click at [355, 66] on blink "Requires Action By Me (31)" at bounding box center [391, 65] width 126 height 12
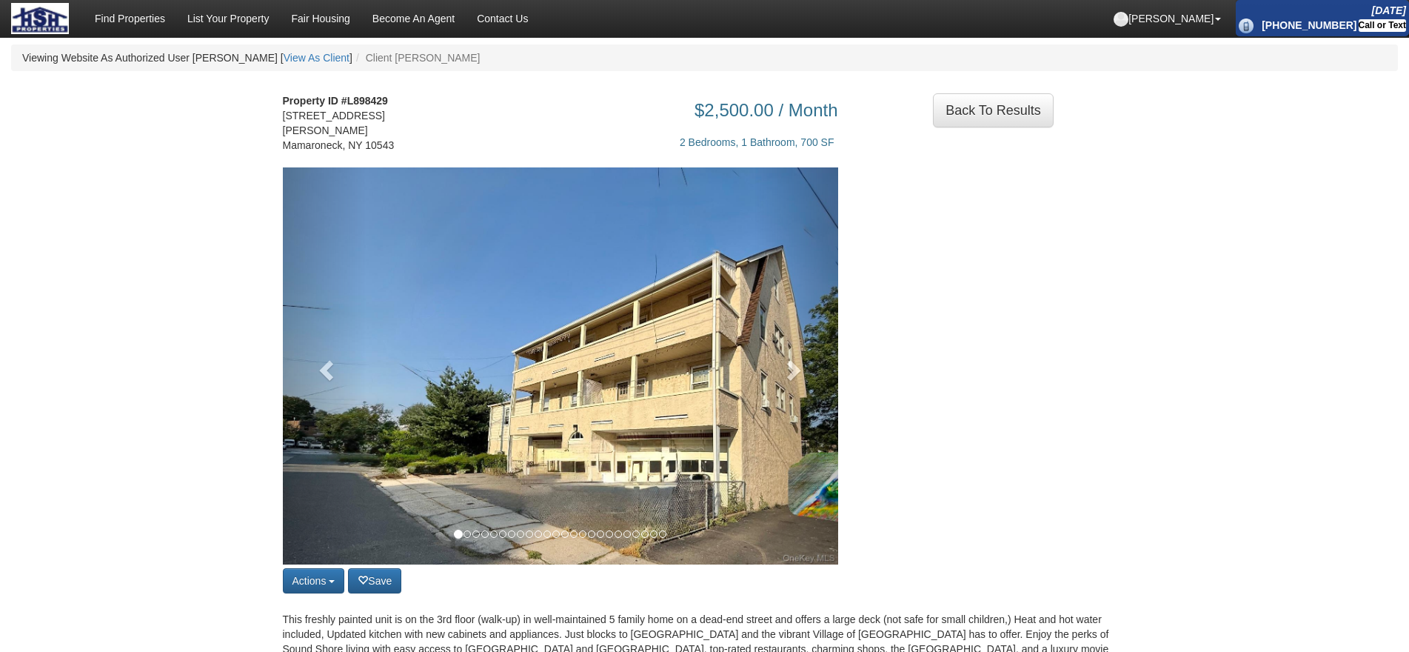
click at [842, 386] on div "Actions Save property Unsave property Back to Results Share on Facebook Share o…" at bounding box center [561, 382] width 578 height 430
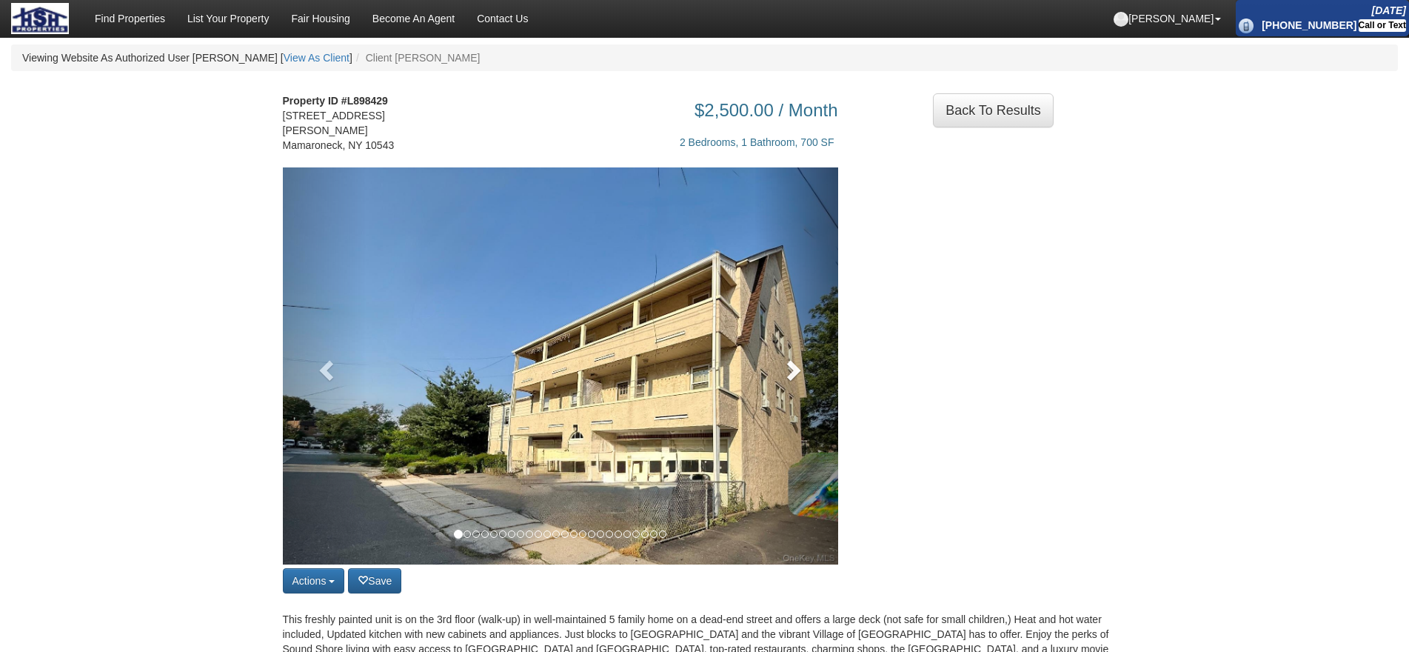
click at [805, 371] on link at bounding box center [797, 365] width 84 height 397
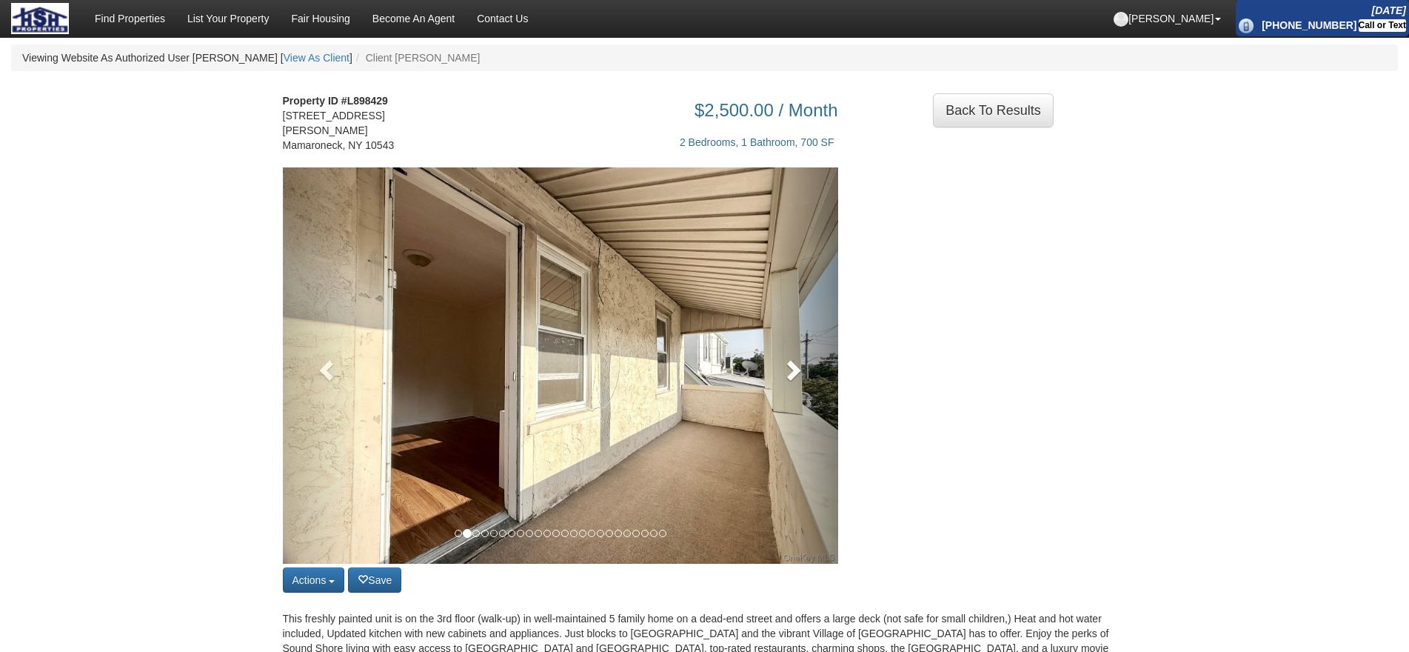
click at [805, 371] on link at bounding box center [797, 365] width 84 height 396
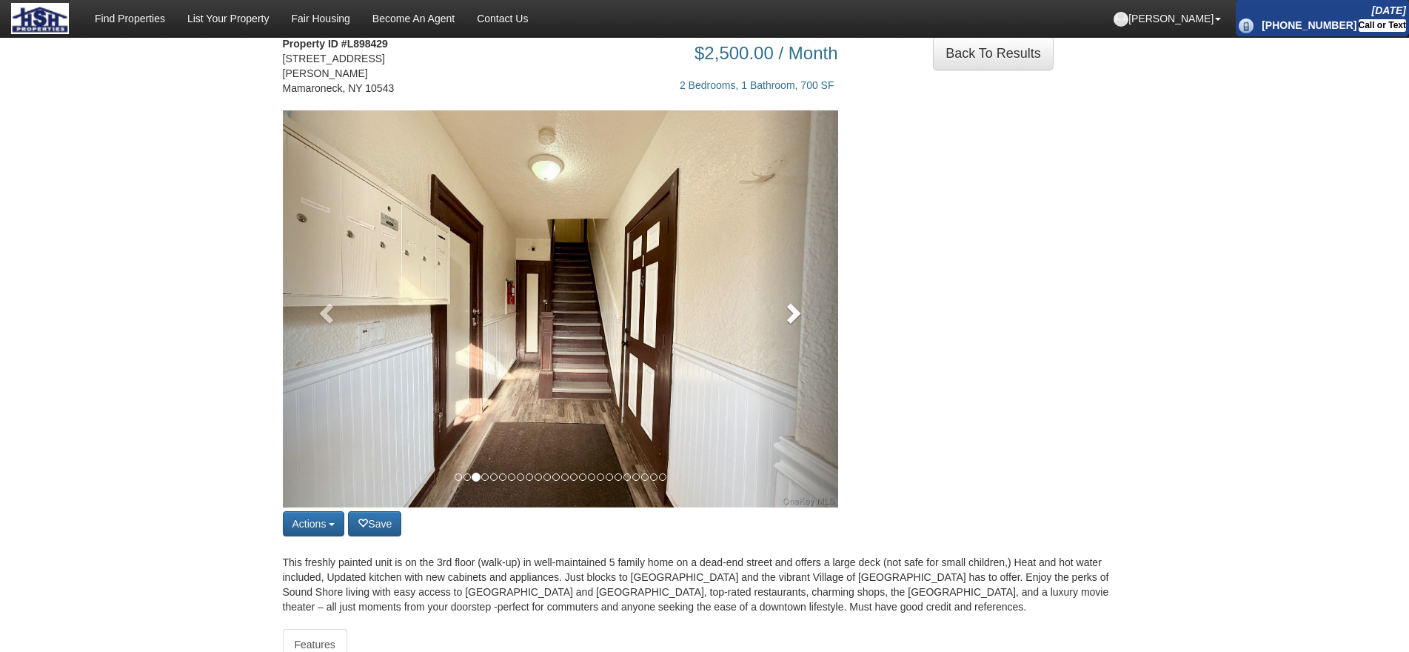
scroll to position [74, 0]
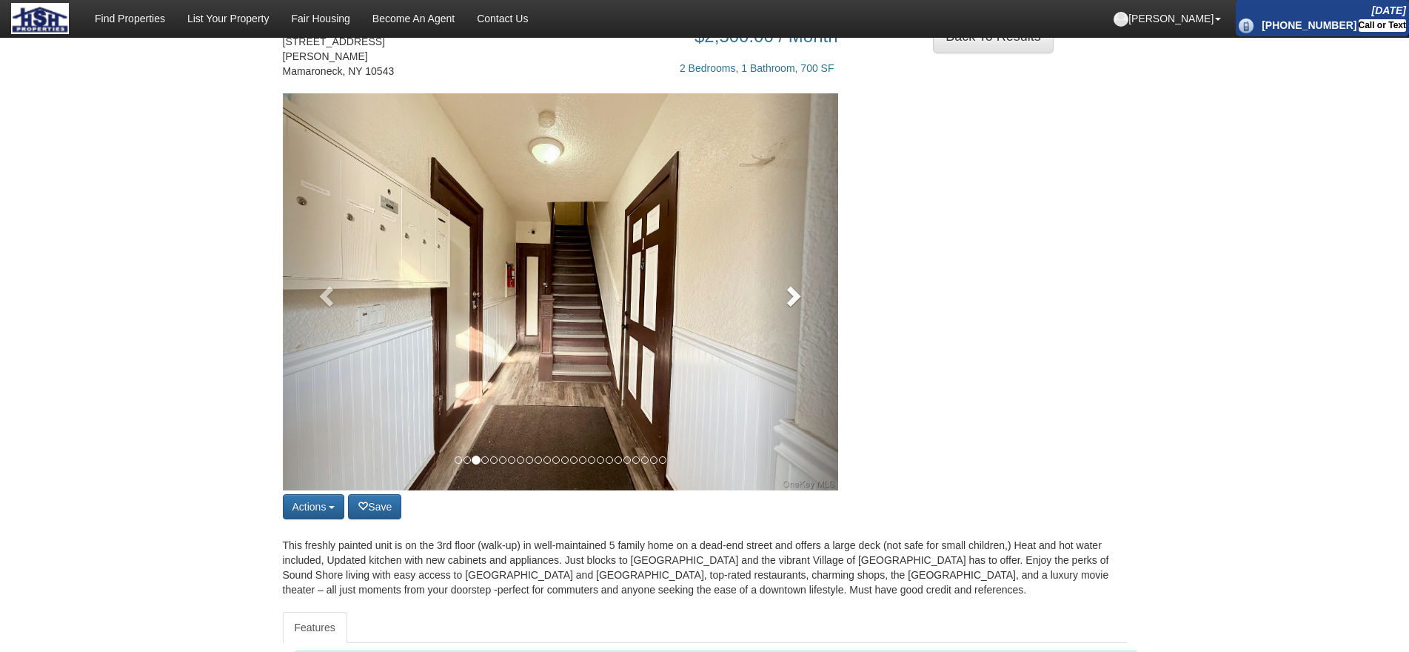
click at [791, 281] on link at bounding box center [797, 291] width 84 height 397
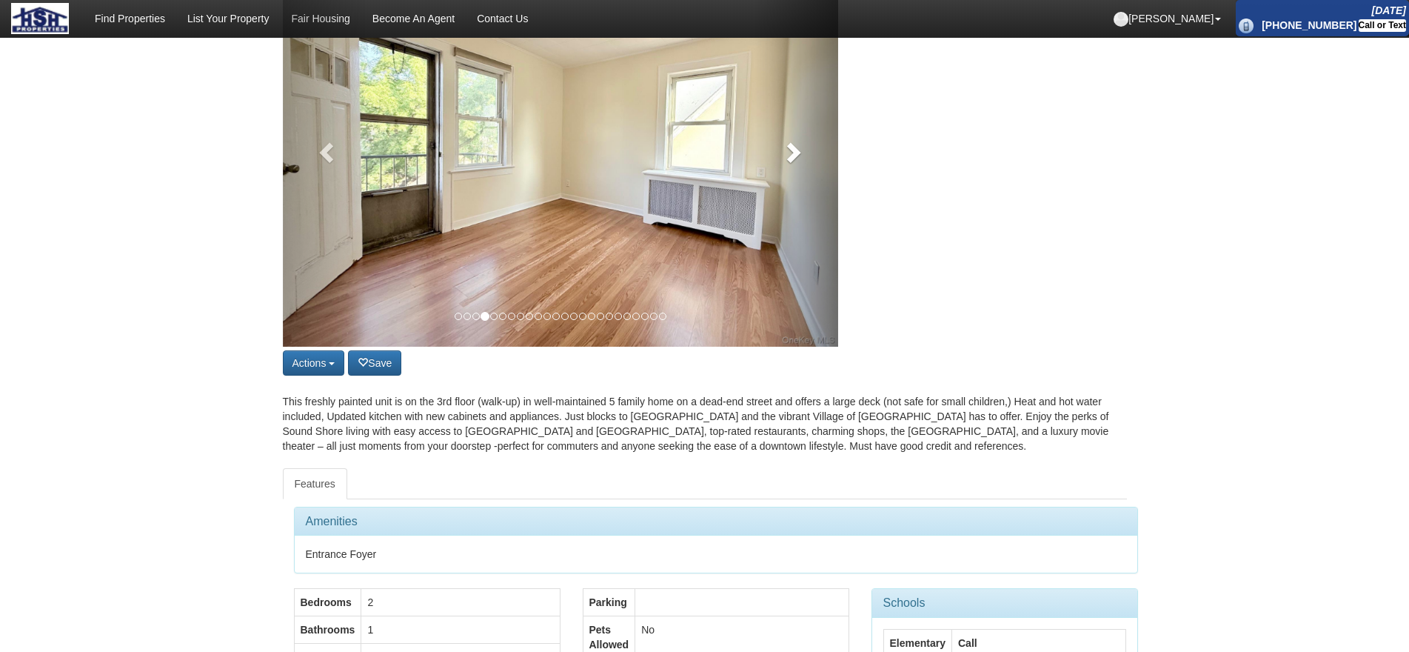
scroll to position [222, 0]
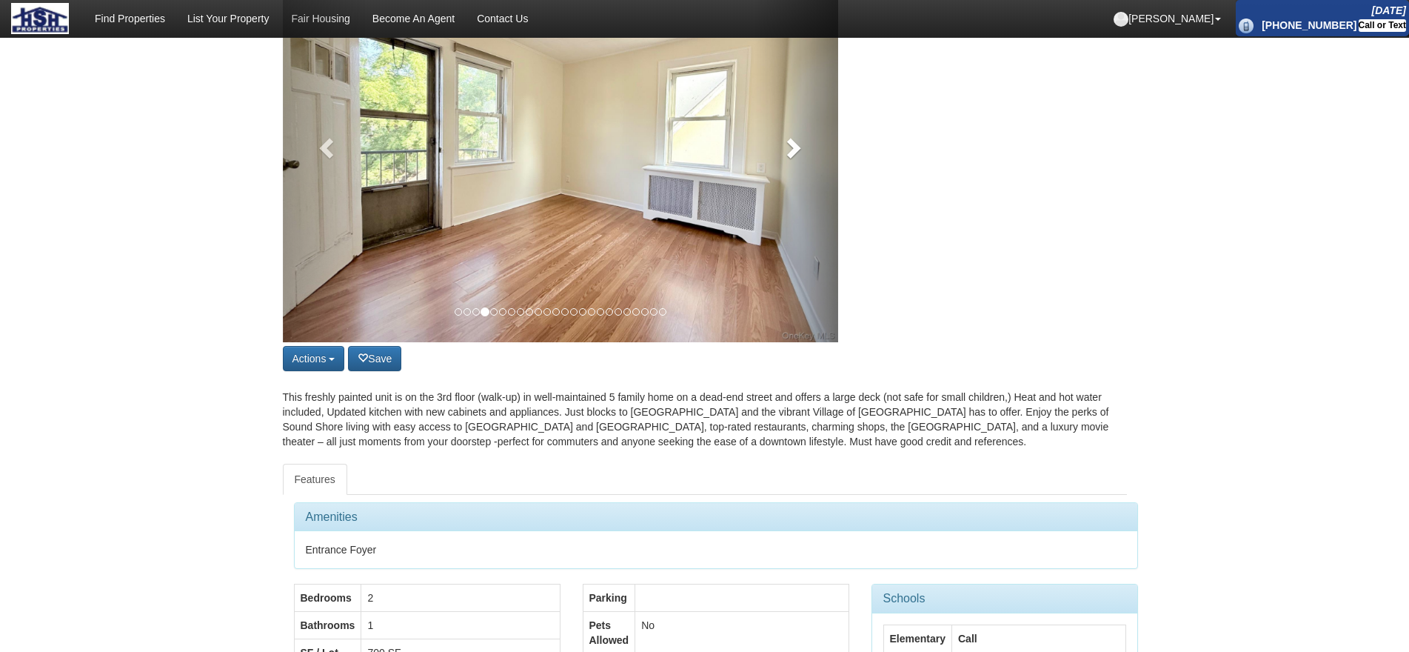
click at [785, 201] on link at bounding box center [797, 143] width 84 height 397
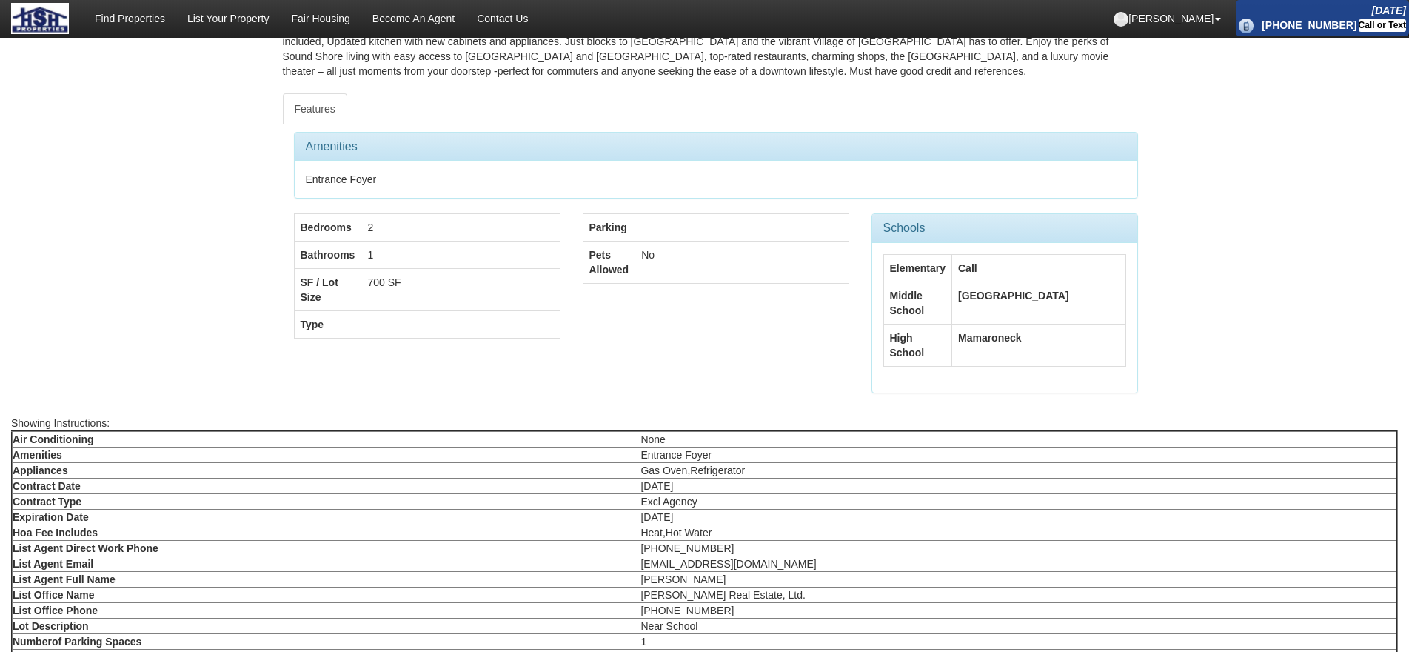
scroll to position [914, 0]
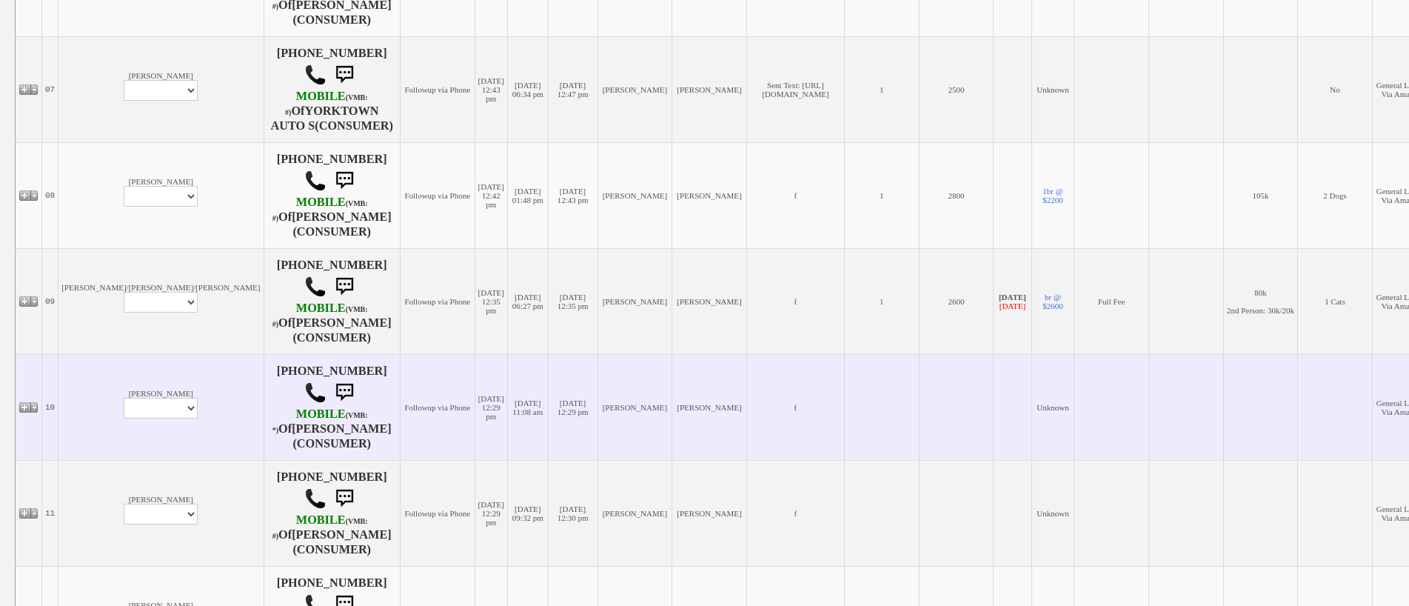
scroll to position [1407, 0]
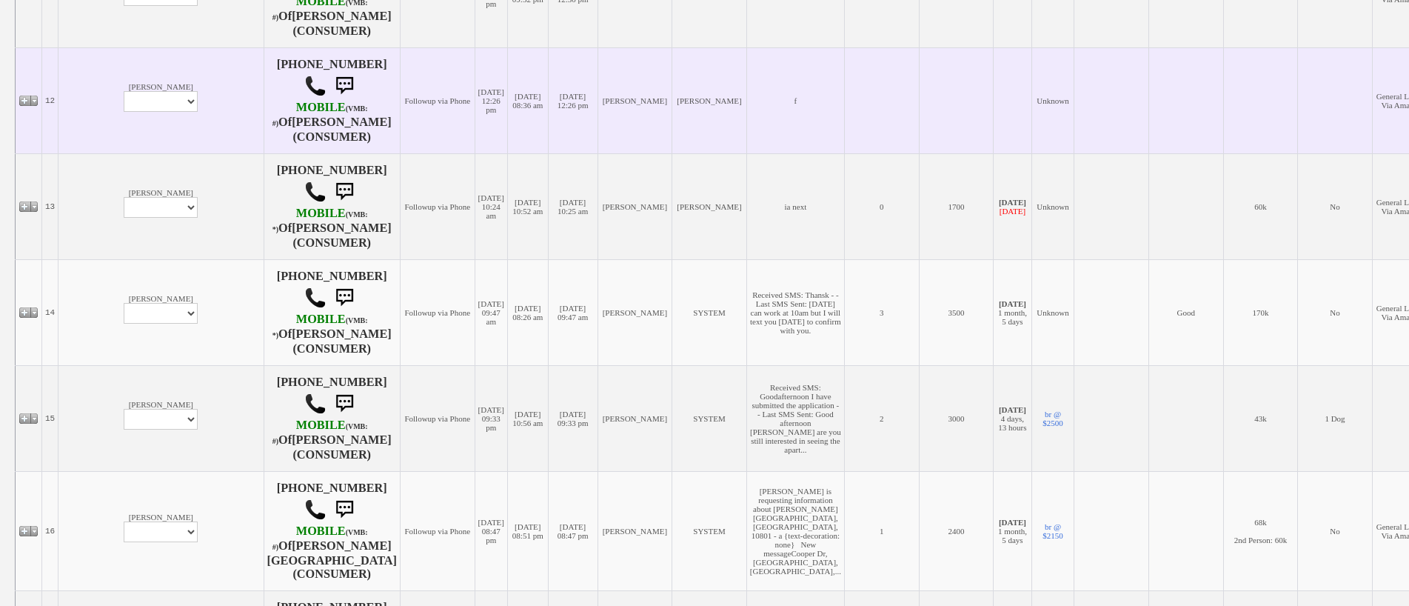
click at [1373, 127] on td at bounding box center [1335, 100] width 75 height 106
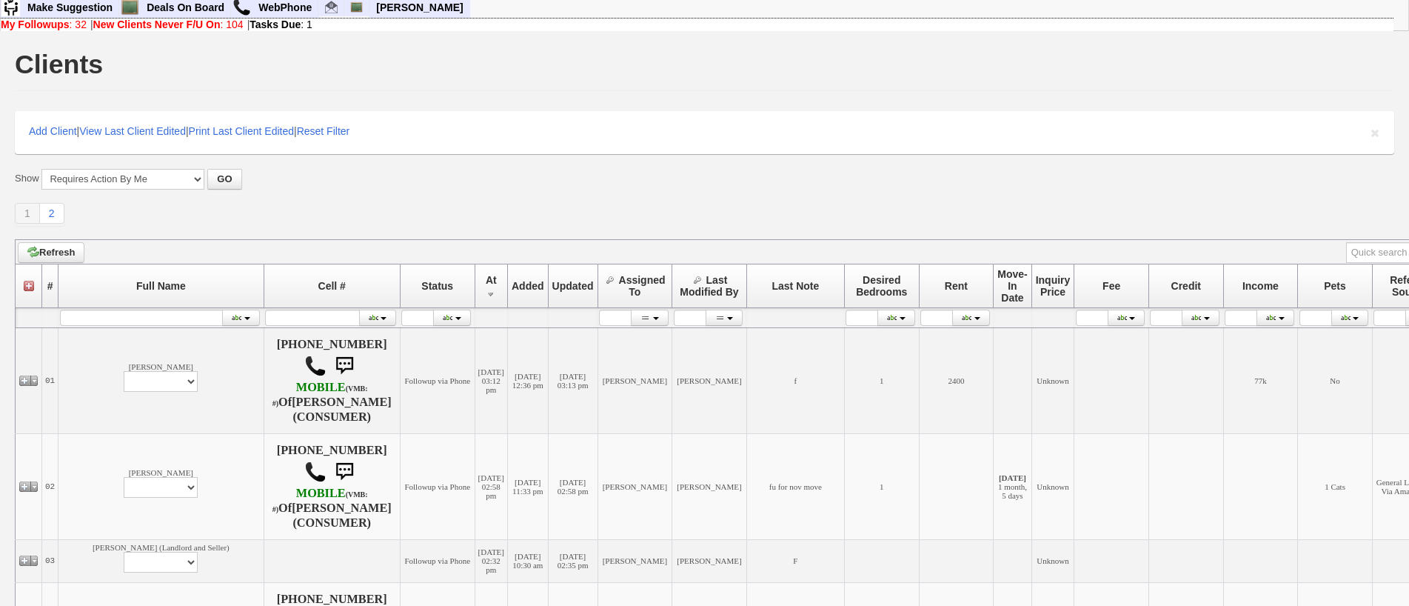
scroll to position [0, 0]
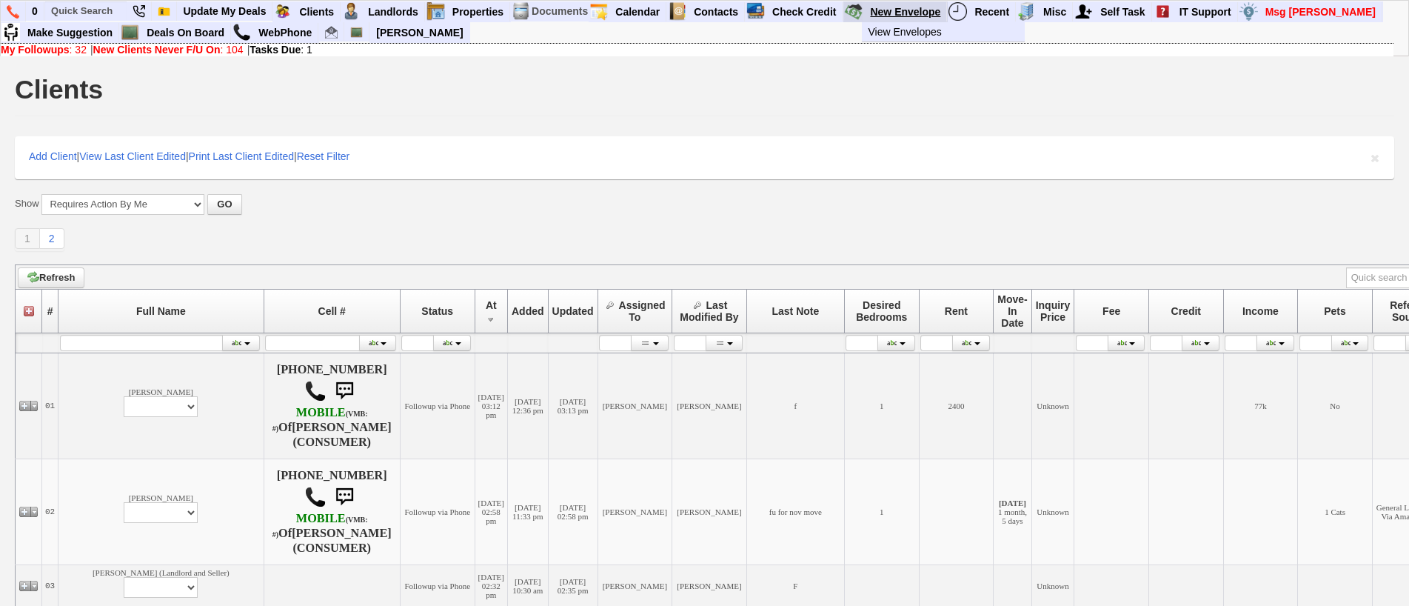
click at [908, 10] on link "New Envelope" at bounding box center [905, 11] width 83 height 19
click at [100, 5] on input "text" at bounding box center [85, 10] width 81 height 19
click at [110, 10] on input "jackie mal" at bounding box center [85, 10] width 81 height 19
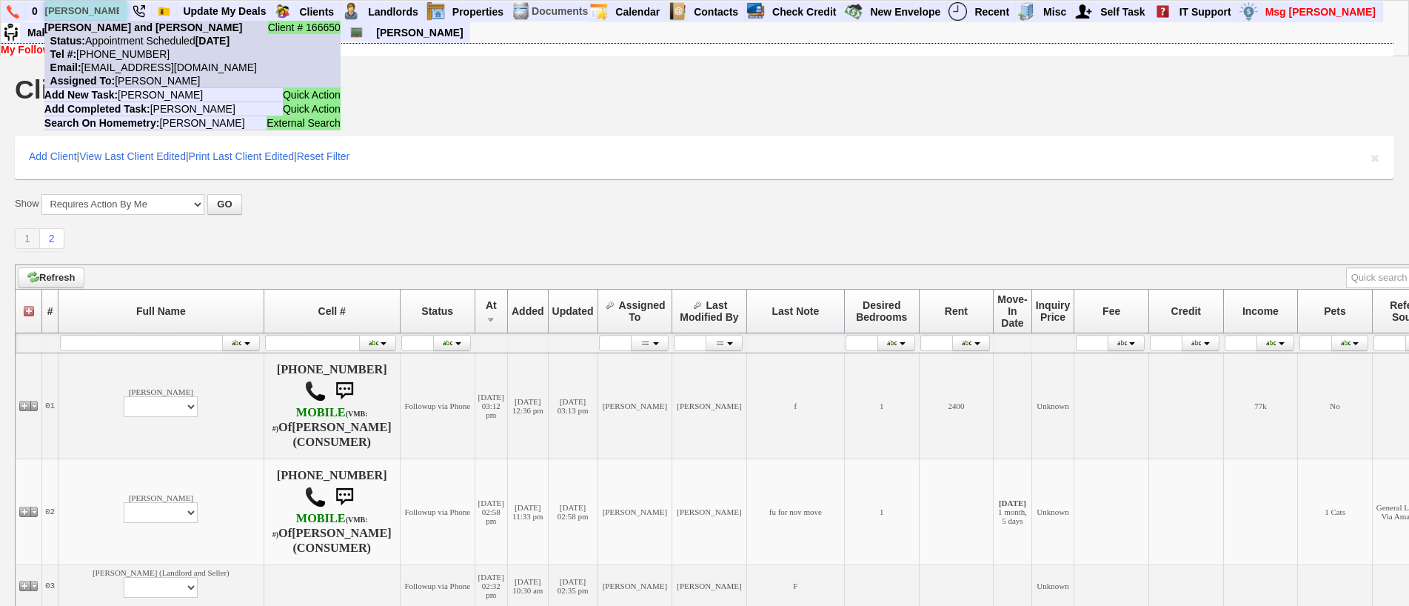
type input "jackie mal"
click at [123, 34] on li "Client # 166650 Jackie Maldonado and Jonathan Brooks Status: Appointment Schedu…" at bounding box center [192, 54] width 296 height 67
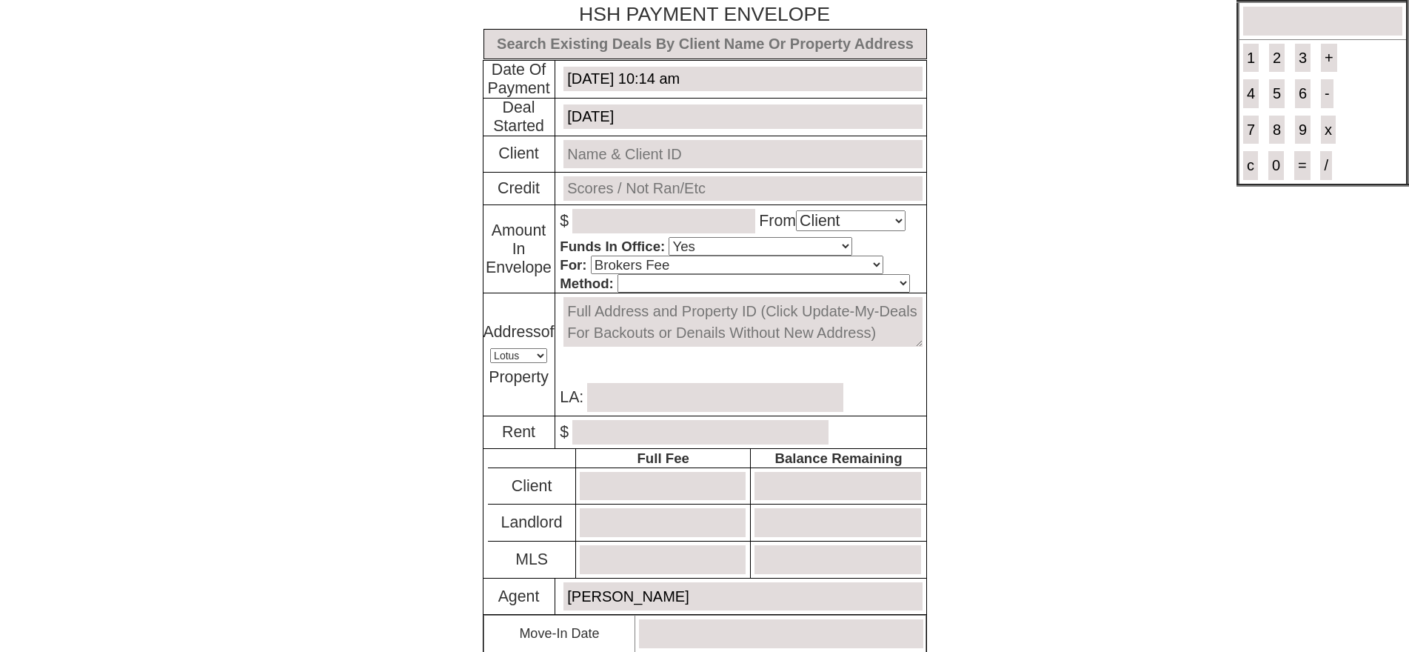
select select "Client"
select select "Yes"
select select "Brokers Fee"
select select "Lotus"
select select "Yes"
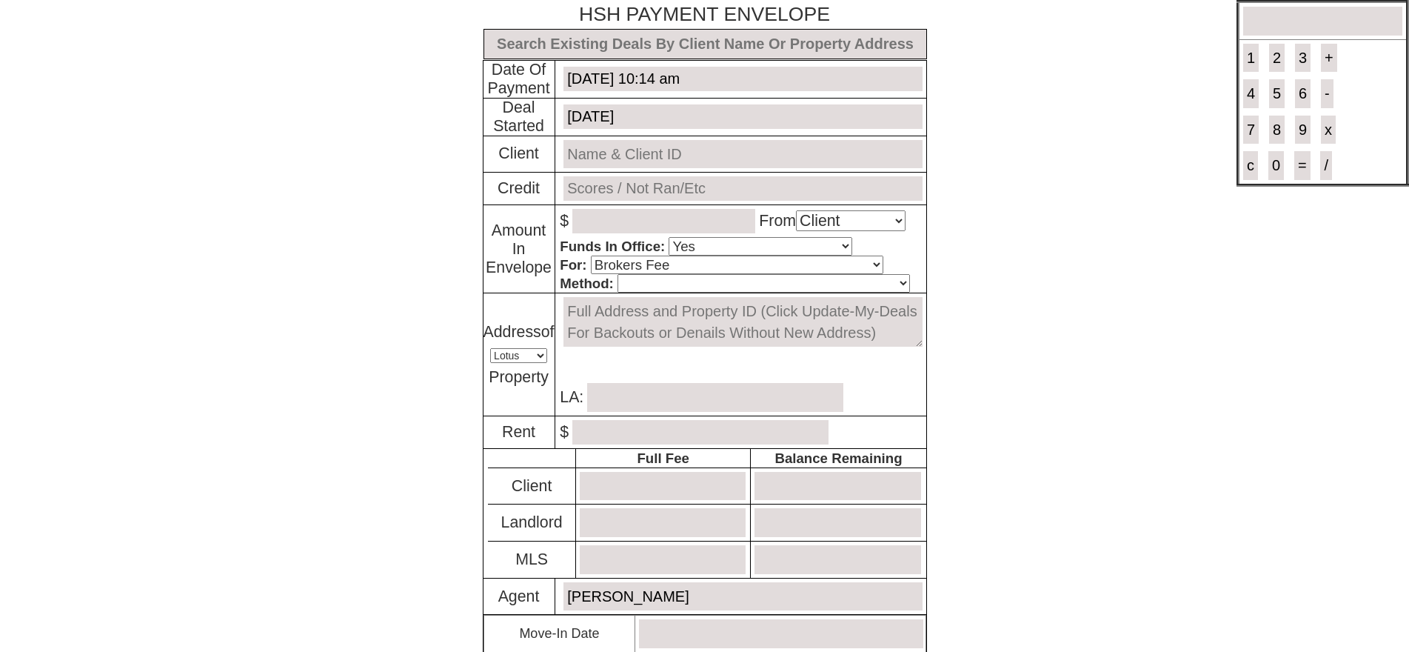
select select "No"
click at [672, 43] on input "text" at bounding box center [706, 44] width 444 height 30
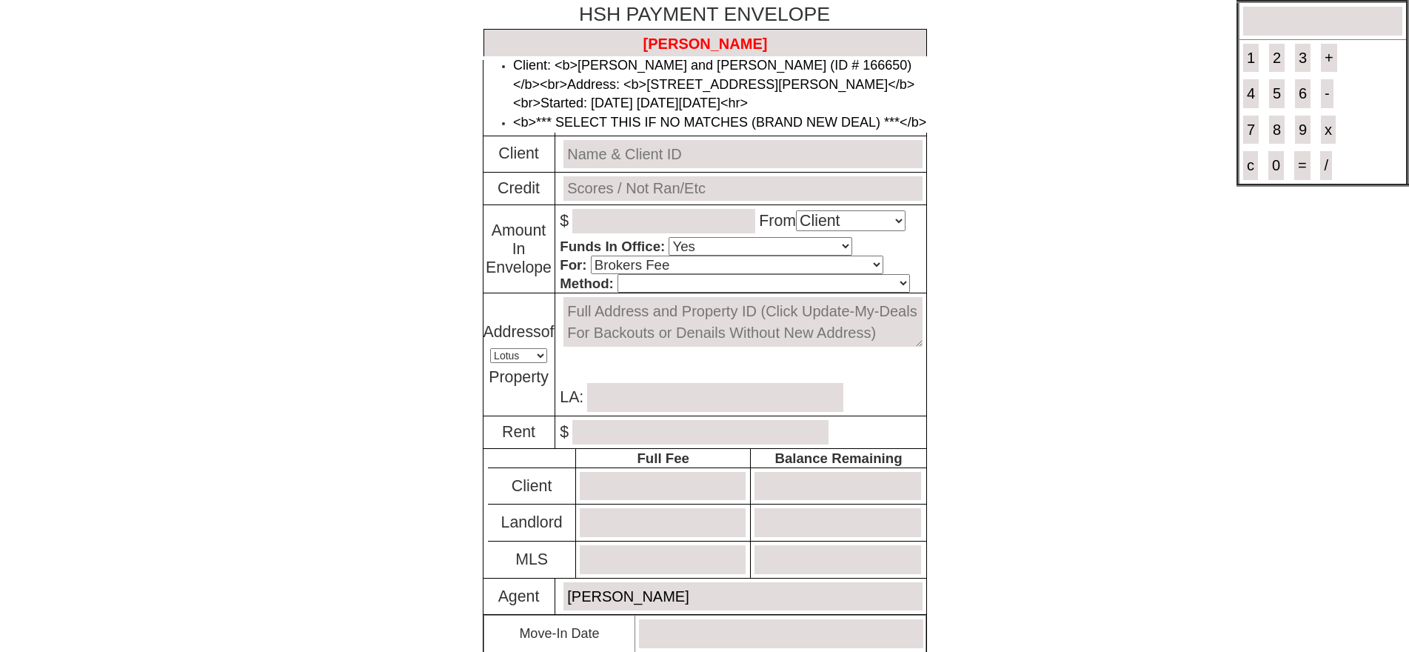
click at [686, 76] on li "Client: <b>[PERSON_NAME] and [PERSON_NAME] (ID # 166650)</b><br>Address: <b>[ST…" at bounding box center [720, 84] width 414 height 57
type input "Deal ID: #6196"
type input "[DATE]"
type input "[PERSON_NAME] and [PERSON_NAME] (ID # 166650)"
type input "Will Run"
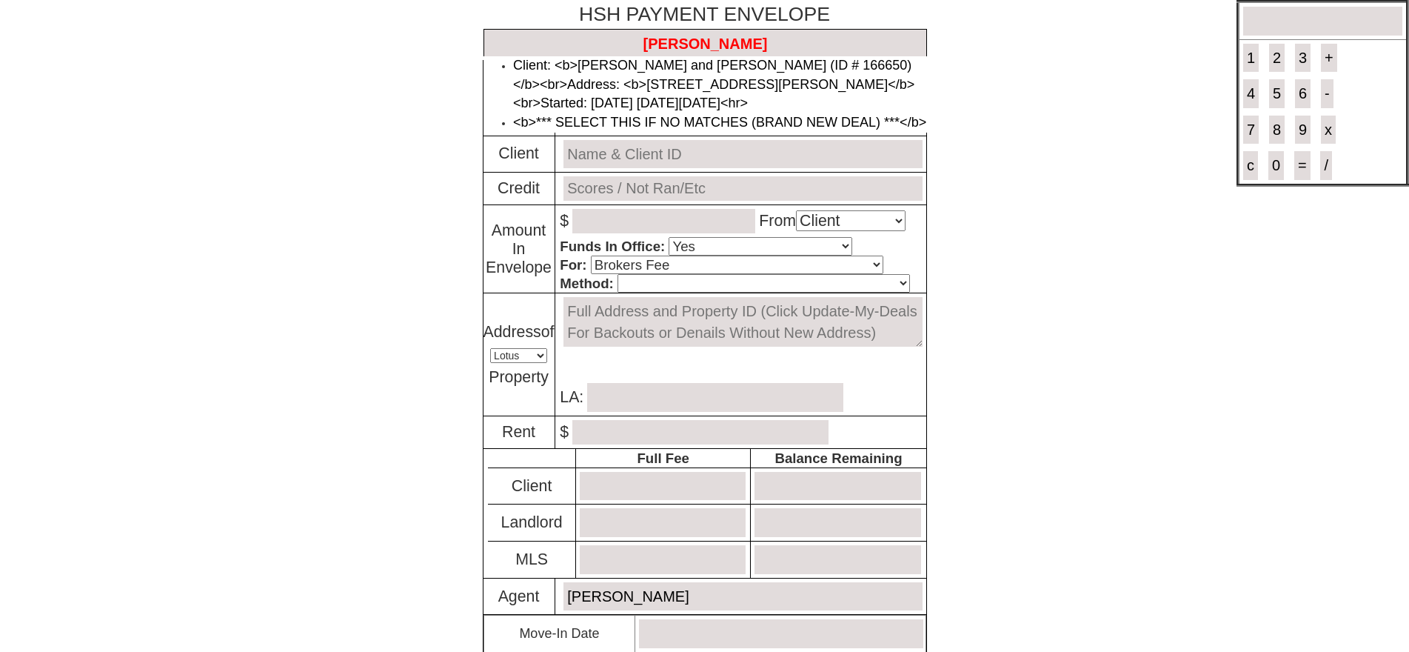
type textarea "[STREET_ADDRESS][PERSON_NAME] #1 - Floor: 1st in [GEOGRAPHIC_DATA]"
type input "[PERSON_NAME]"
type input "1795.00"
type input "2584.00"
type input "1984"
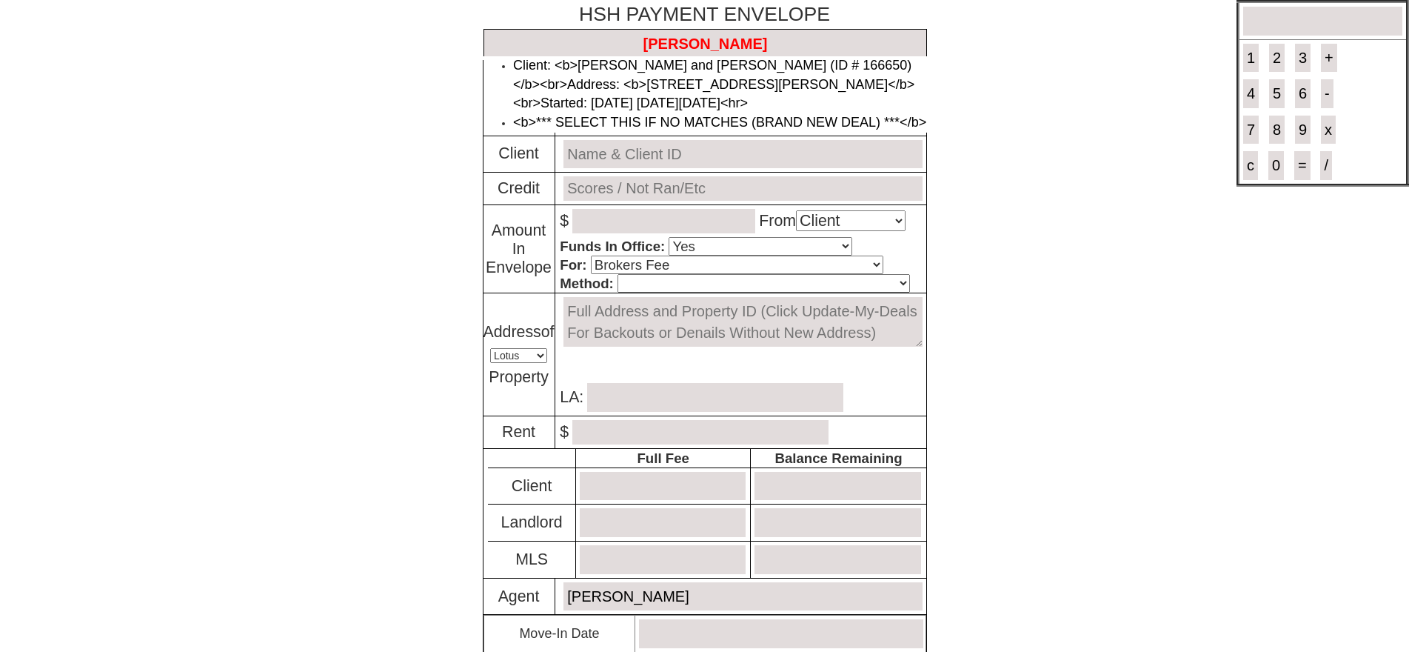
type input "0.00"
type input "0"
type input "0.00"
type input "0"
type input "[DATE]"
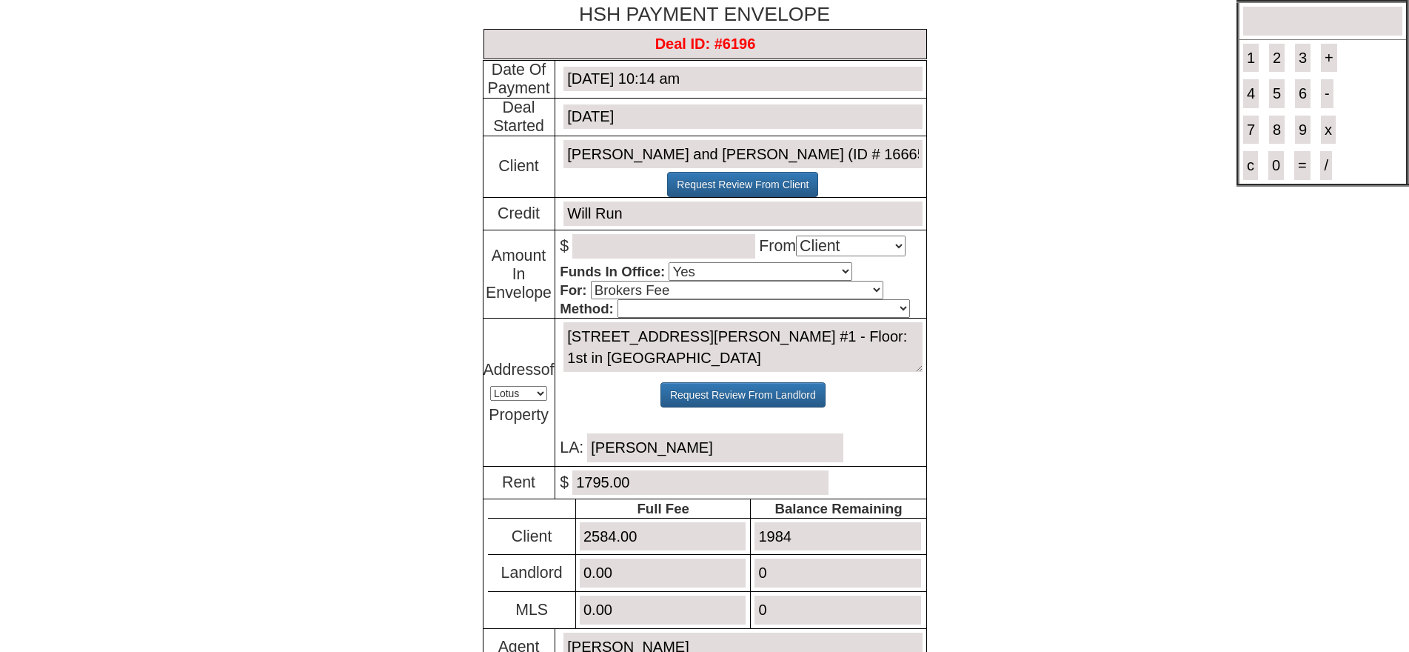
type input "Deal ID: #6196"
click at [682, 74] on input "[DATE] 10:14 am" at bounding box center [743, 79] width 358 height 24
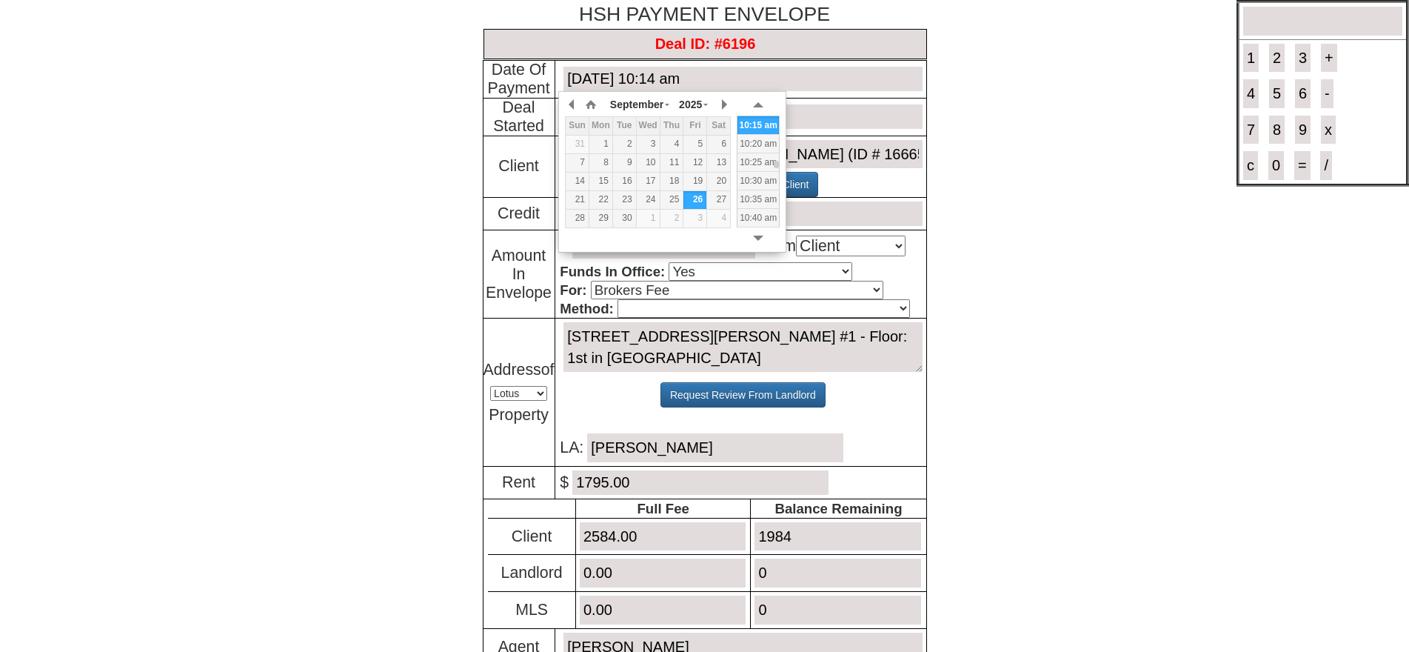
click at [486, 293] on span "Amount In Envelope" at bounding box center [519, 274] width 66 height 55
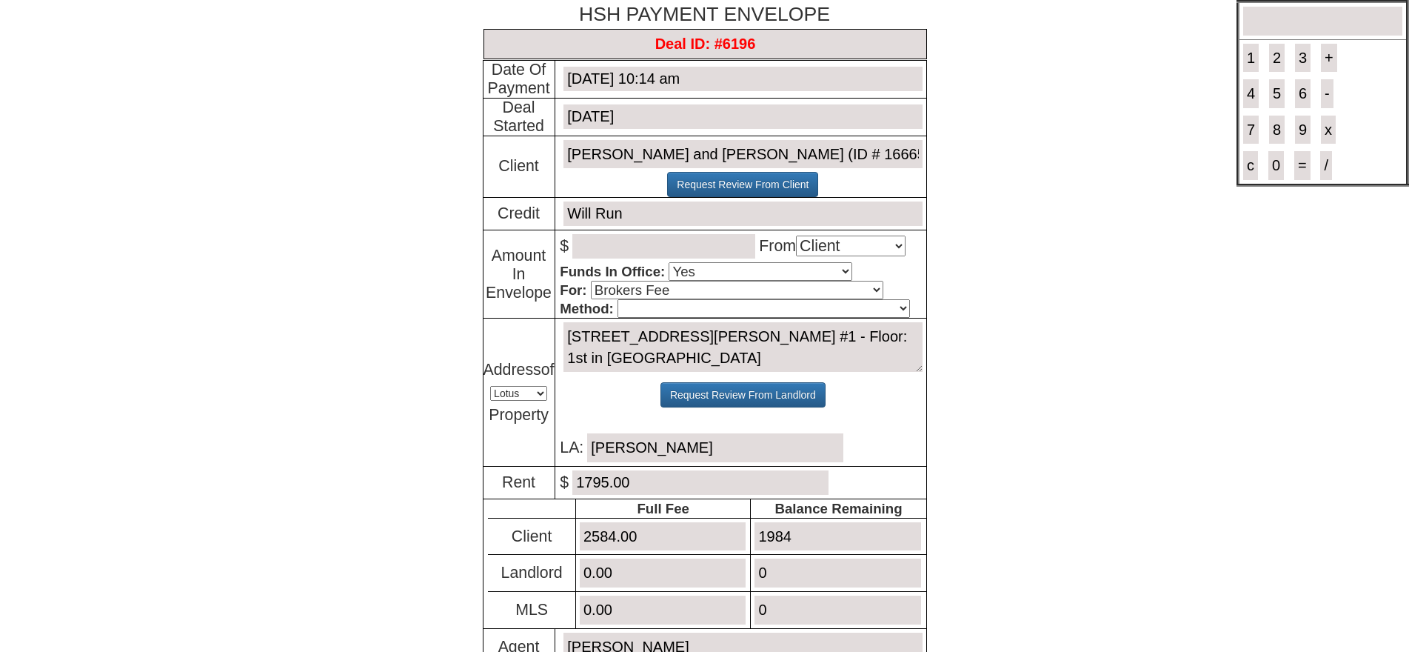
click at [704, 255] on p "$ From Select An Option Client Landlord MLS" at bounding box center [743, 246] width 366 height 32
click at [703, 254] on input "number" at bounding box center [663, 246] width 183 height 24
type input "1984.00"
click at [677, 304] on select "Cash Certified Check Regular Check Credit Card Quickpay Wire ACH N/A" at bounding box center [764, 308] width 293 height 19
select select "Certified Check"
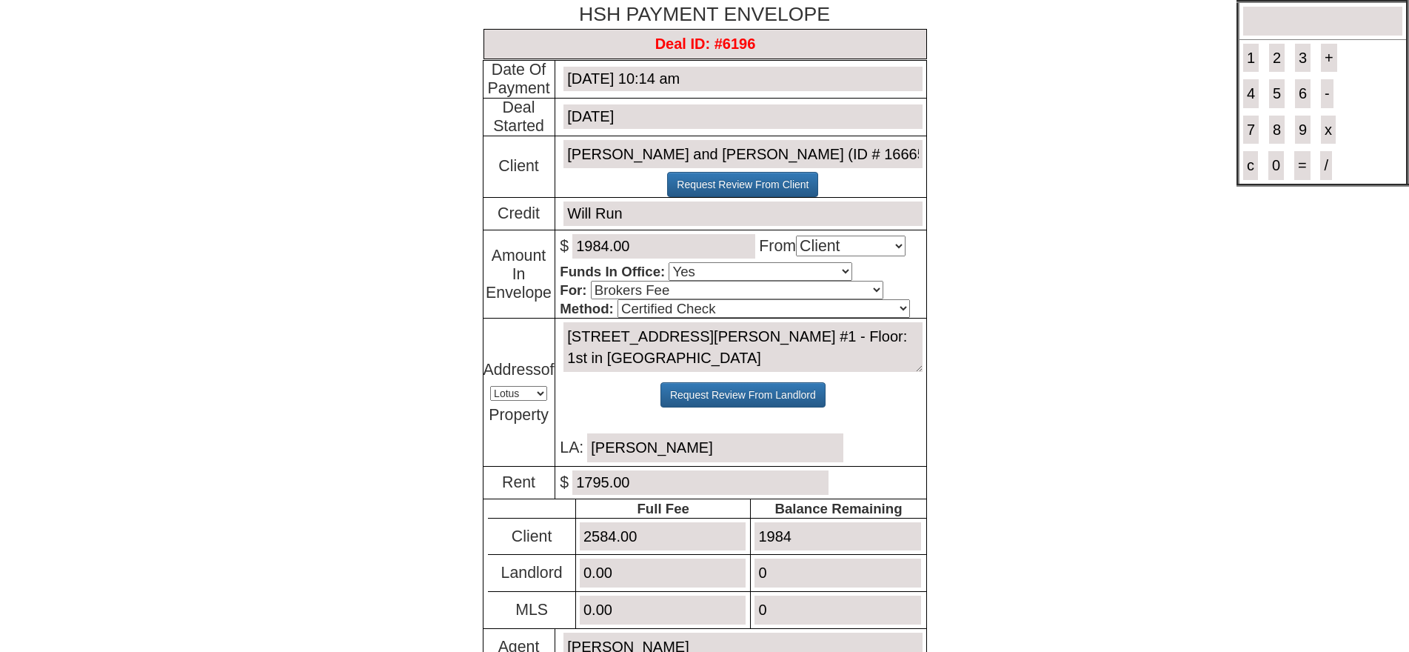
click at [618, 301] on select "Cash Certified Check Regular Check Credit Card Quickpay Wire ACH N/A" at bounding box center [764, 308] width 293 height 19
drag, startPoint x: 793, startPoint y: 546, endPoint x: 654, endPoint y: 547, distance: 139.2
click at [654, 547] on tr "Client 2584.00 1984" at bounding box center [707, 536] width 438 height 37
type input "0"
click at [1119, 364] on body "× Close Login E-mail Address: joselynebararwandika@gmail.com Login!" at bounding box center [704, 454] width 1409 height 909
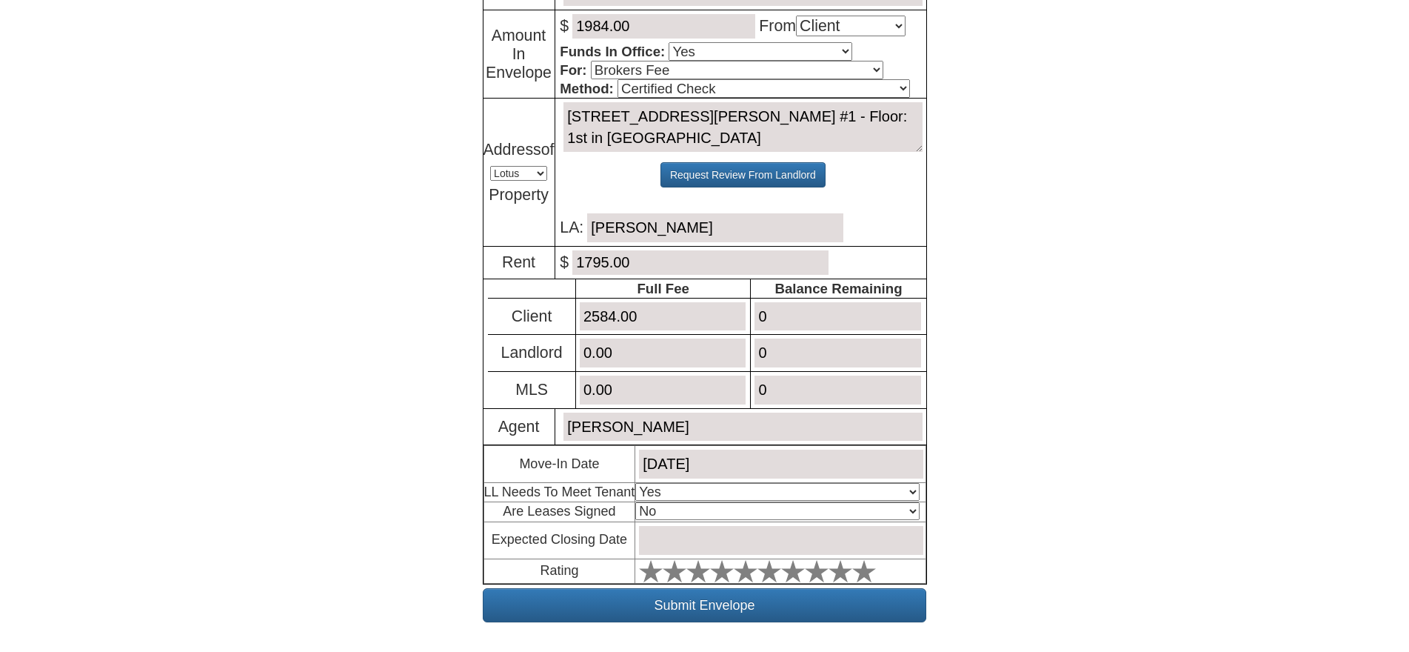
scroll to position [222, 0]
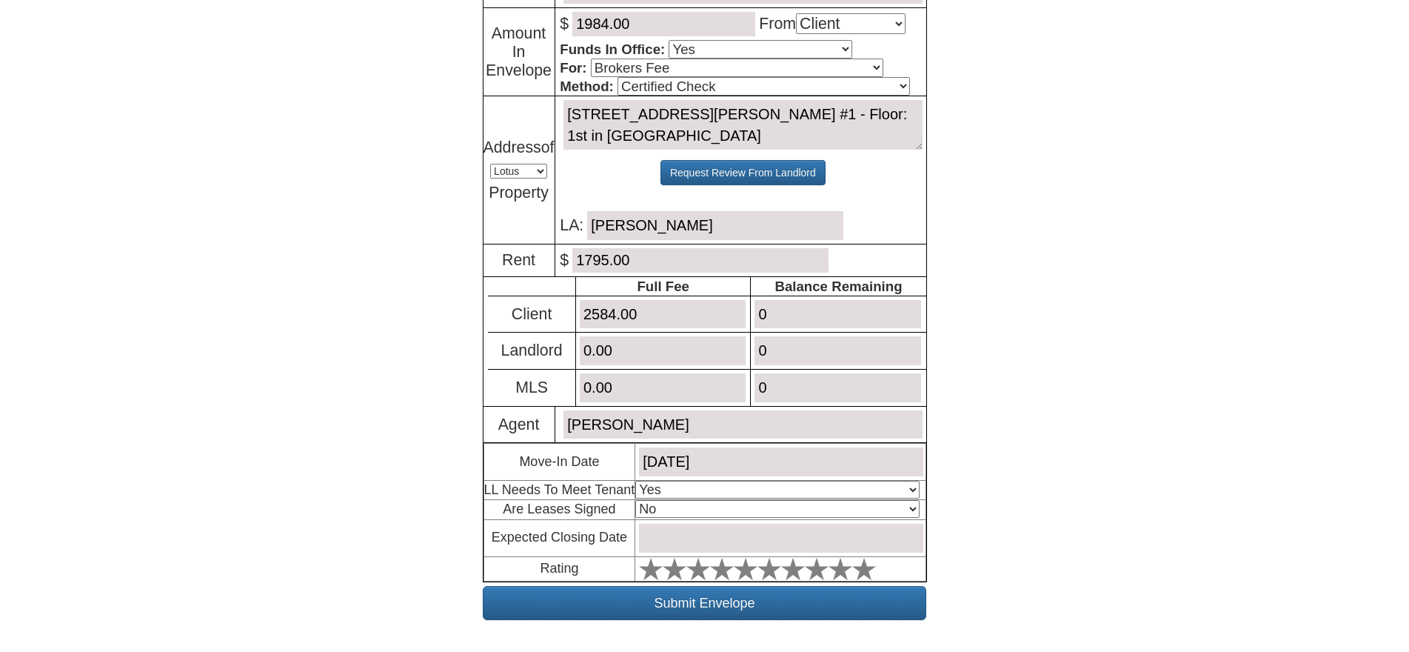
click at [776, 515] on select "Select An Option No Yes" at bounding box center [777, 509] width 284 height 18
select select "Yes"
click at [639, 503] on select "Select An Option No Yes" at bounding box center [777, 509] width 284 height 18
click at [773, 541] on input "text" at bounding box center [781, 538] width 284 height 29
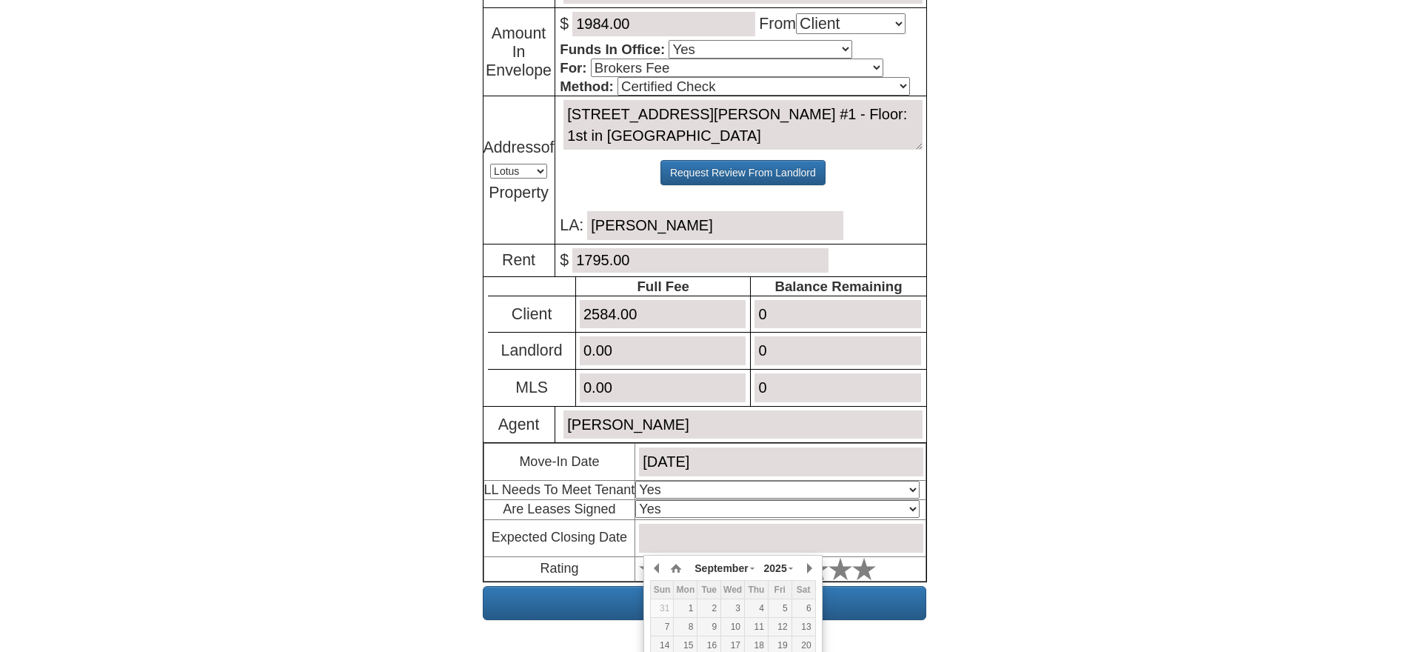
scroll to position [260, 0]
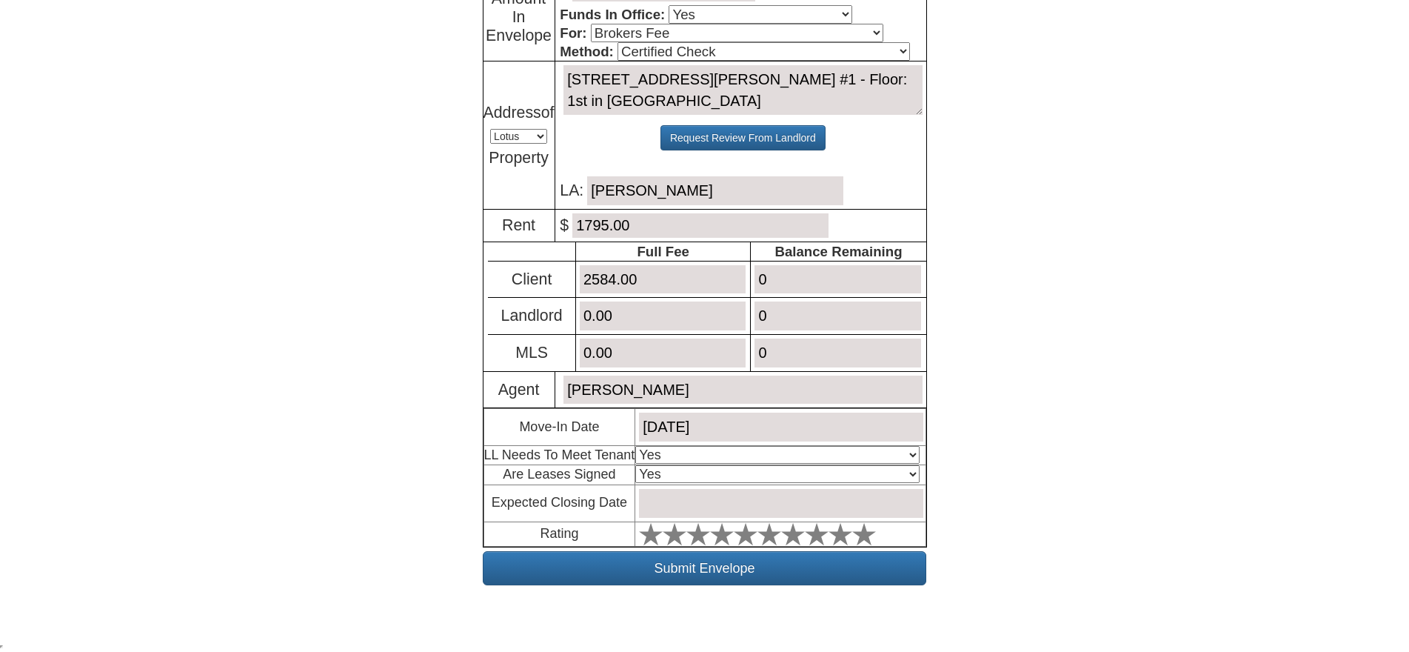
click at [732, 498] on input "text" at bounding box center [781, 503] width 284 height 29
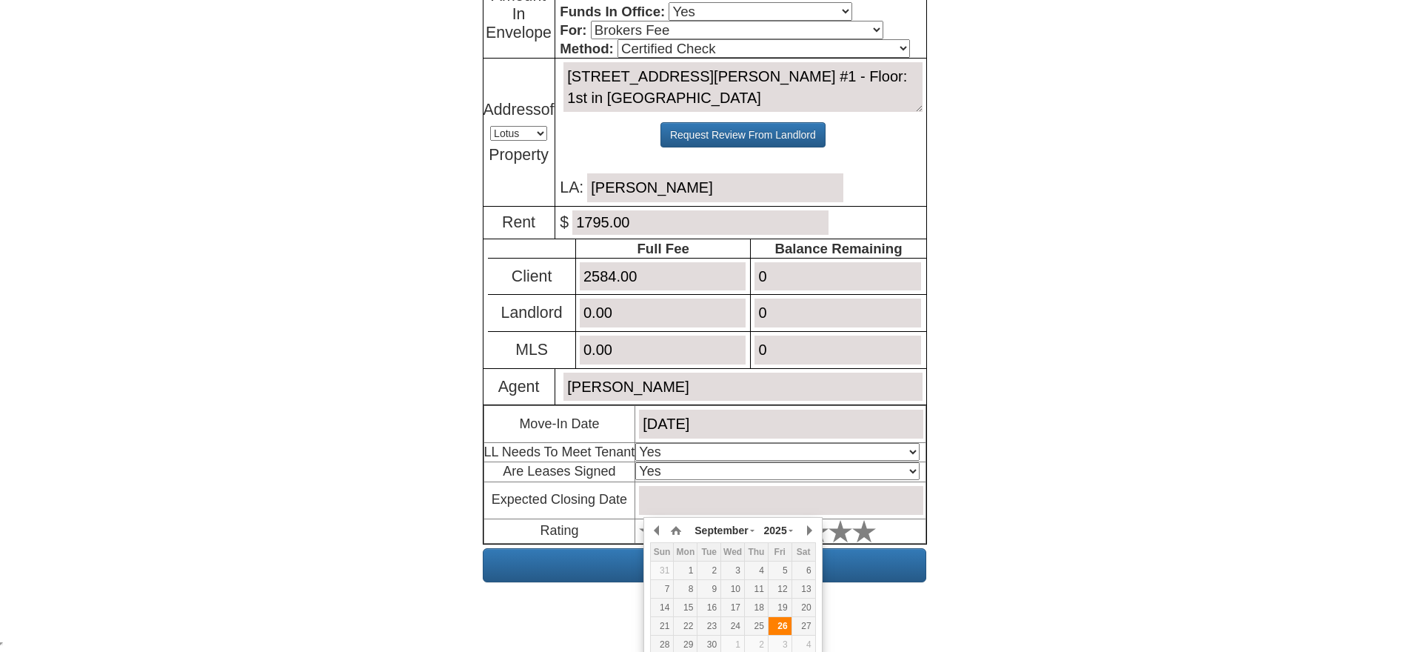
click at [781, 621] on div "26" at bounding box center [780, 626] width 23 height 13
type input "September 26, 2025"
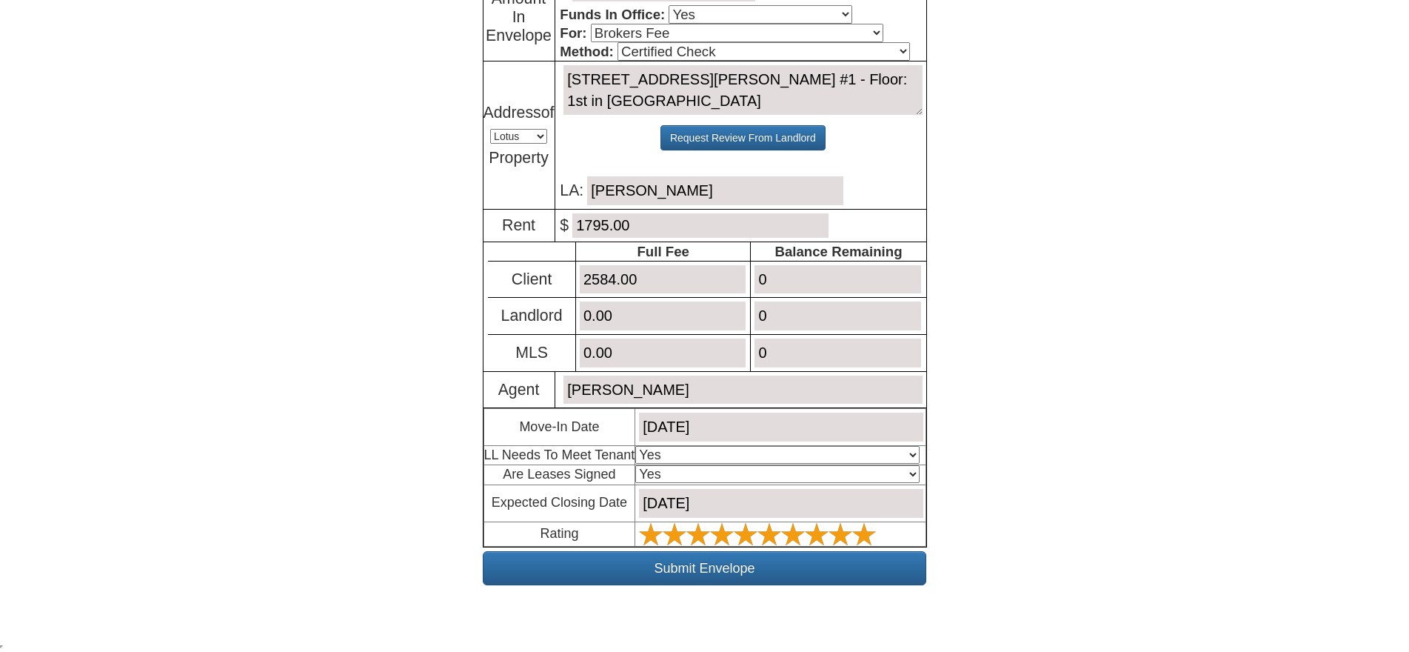
click at [870, 527] on icon at bounding box center [864, 534] width 24 height 24
click at [812, 566] on input "Submit Envelope" at bounding box center [705, 568] width 444 height 34
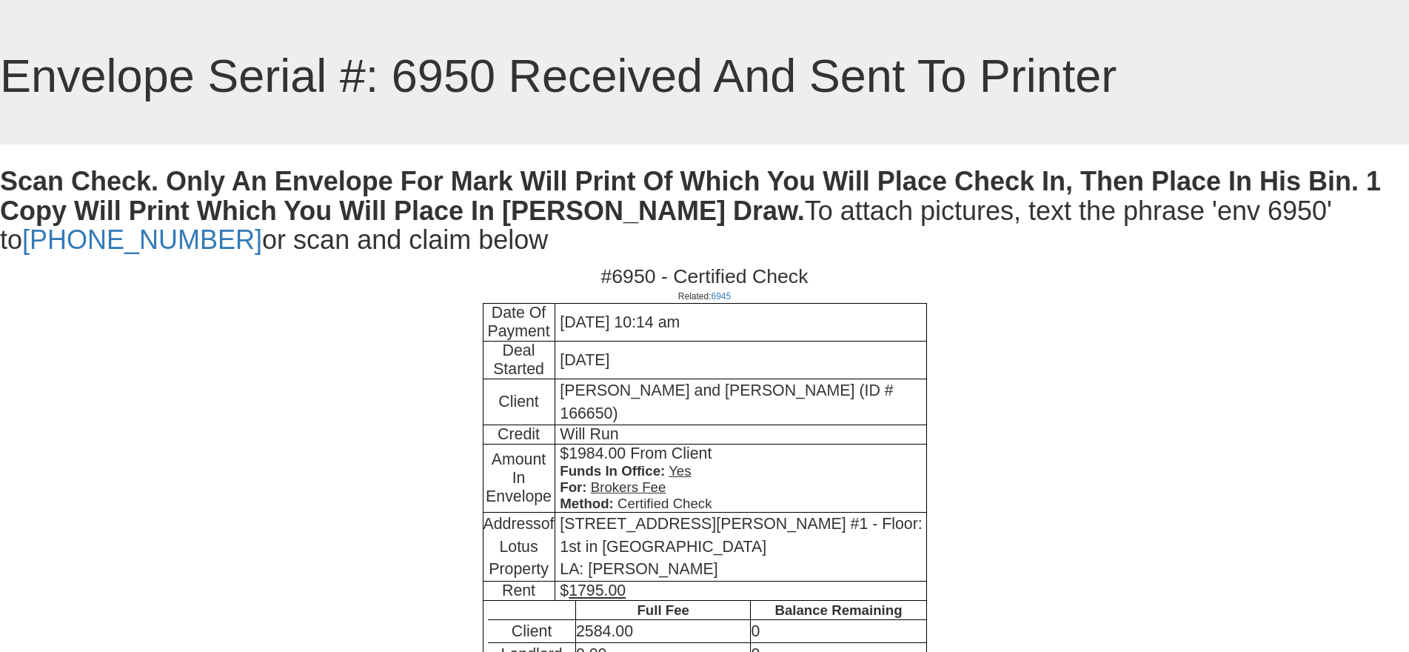
click at [1078, 455] on body "× Close Login E-mail Address: [EMAIL_ADDRESS][DOMAIN_NAME] Login!" at bounding box center [704, 520] width 1409 height 1041
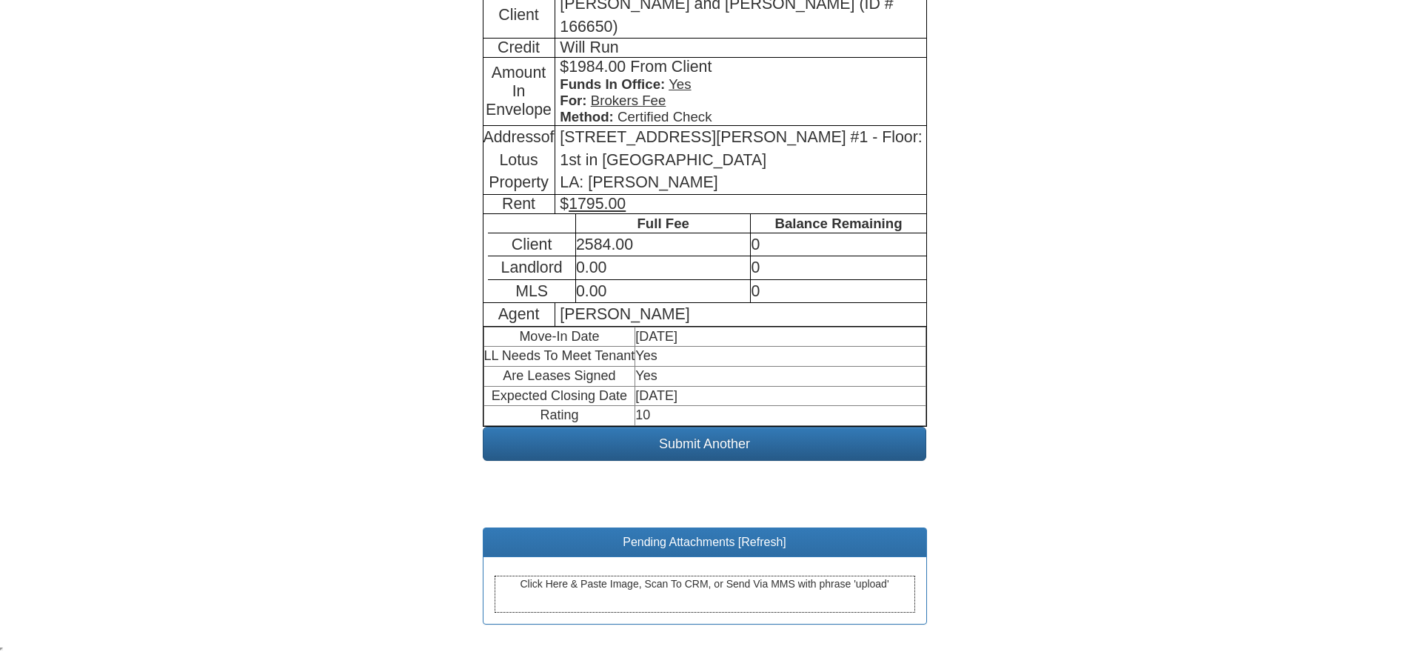
scroll to position [391, 0]
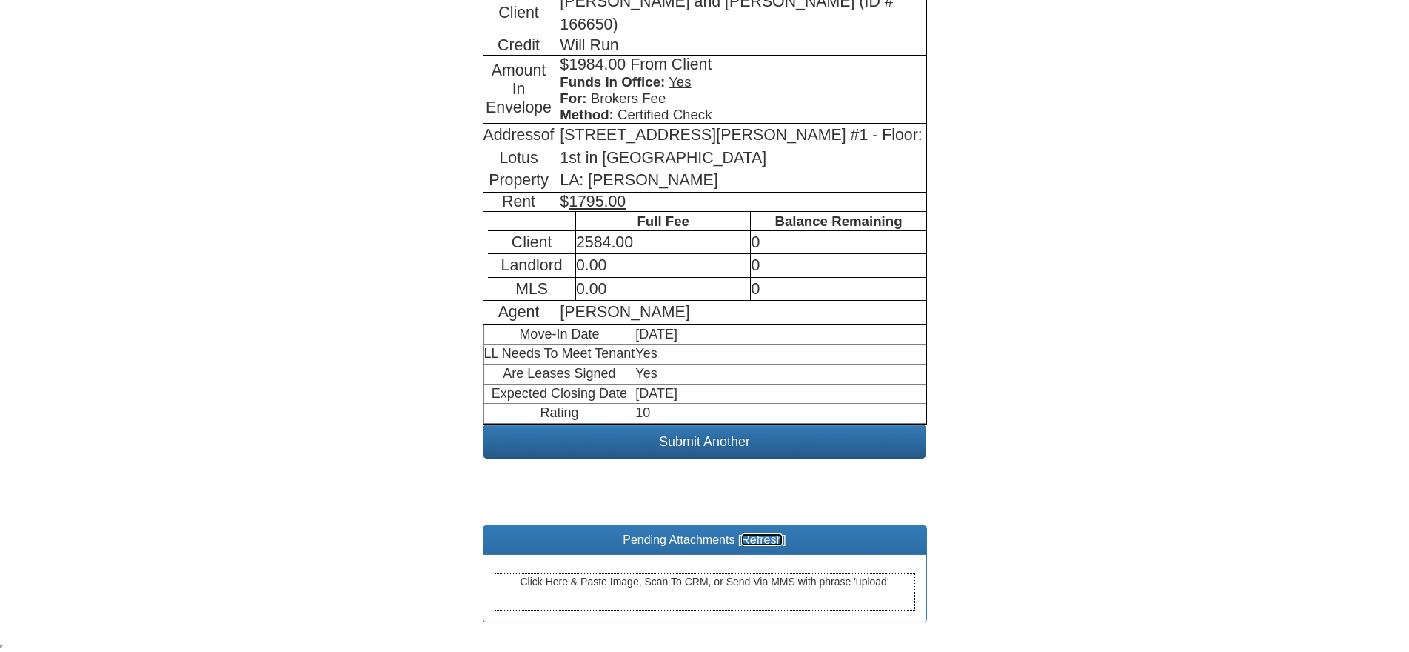
click at [743, 543] on link "Refresh" at bounding box center [761, 539] width 41 height 13
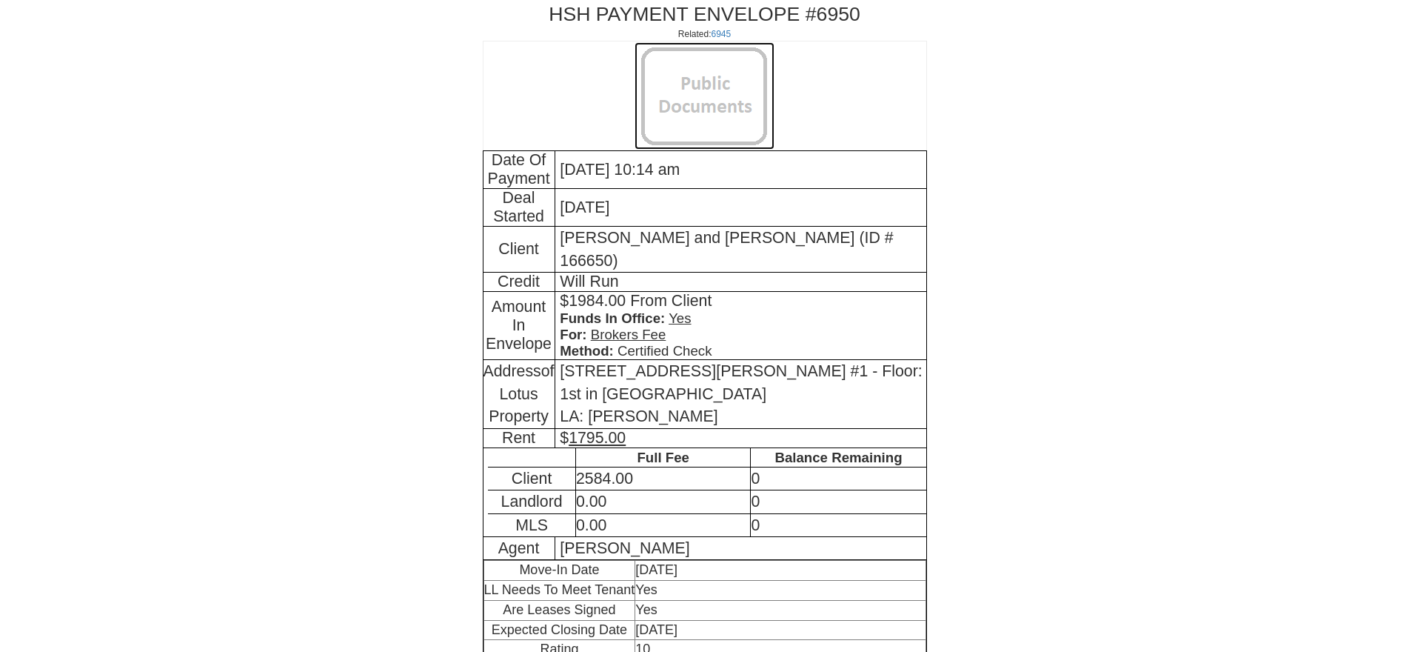
click at [704, 72] on img at bounding box center [705, 95] width 140 height 107
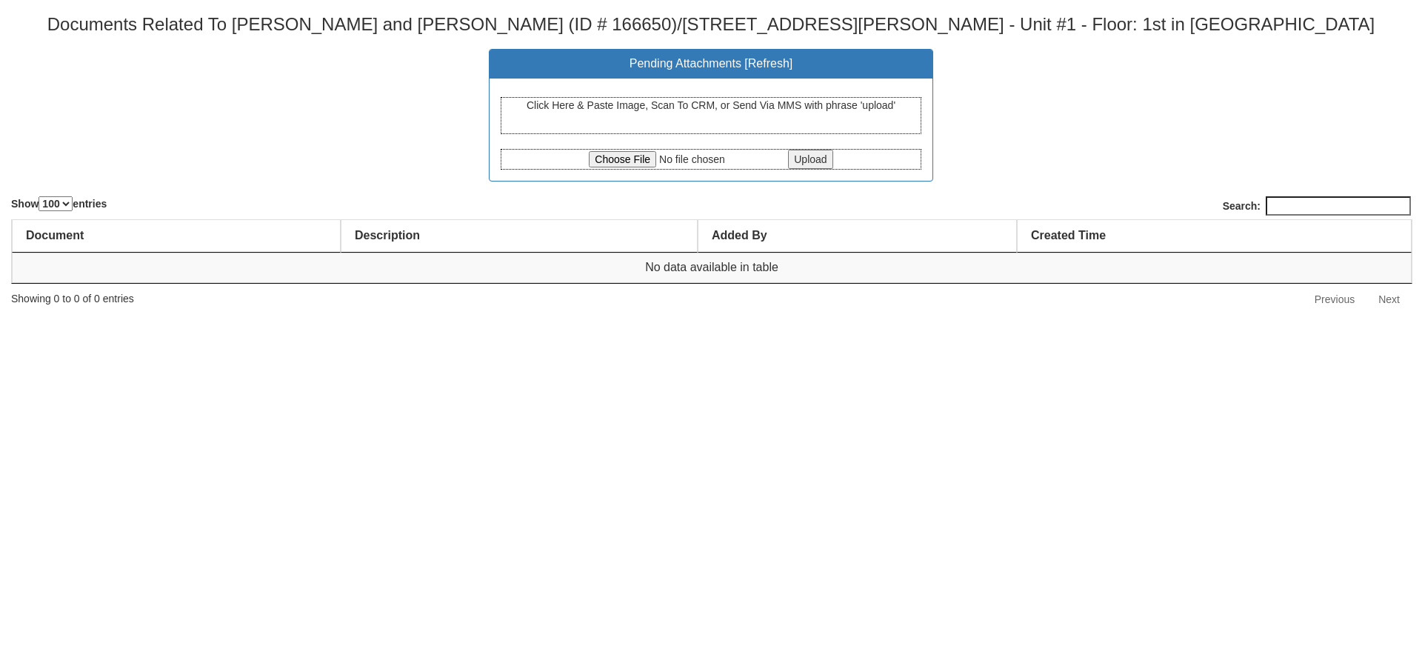
select select "100"
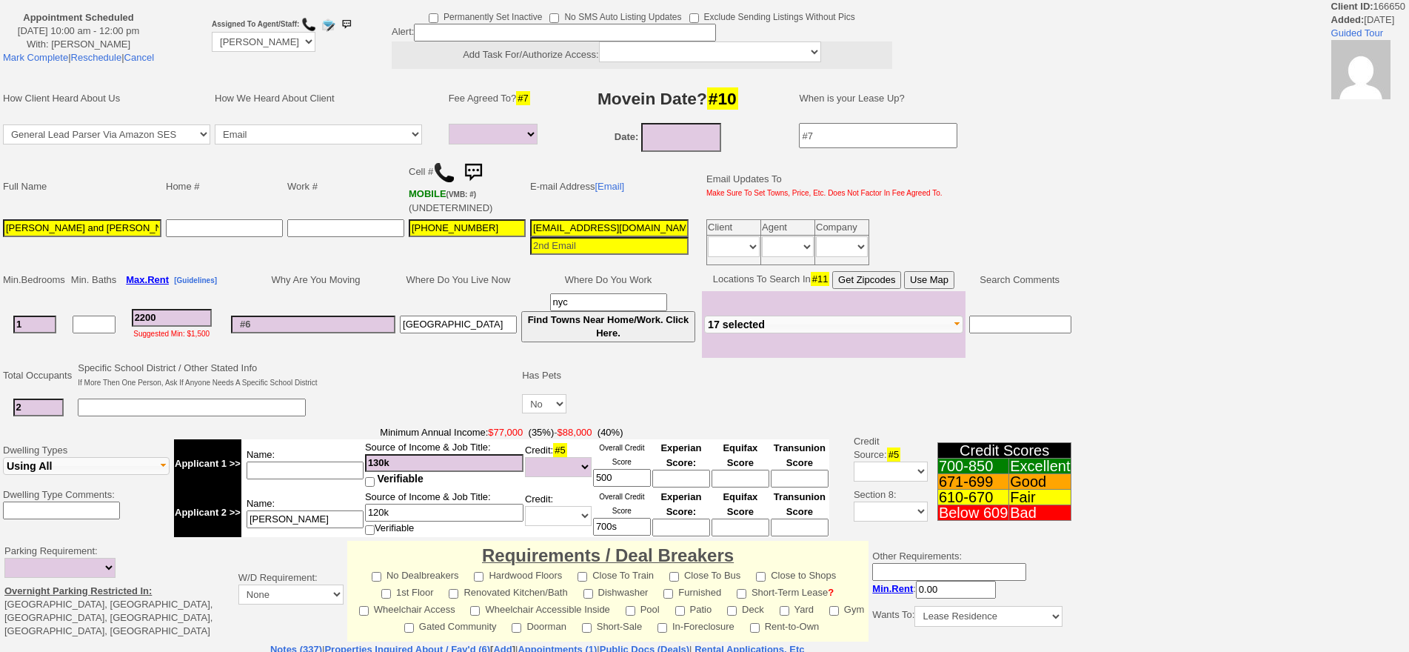
select select
click at [594, 233] on input "mrsddeniro@aol.com" at bounding box center [609, 228] width 158 height 18
click at [594, 233] on input "[EMAIL_ADDRESS][DOMAIN_NAME]" at bounding box center [609, 228] width 158 height 18
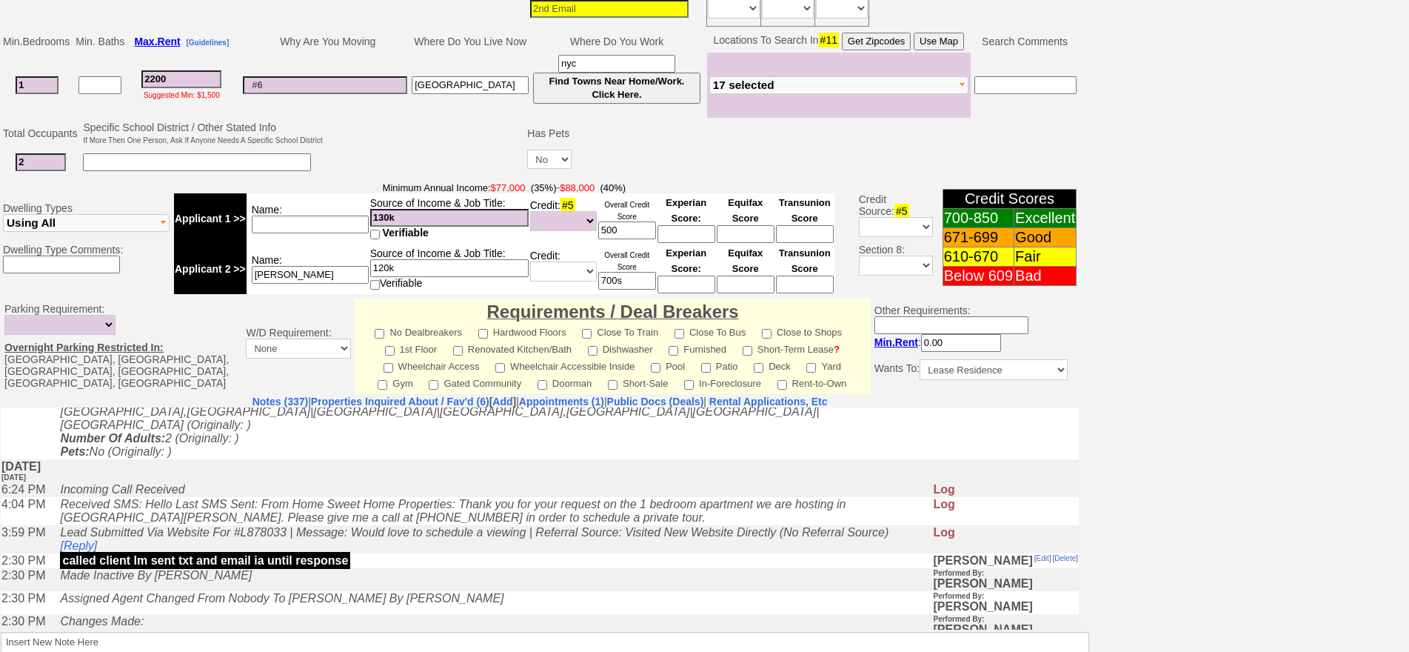
scroll to position [3167, 0]
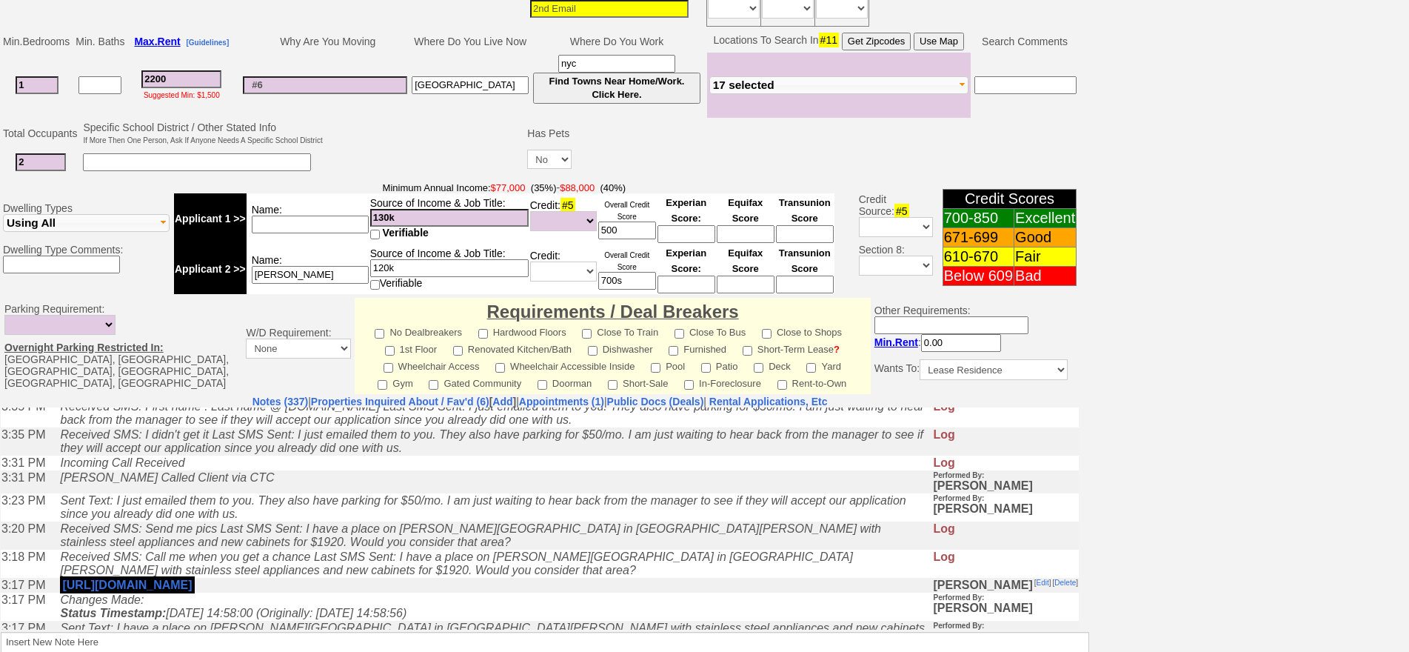
drag, startPoint x: 330, startPoint y: 522, endPoint x: 155, endPoint y: 517, distance: 175.6
click at [155, 369] on icon "Received SMS: Jacqueline.maldonado@nyct.com Last SMS Sent: I just emailed them …" at bounding box center [485, 356] width 851 height 26
copy icon "Jacqueline.maldonado@nyct.com"
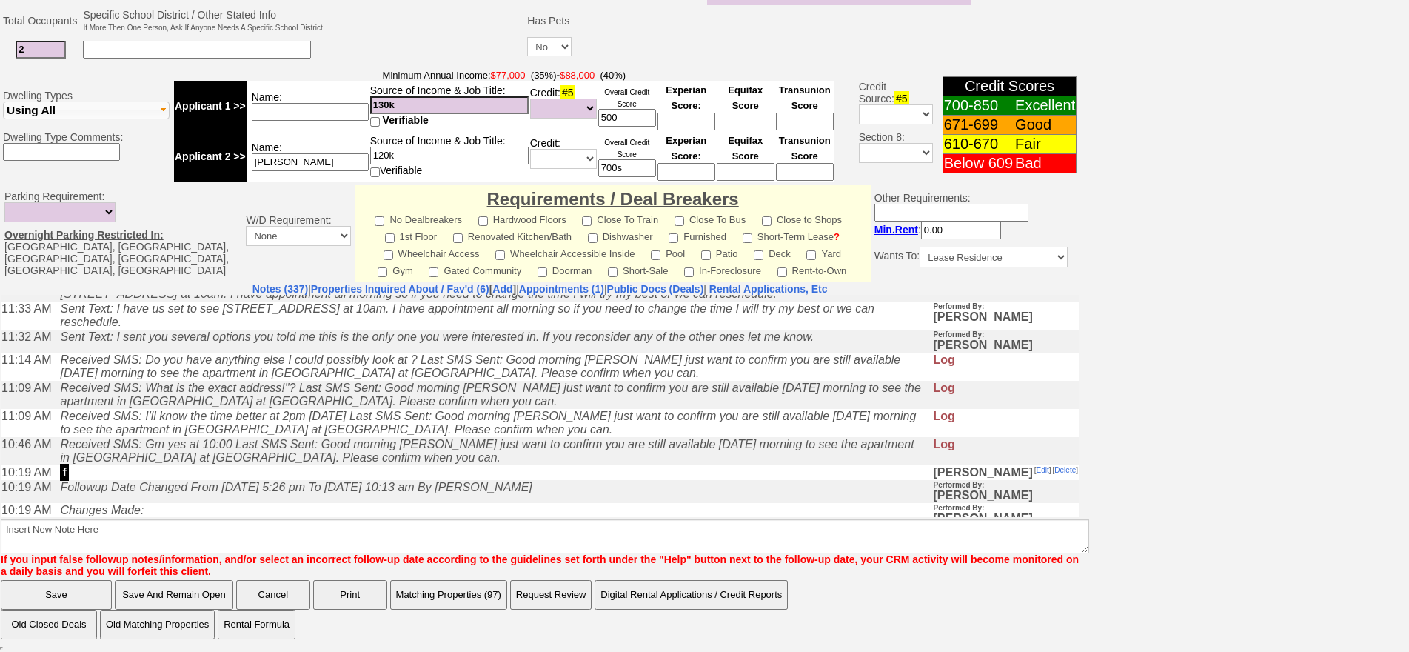
scroll to position [6643, 0]
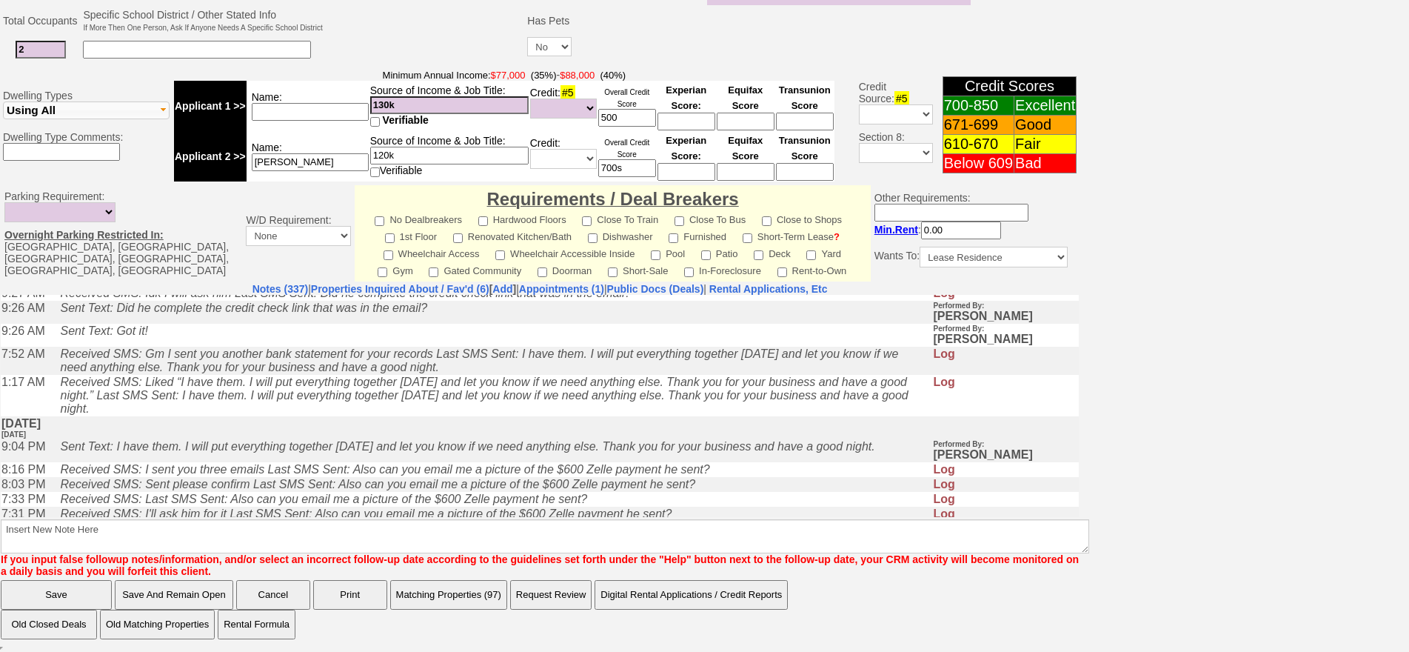
click at [328, 373] on icon "Received SMS: Gm I sent you another bank statement for your records Last SMS Se…" at bounding box center [479, 360] width 838 height 26
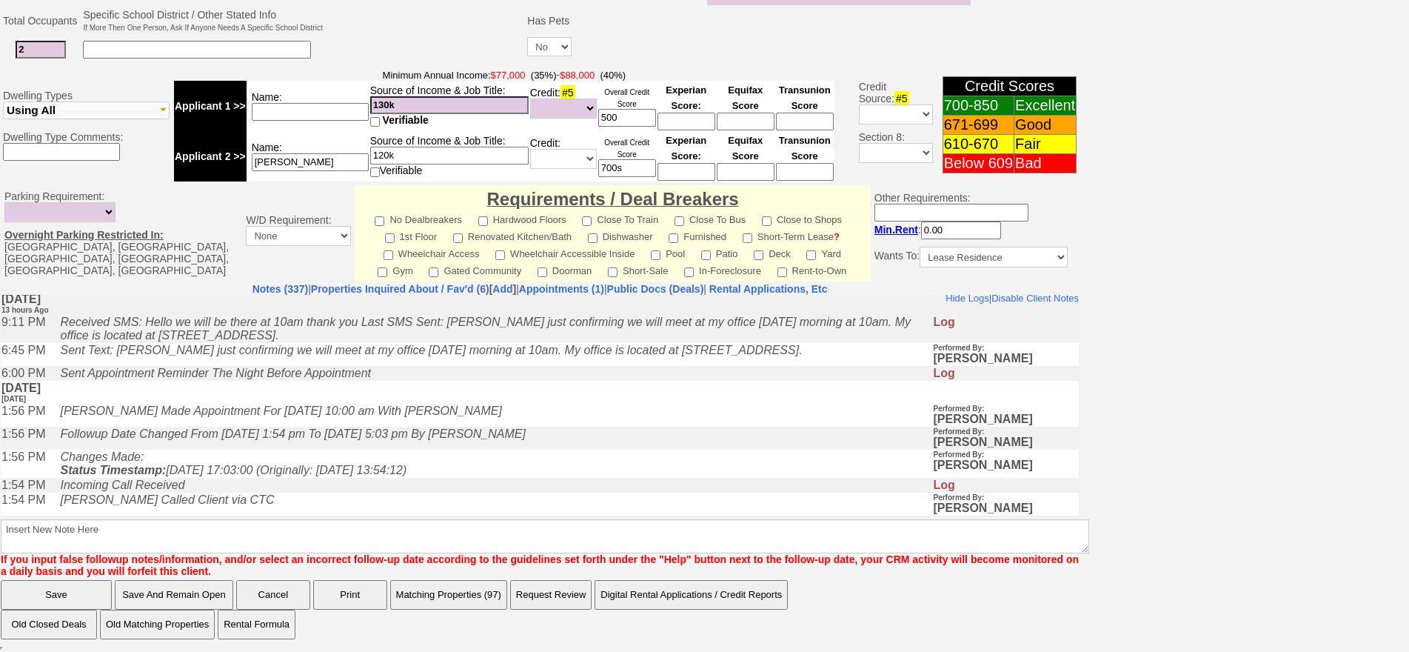
scroll to position [0, 0]
click at [328, 406] on td "Wednesday, September 24th, 2025 1 day Ago" at bounding box center [540, 394] width 1078 height 23
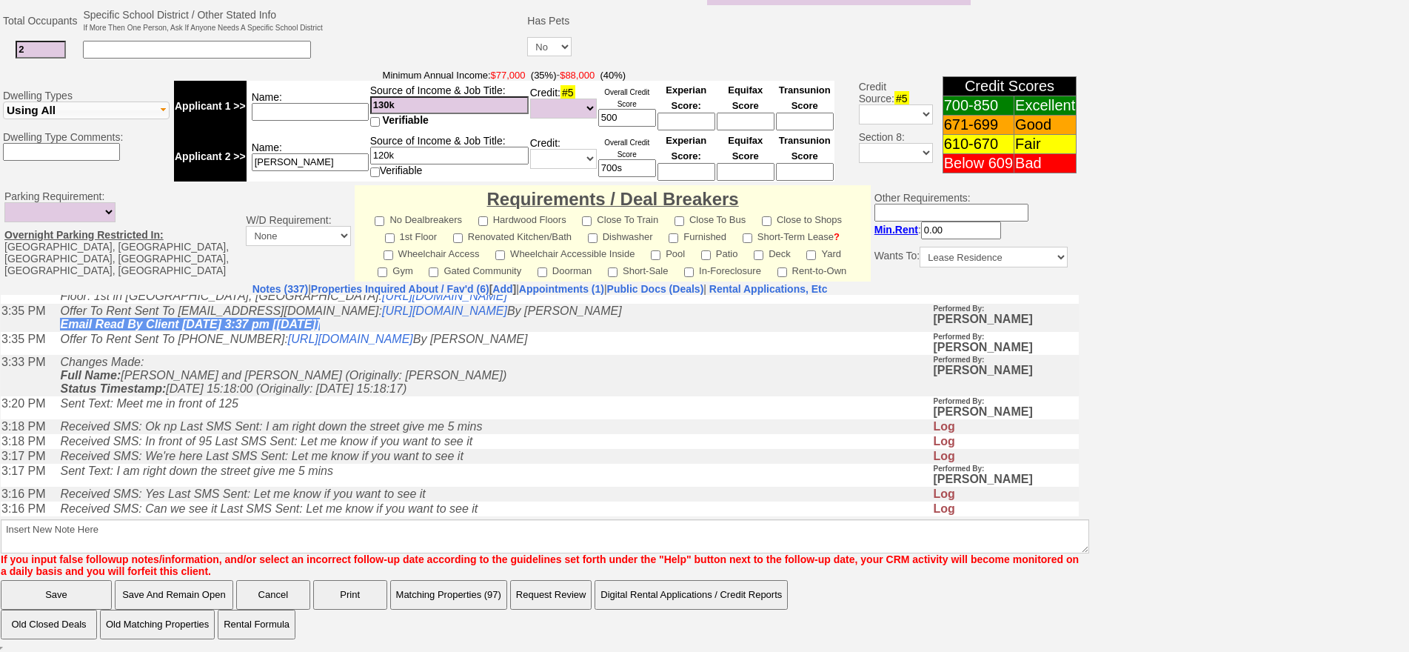
scroll to position [1333, 0]
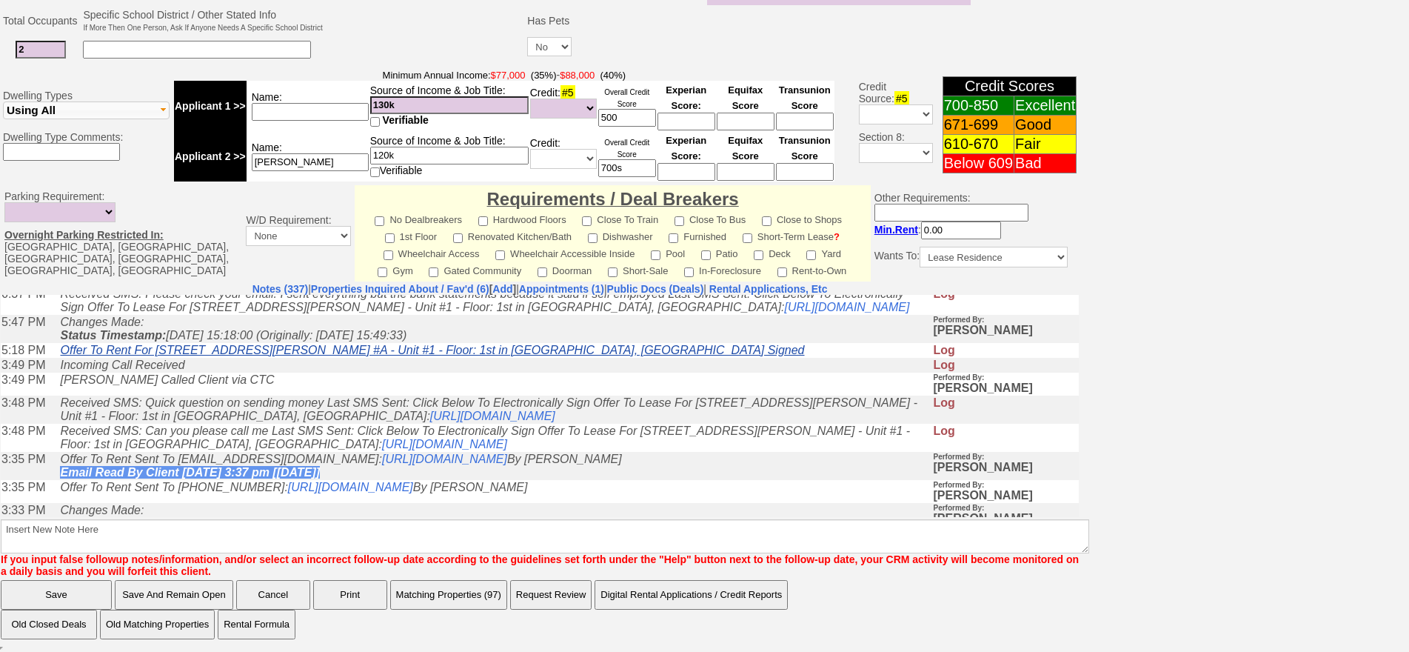
click at [342, 355] on link "Offer To Rent For [STREET_ADDRESS][PERSON_NAME] #A - Unit #1 - Floor: 1st in [G…" at bounding box center [432, 349] width 744 height 13
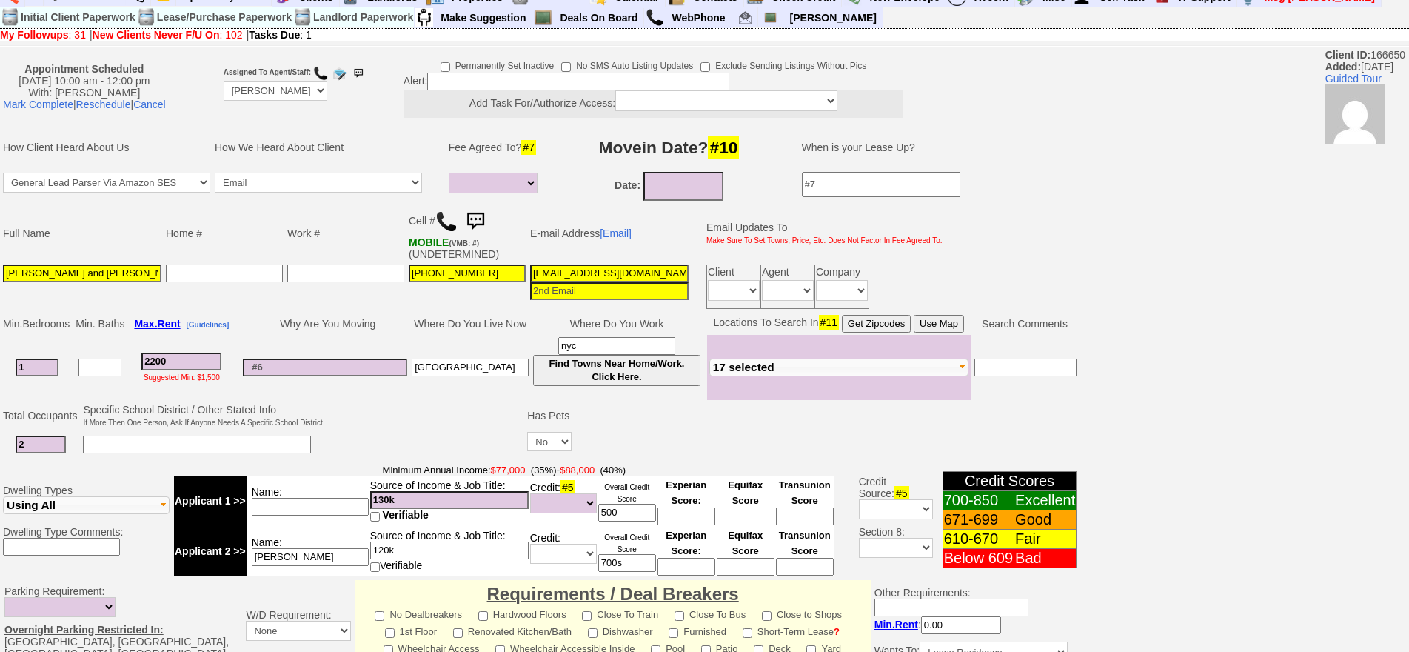
scroll to position [0, 0]
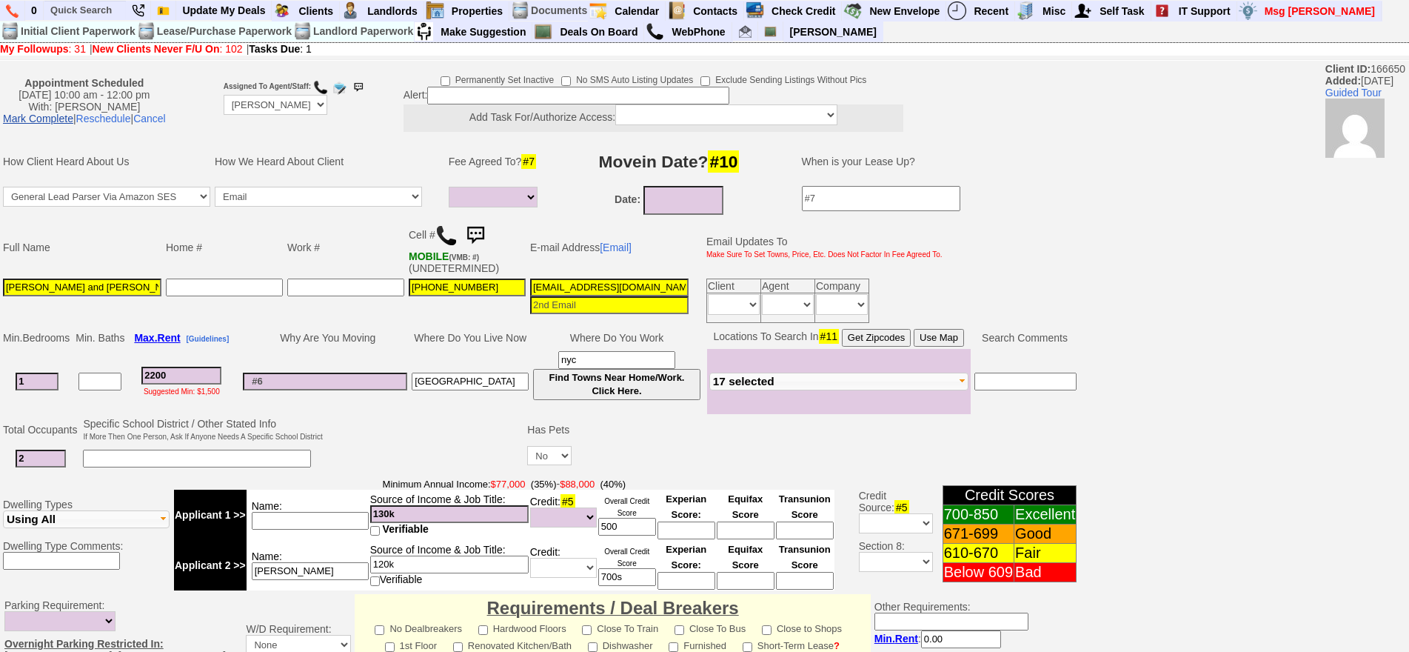
click at [73, 113] on link "Mark Complete" at bounding box center [38, 119] width 70 height 12
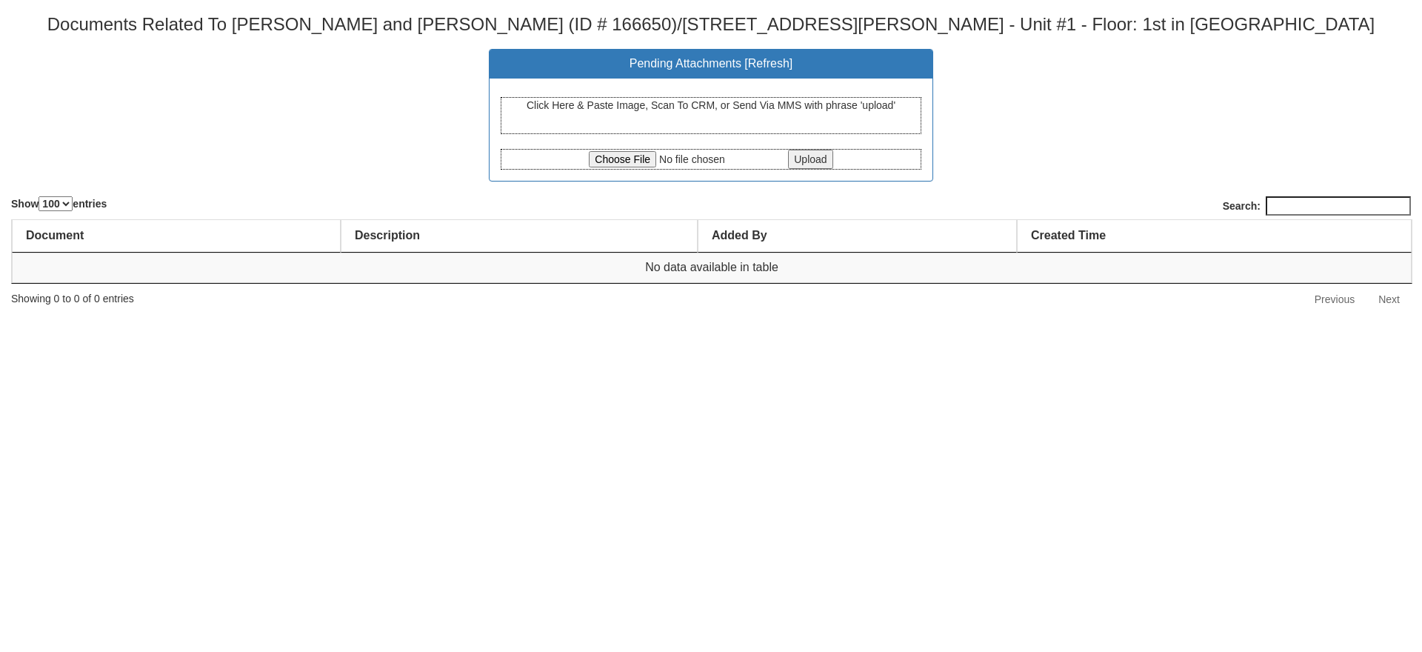
select select "100"
click at [623, 161] on input "file" at bounding box center [687, 159] width 196 height 16
type input "C:\fakepath\CCF_000269.pdf"
click at [796, 157] on input "Upload" at bounding box center [810, 159] width 44 height 19
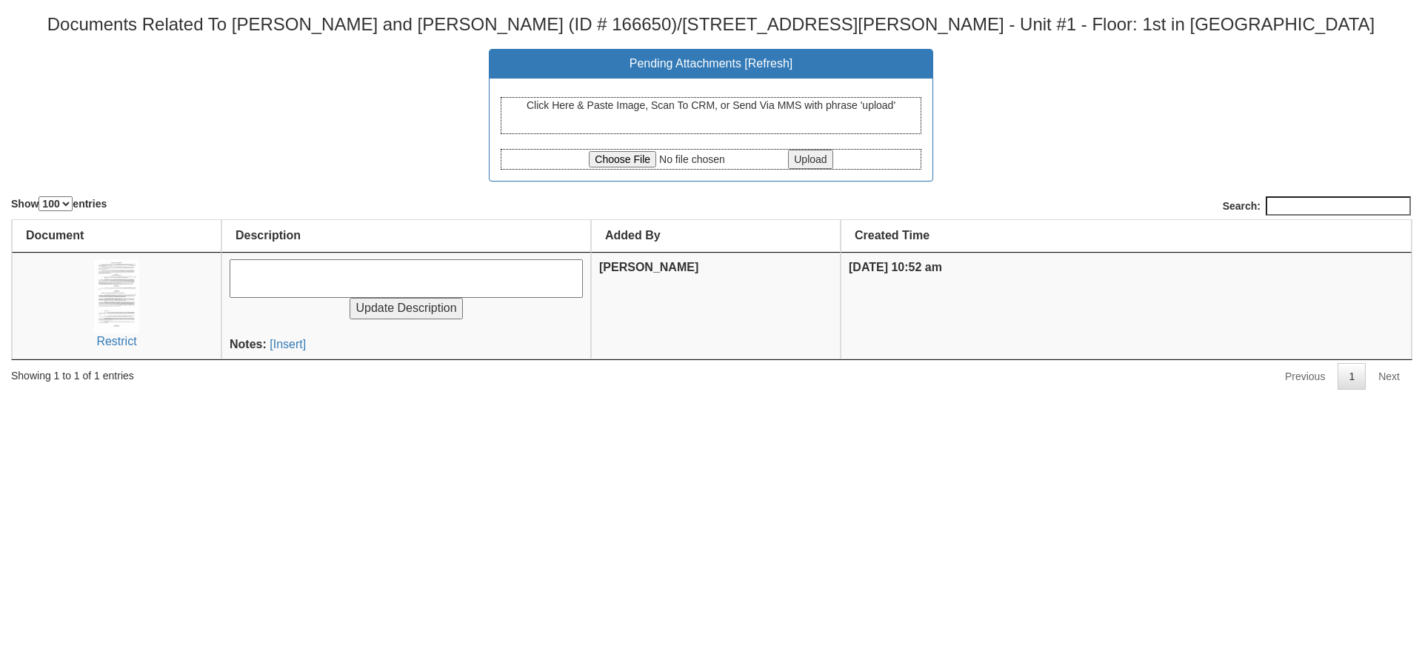
select select "100"
click at [612, 162] on input "file" at bounding box center [687, 159] width 196 height 16
type input "C:\fakepath\CCF_000268.pdf"
click at [795, 165] on input "Upload" at bounding box center [810, 159] width 44 height 19
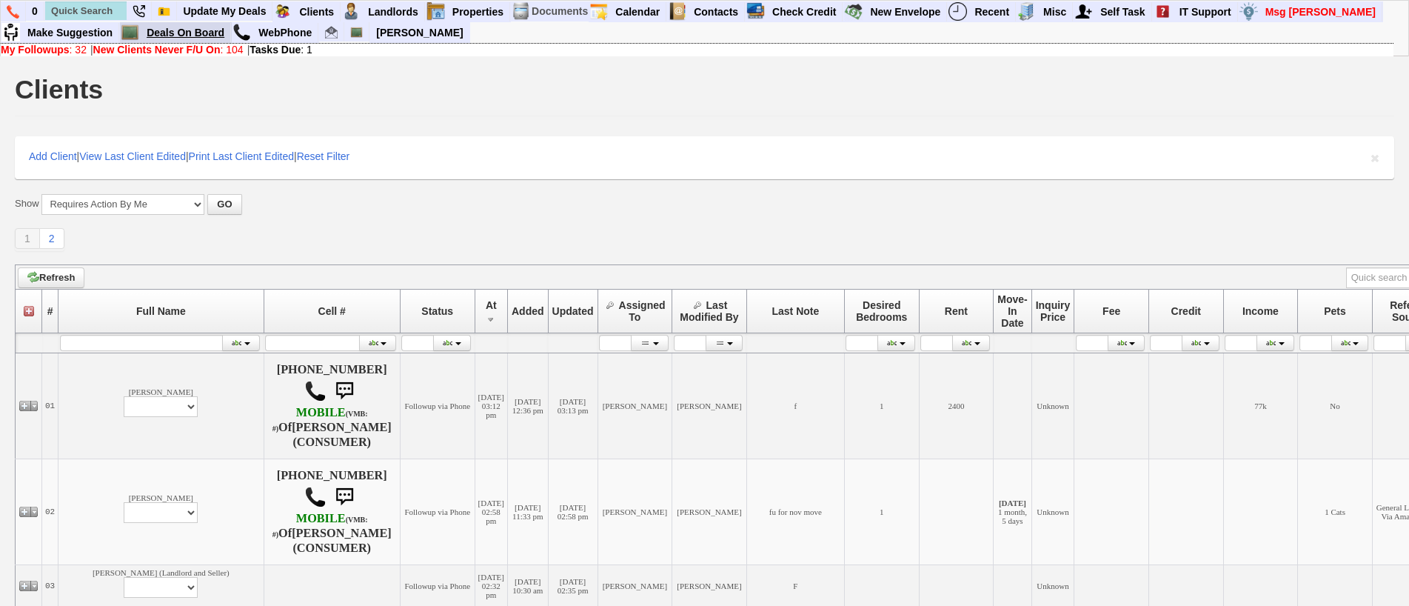
click at [193, 33] on link "Deals On Board" at bounding box center [186, 32] width 90 height 19
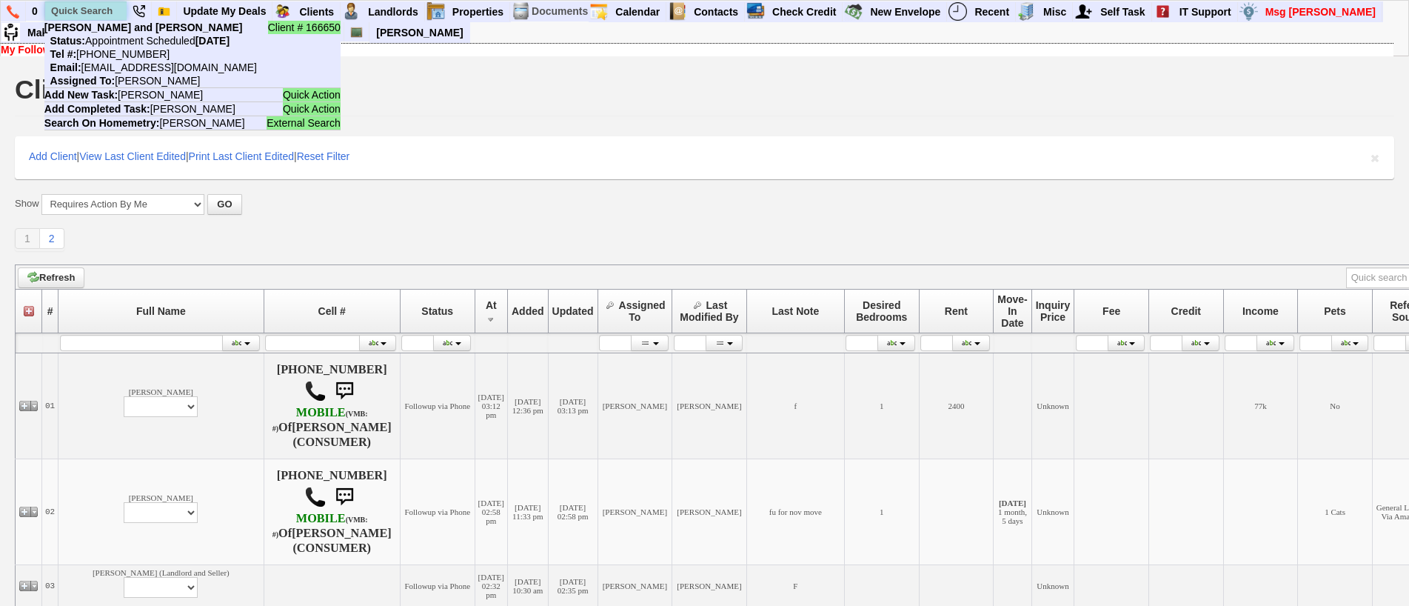
click at [101, 7] on input "text" at bounding box center [85, 10] width 81 height 19
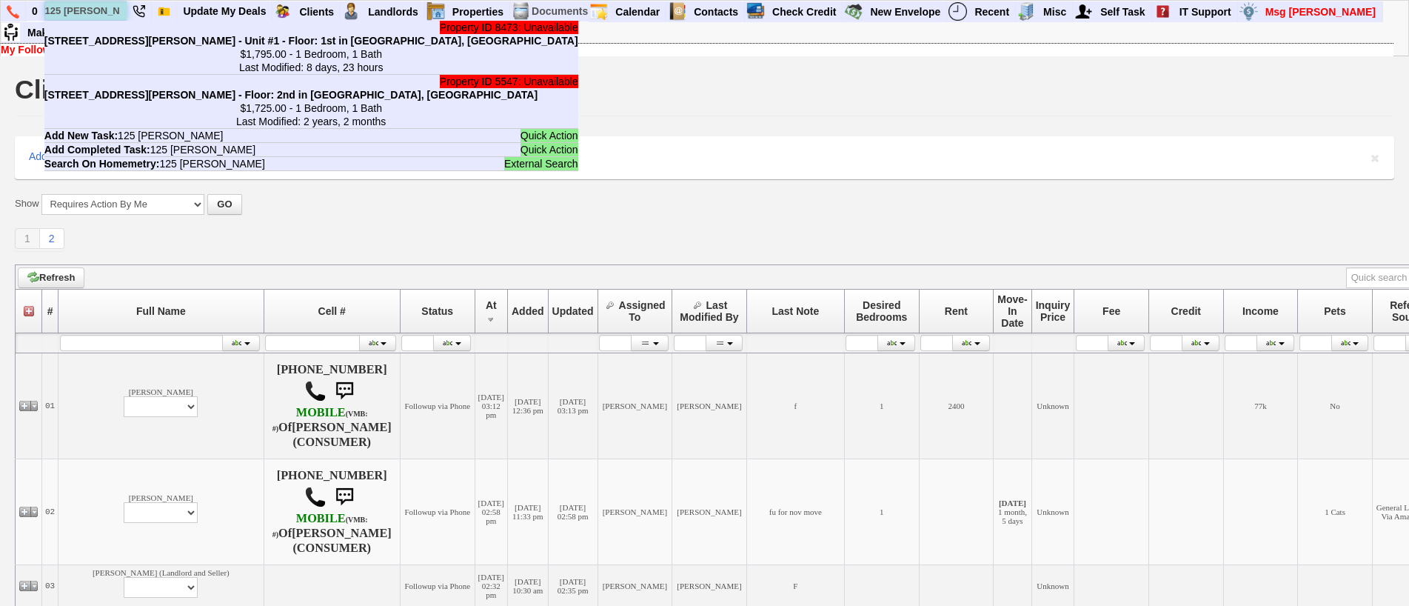
click at [98, 13] on input "125 [PERSON_NAME]" at bounding box center [85, 10] width 81 height 19
click at [98, 13] on input "125 cooper" at bounding box center [85, 10] width 81 height 19
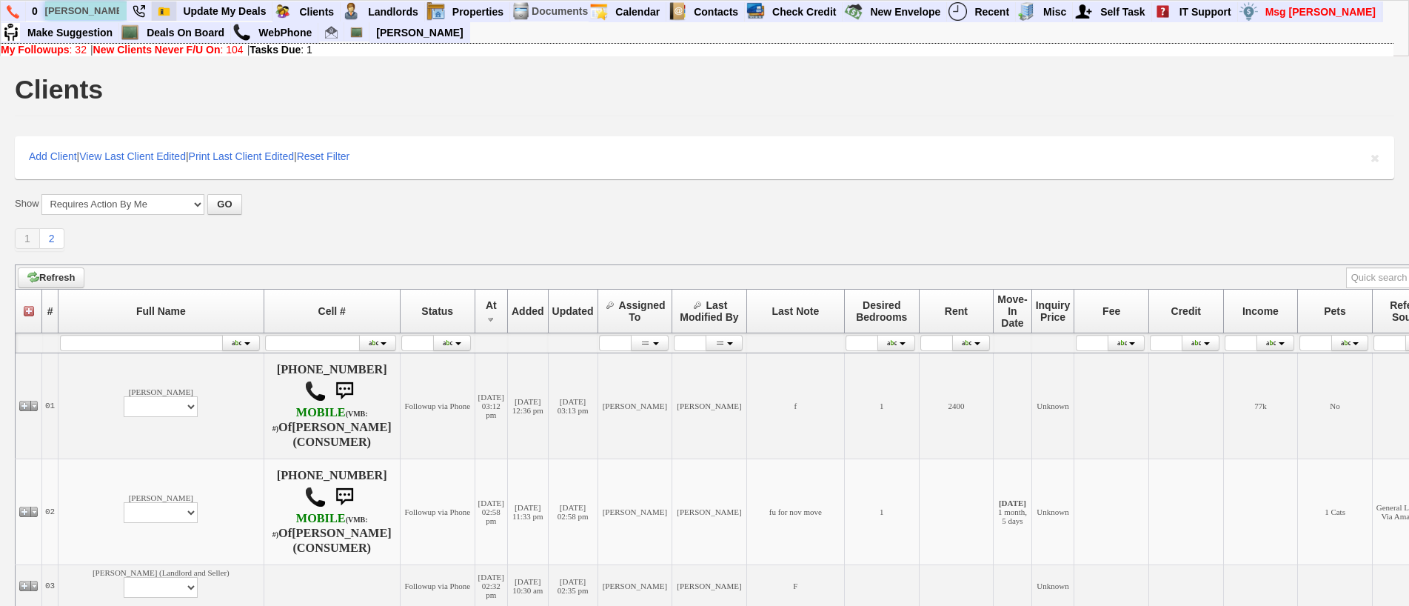
type input "jose corrall"
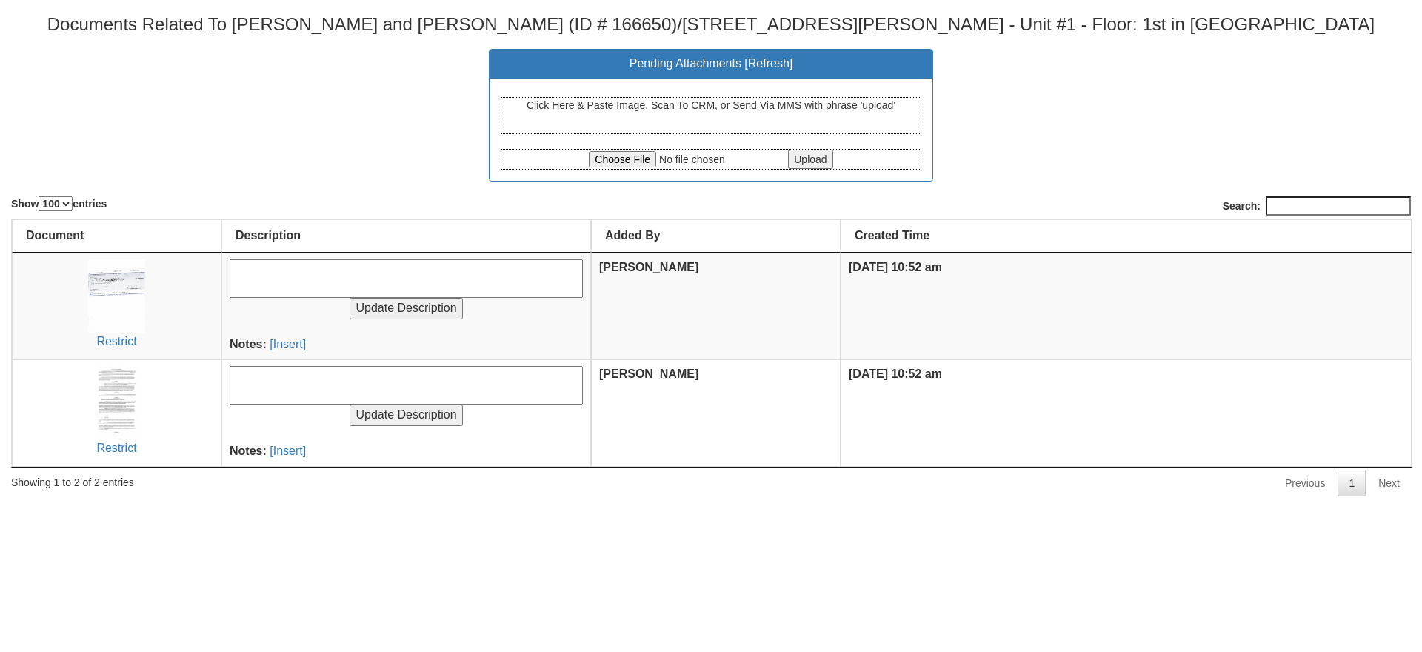
select select "100"
click at [635, 156] on input "file" at bounding box center [687, 159] width 196 height 16
type input "C:\fakepath\CCF_000267.pdf"
click at [825, 172] on div "Click Here & Paste Image, Scan To CRM, or Send Via MMS with phrase 'upload' Upl…" at bounding box center [711, 130] width 443 height 102
click at [820, 164] on input "Upload" at bounding box center [810, 159] width 44 height 19
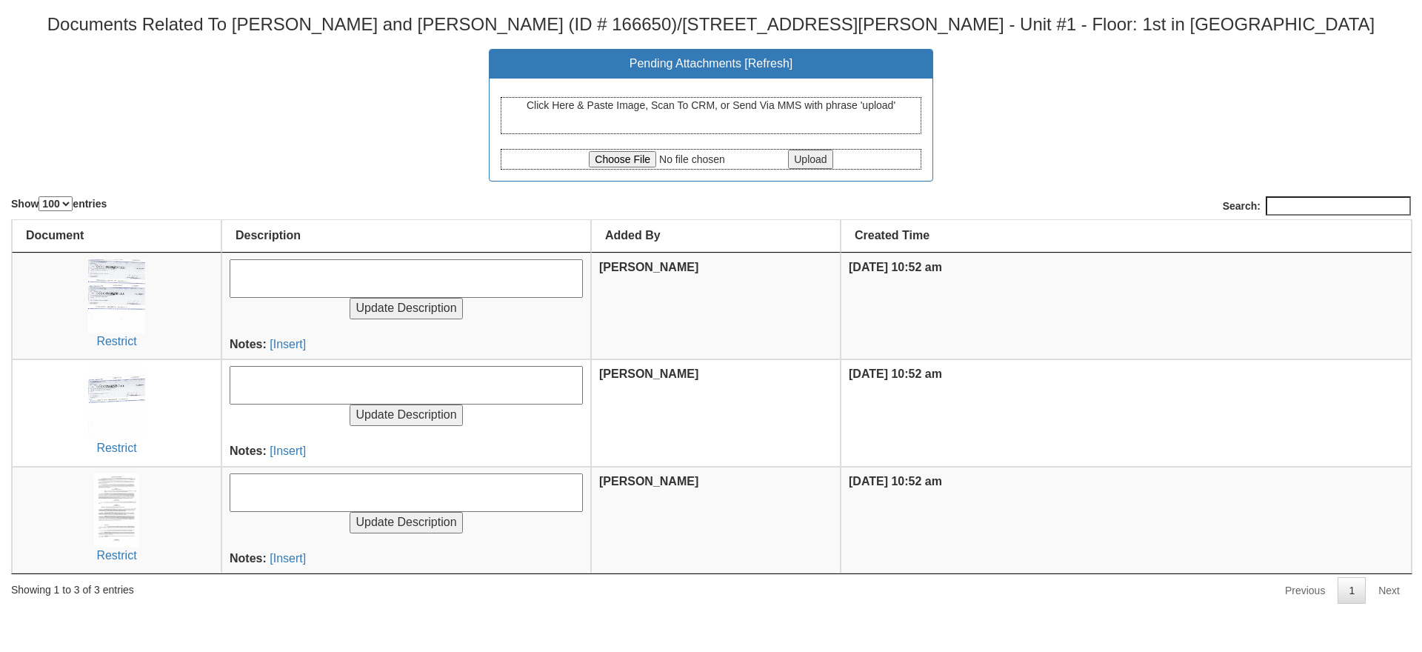
select select "100"
click at [614, 160] on input "file" at bounding box center [687, 159] width 196 height 16
type input "C:\fakepath\CCF_000266.pdf"
click at [825, 161] on input "Upload" at bounding box center [810, 159] width 44 height 19
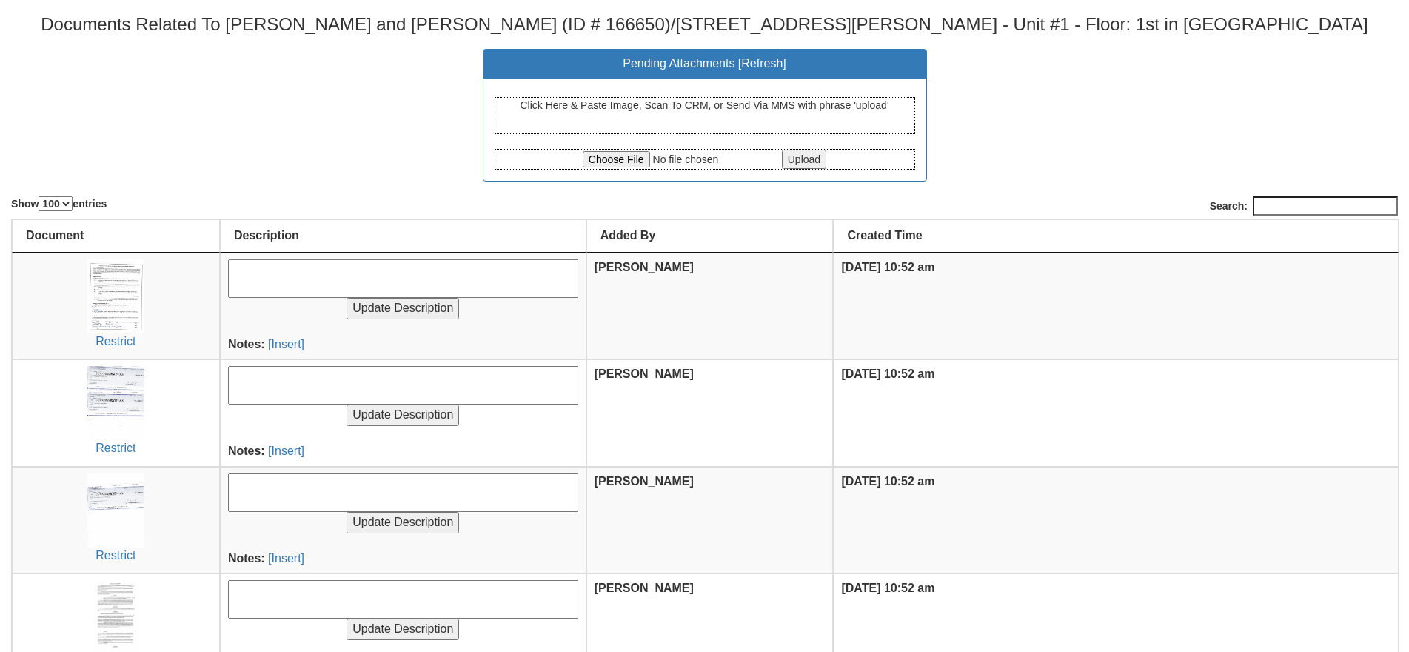
select select "100"
click at [588, 155] on input "file" at bounding box center [681, 159] width 196 height 16
type input "C:\fakepath\Home Sweet Home Properties.com Mail - Fwd_ Jonathan Brooks sent you…"
click at [798, 161] on input "Upload" at bounding box center [804, 159] width 44 height 19
select select "100"
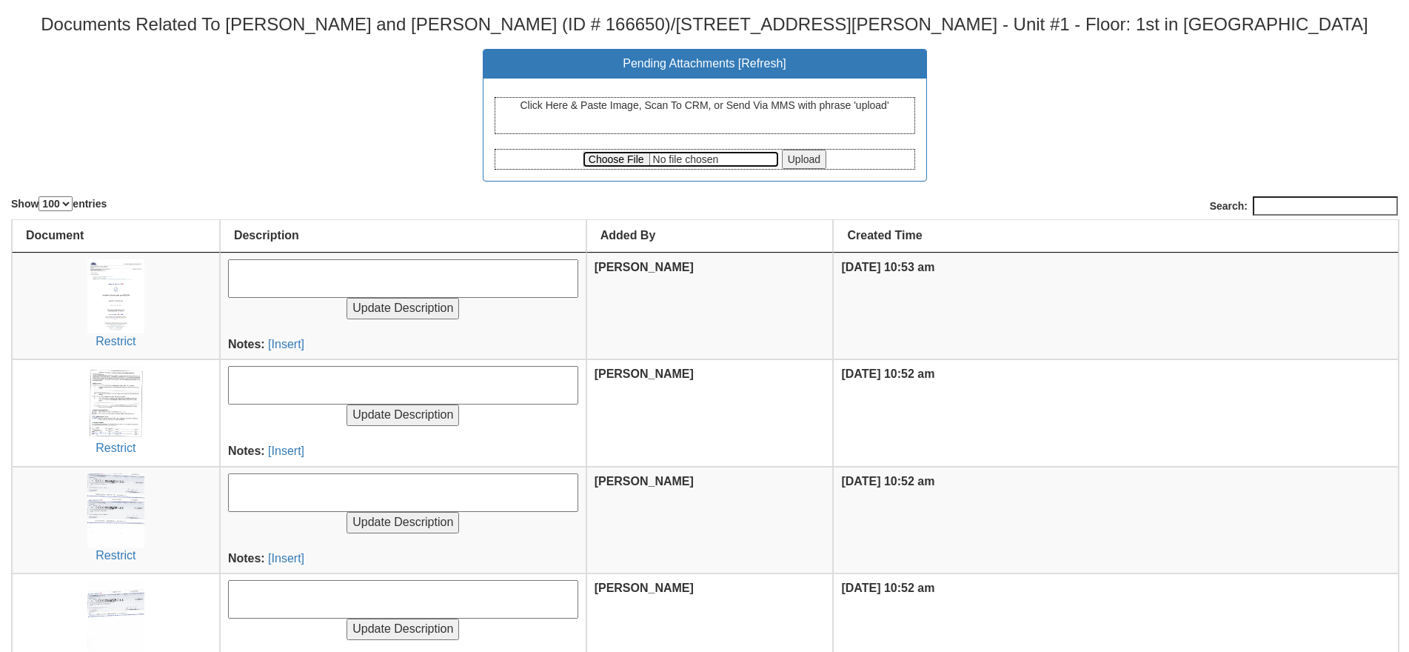
click at [607, 158] on input "file" at bounding box center [681, 159] width 196 height 16
type input "C:\fakepath\2905-VU5Rdi9HSXQwaWplZUJaQVhwNk1Qdz09.pdf"
click at [816, 159] on input "Upload" at bounding box center [804, 159] width 44 height 19
select select "100"
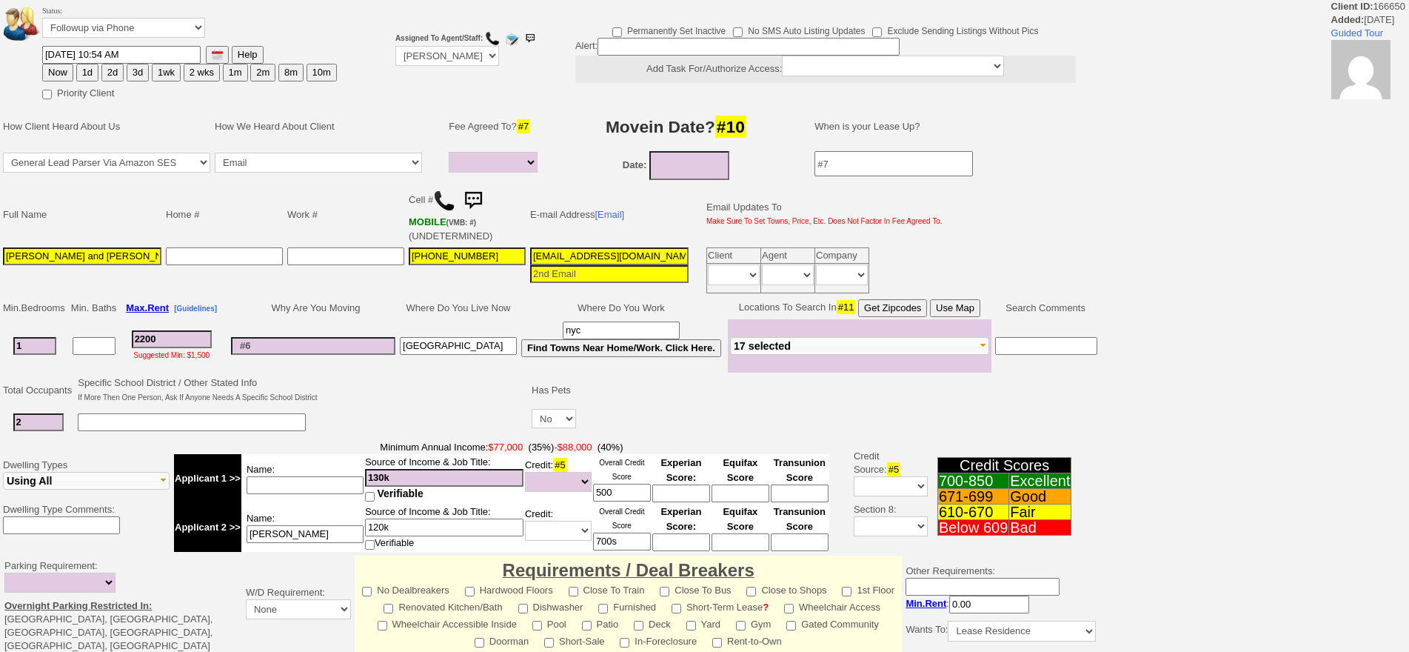
select select
